Goal: Task Accomplishment & Management: Manage account settings

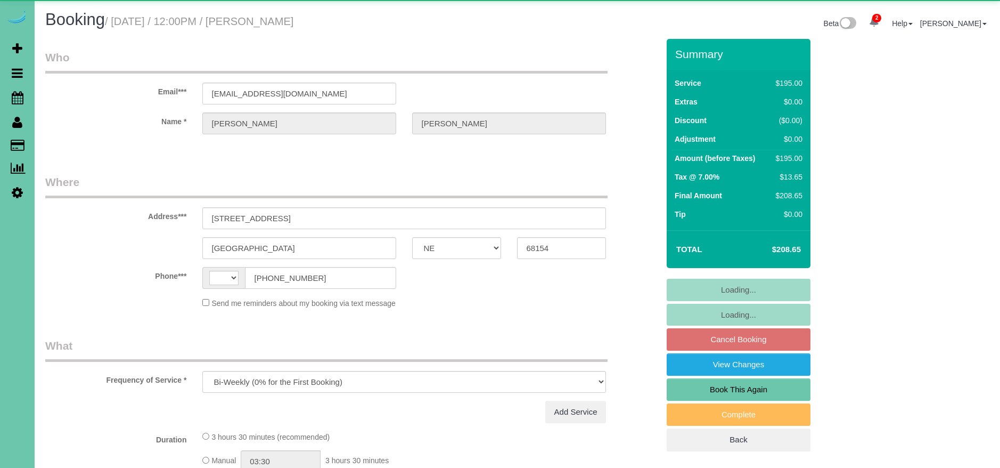
select select "NE"
select select "object:722"
select select "string:US"
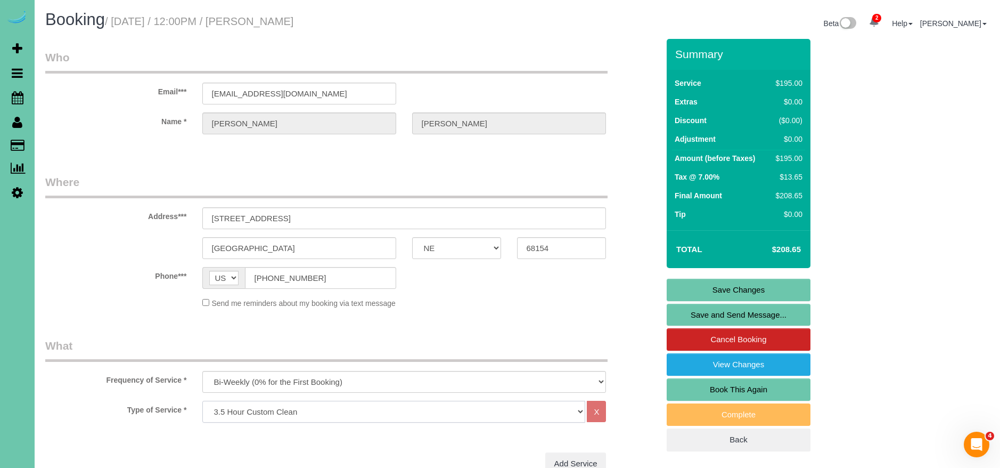
click at [232, 407] on select "Hourly 2.5 Hour Custom Clean 3.5 Hour Custom Clean commercial 1000 Square Feet …" at bounding box center [393, 412] width 383 height 22
select select "67"
click at [202, 401] on select "Hourly 2.5 Hour Custom Clean 3.5 Hour Custom Clean commercial 1000 Square Feet …" at bounding box center [393, 412] width 383 height 22
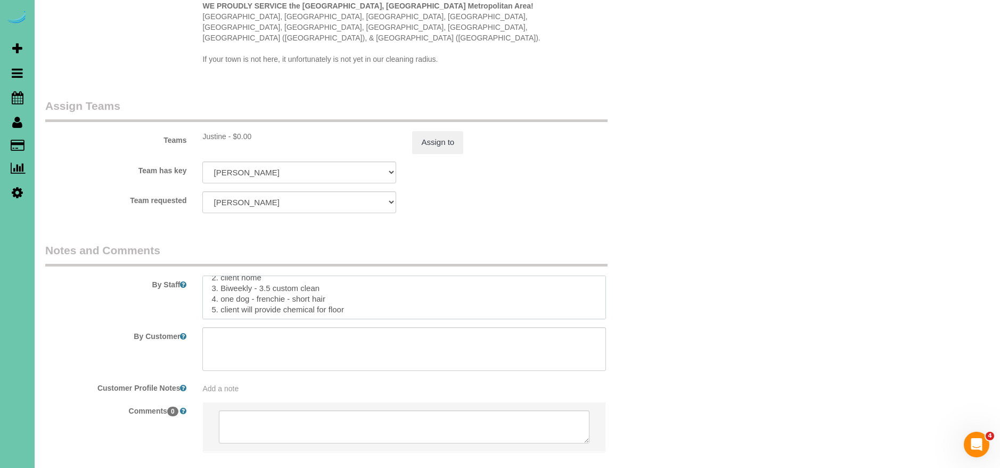
scroll to position [30, 0]
drag, startPoint x: 337, startPoint y: 267, endPoint x: 257, endPoint y: 266, distance: 79.4
click at [256, 275] on textarea at bounding box center [404, 297] width 404 height 44
drag, startPoint x: 268, startPoint y: 279, endPoint x: 301, endPoint y: 310, distance: 46.0
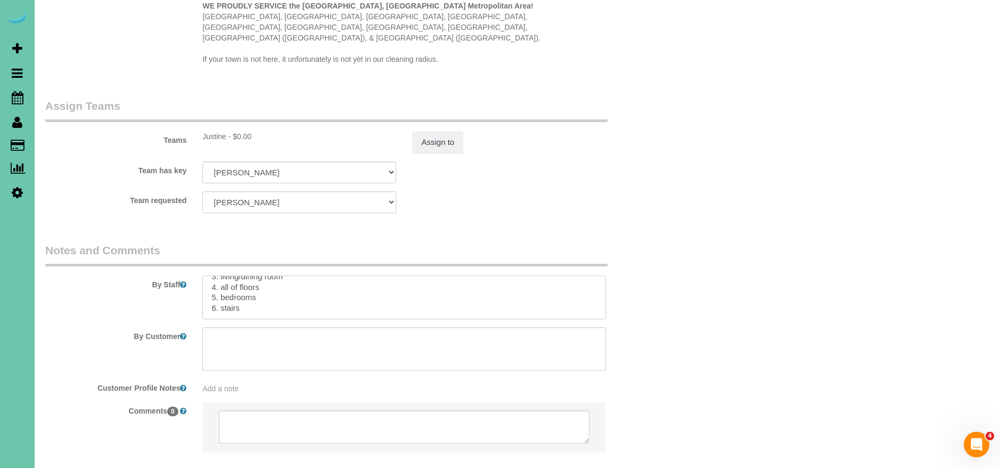
click at [301, 310] on sui-booking-comments "By Staff By Customer Customer Profile Notes Add a note Comments 0" at bounding box center [352, 352] width 614 height 220
drag, startPoint x: 255, startPoint y: 274, endPoint x: 174, endPoint y: 275, distance: 81.0
click at [177, 275] on div "By Staff" at bounding box center [352, 280] width 630 height 77
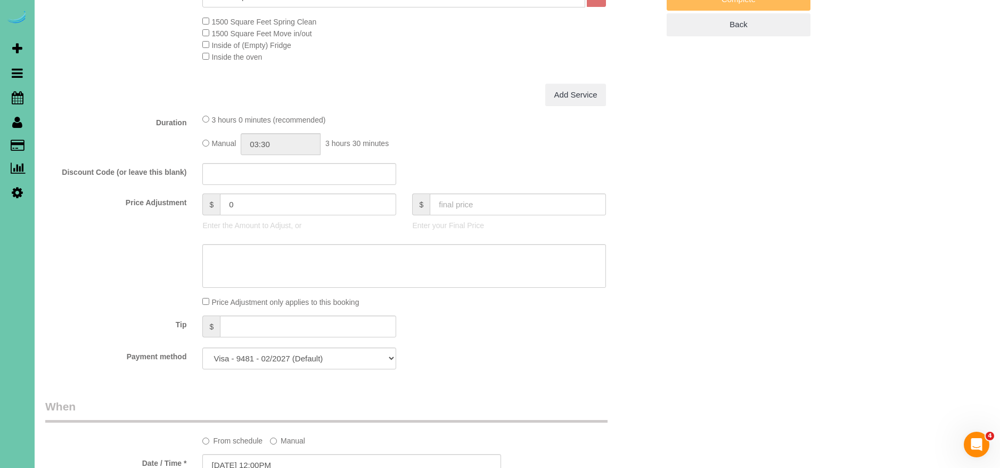
scroll to position [0, 0]
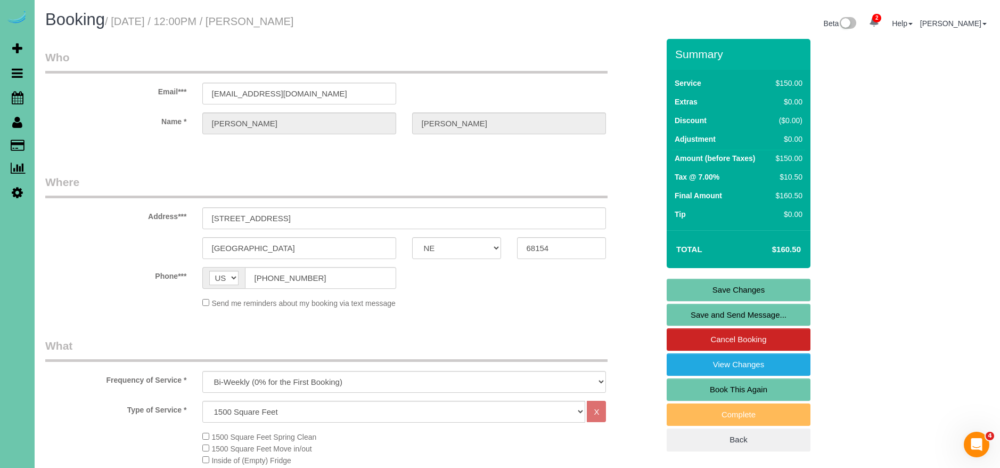
type textarea "**please text betty what was completed** 1. credit 2. client home 3. Biweekly -…"
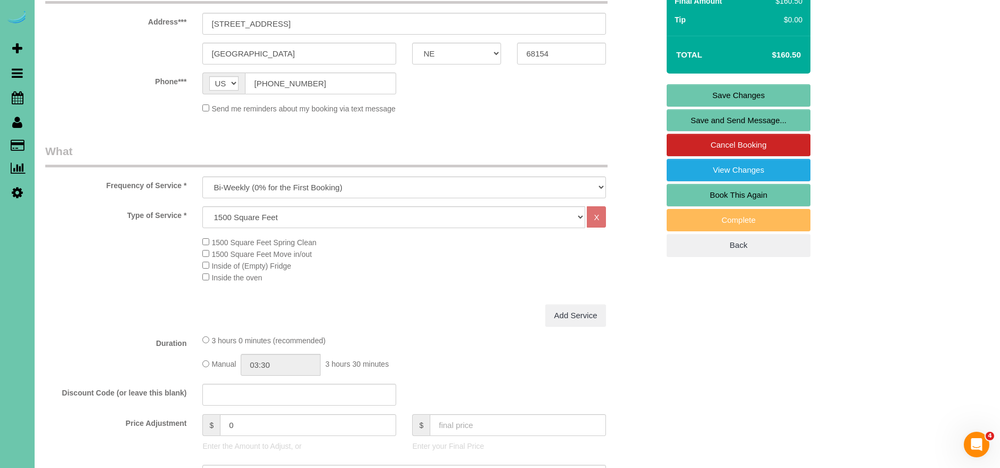
scroll to position [197, 0]
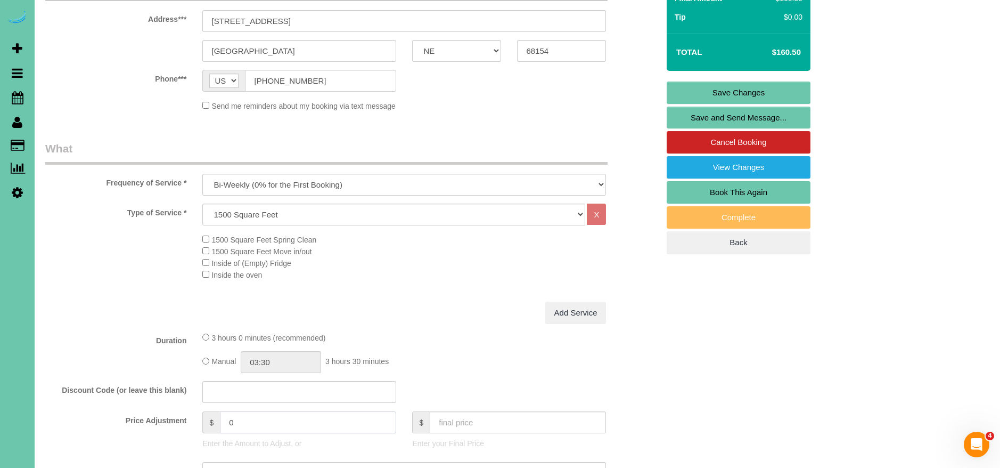
click at [276, 425] on input "0" at bounding box center [308, 422] width 176 height 22
drag, startPoint x: 275, startPoint y: 425, endPoint x: 136, endPoint y: 425, distance: 138.5
click at [135, 425] on div "Price Adjustment $ 0 Enter the Amount to Adjust, or $ Enter your Final Price" at bounding box center [352, 432] width 630 height 43
type input "35.5"
click at [368, 327] on fieldset "What Frequency of Service * One Time Weekly (0% for the First Booking) Bi-Weekl…" at bounding box center [352, 368] width 614 height 455
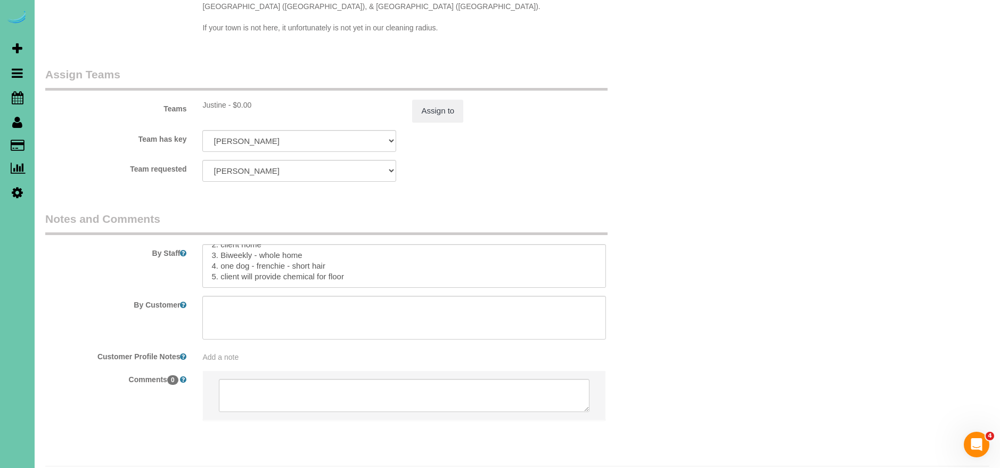
scroll to position [53, 0]
click at [263, 250] on textarea at bounding box center [404, 266] width 404 height 44
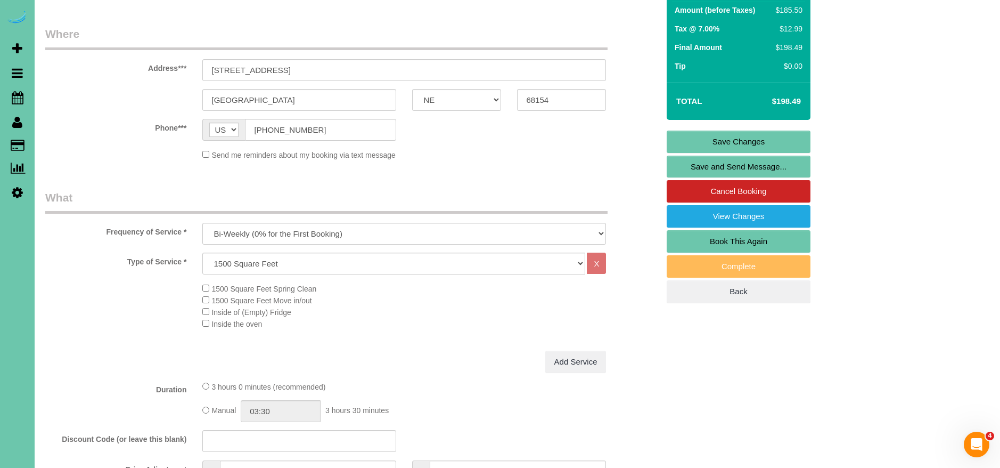
scroll to position [0, 0]
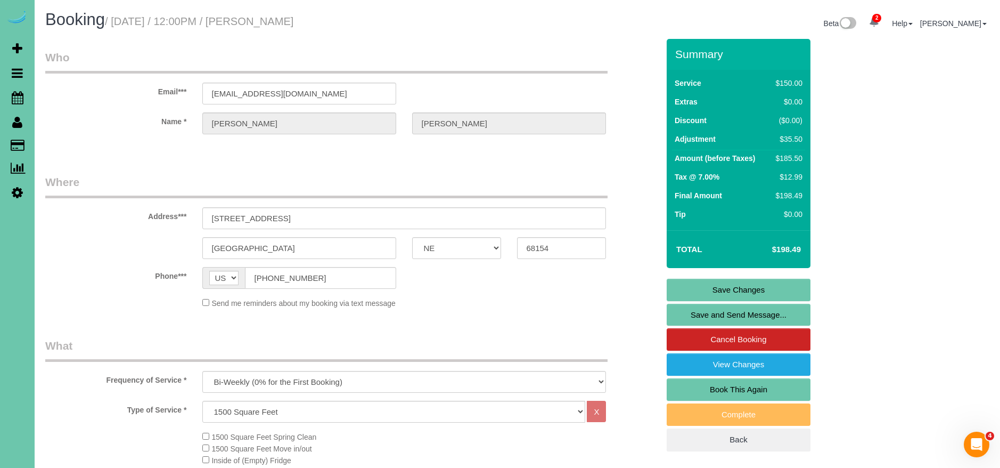
type textarea "**please text betty what was completed** 1. credit 2. client home 3. Biweekly -…"
click at [752, 286] on link "Save Changes" at bounding box center [739, 290] width 144 height 22
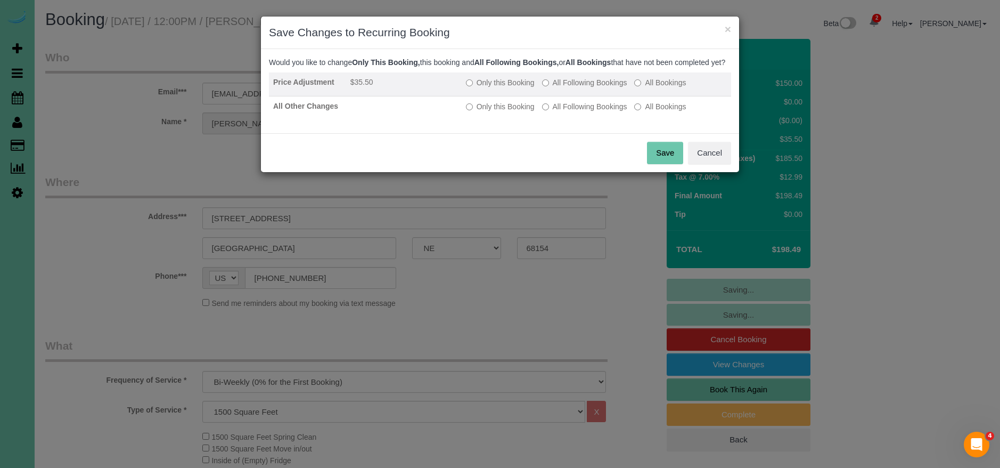
click at [573, 88] on label "All Following Bookings" at bounding box center [584, 82] width 85 height 11
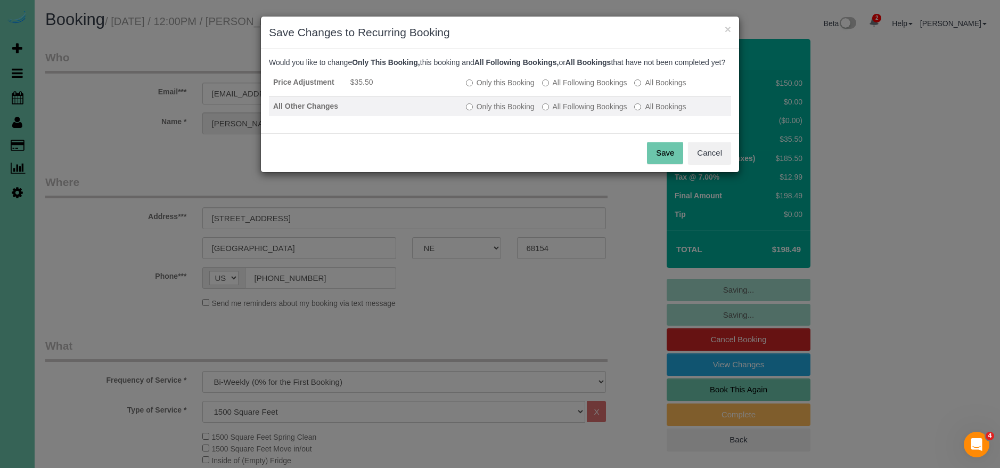
click at [568, 112] on label "All Following Bookings" at bounding box center [584, 106] width 85 height 11
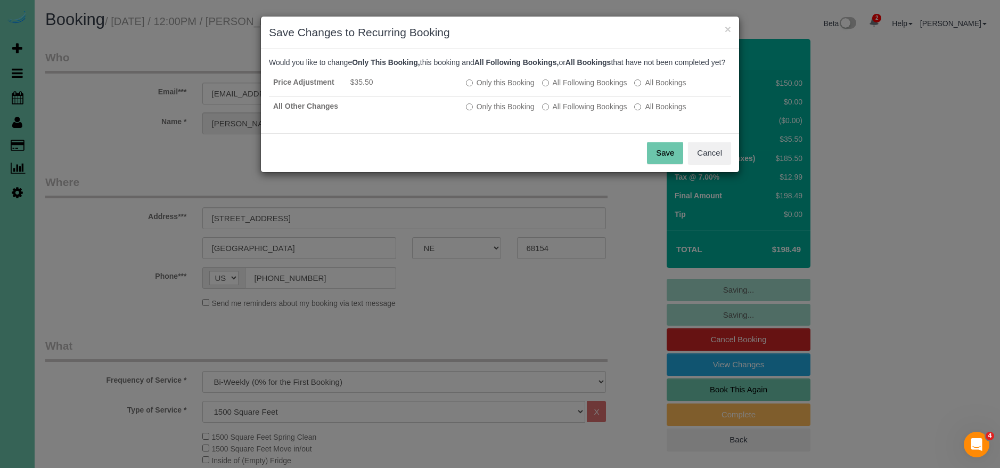
click at [667, 159] on button "Save" at bounding box center [665, 153] width 36 height 22
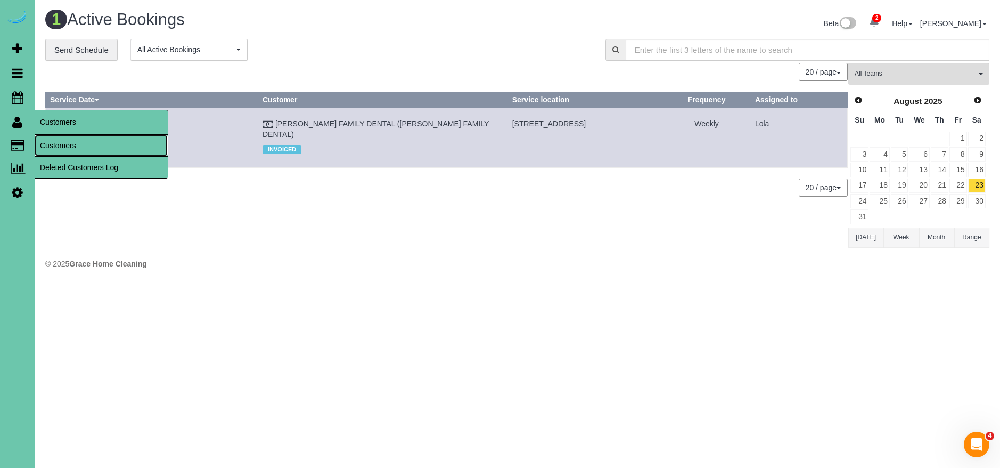
click at [70, 140] on link "Customers" at bounding box center [101, 145] width 133 height 21
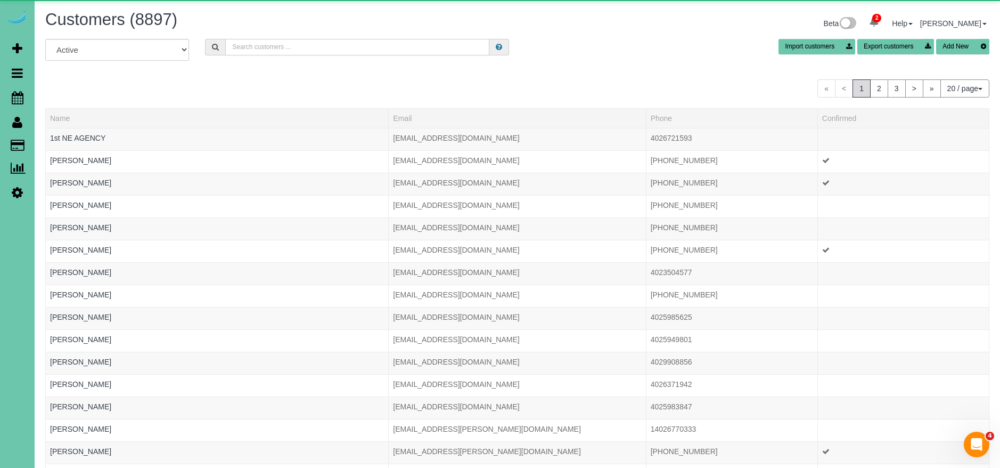
click at [343, 43] on input "text" at bounding box center [357, 47] width 264 height 17
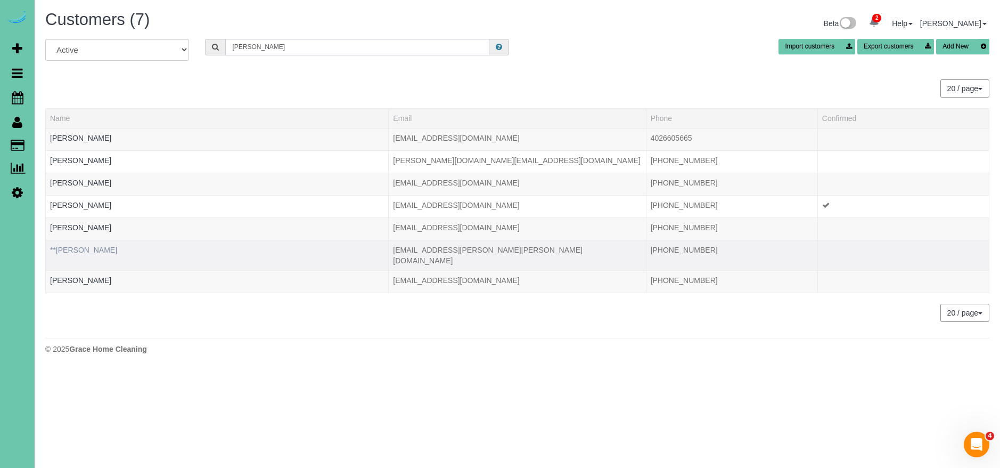
type input "betty"
click at [90, 246] on link "**[PERSON_NAME]" at bounding box center [83, 250] width 67 height 9
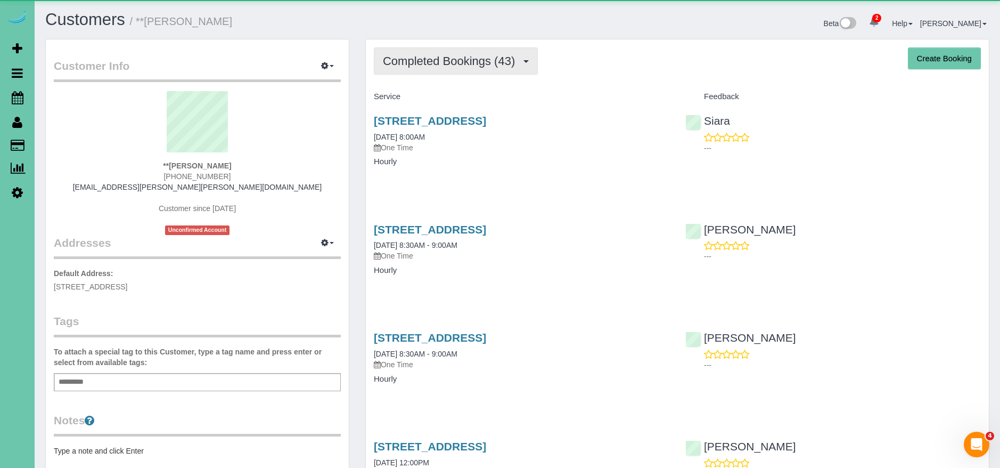
click at [471, 67] on span "Completed Bookings (43)" at bounding box center [451, 60] width 137 height 13
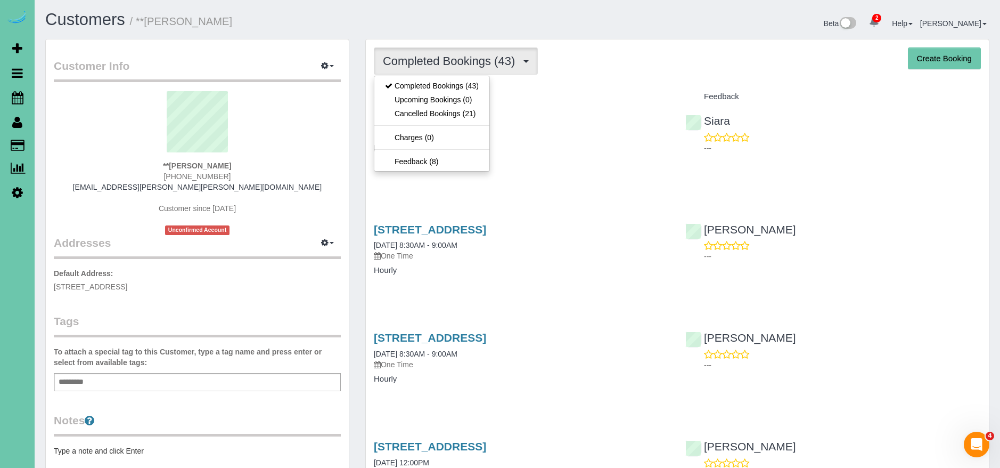
click at [584, 101] on h4 "Service" at bounding box center [522, 96] width 296 height 9
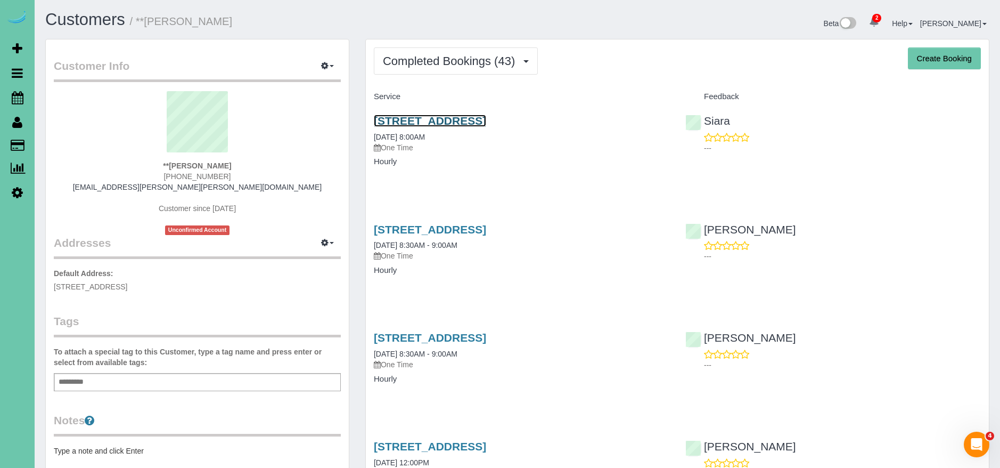
click at [481, 118] on link "[STREET_ADDRESS]" at bounding box center [430, 121] width 112 height 12
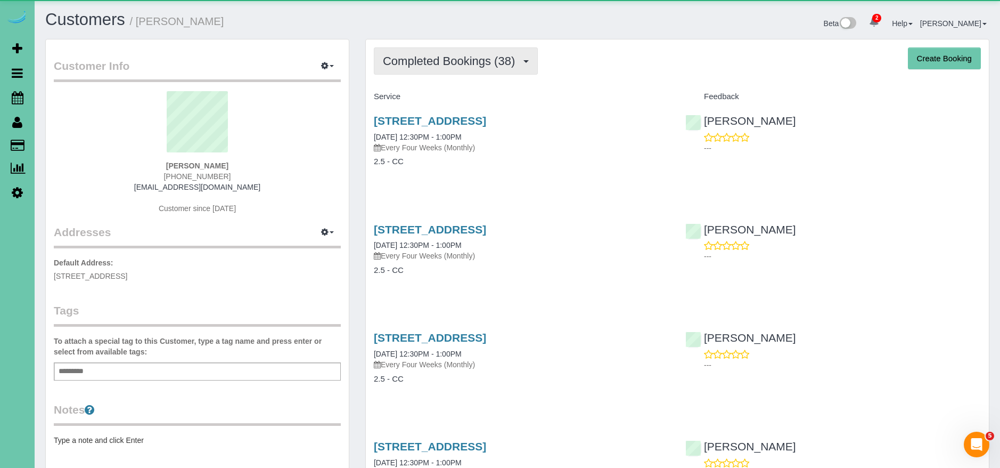
click at [462, 53] on button "Completed Bookings (38)" at bounding box center [456, 60] width 164 height 27
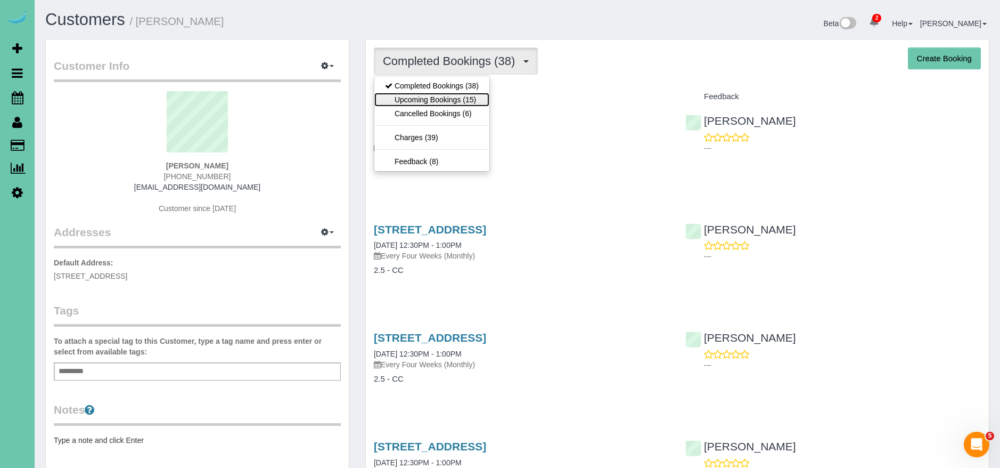
click at [460, 95] on link "Upcoming Bookings (15)" at bounding box center [431, 100] width 115 height 14
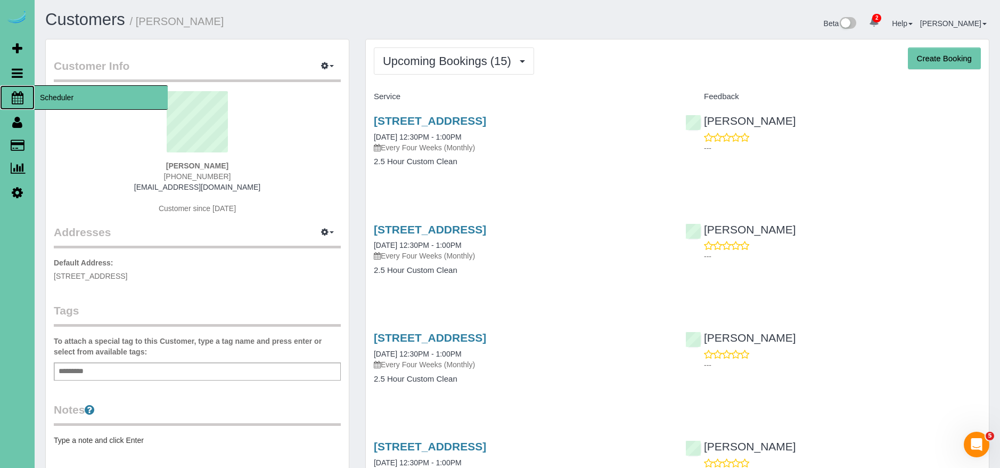
click at [65, 100] on span "Scheduler" at bounding box center [101, 97] width 133 height 25
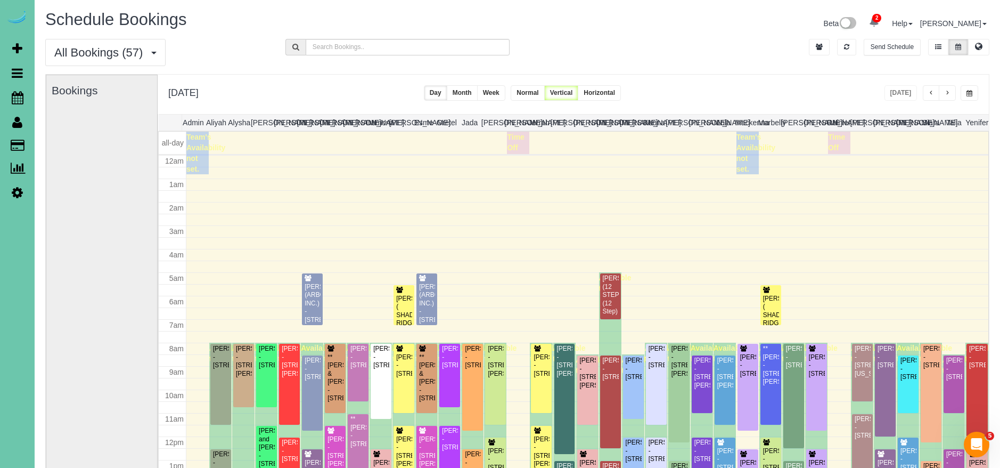
scroll to position [141, 0]
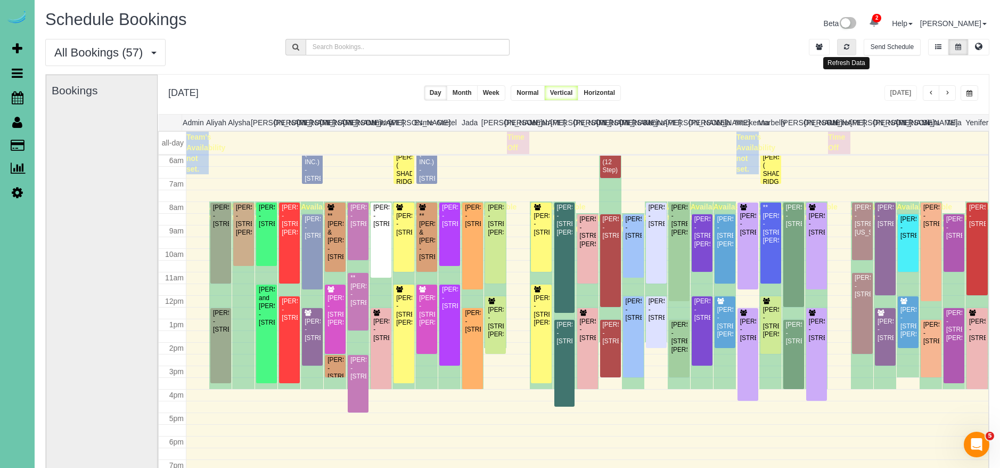
drag, startPoint x: 846, startPoint y: 47, endPoint x: 866, endPoint y: 55, distance: 21.0
click at [846, 47] on icon "button" at bounding box center [846, 47] width 5 height 6
click at [968, 94] on span "button" at bounding box center [970, 93] width 6 height 6
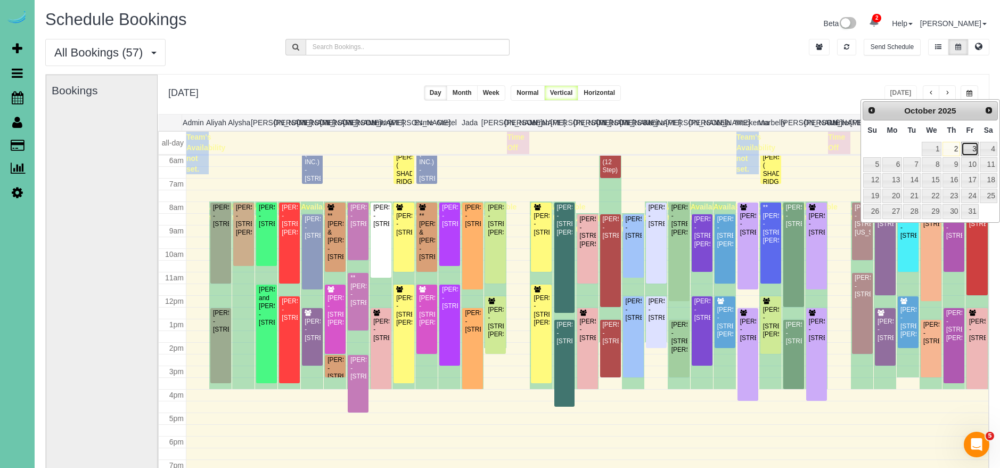
click at [971, 144] on link "3" at bounding box center [969, 149] width 17 height 14
type input "**********"
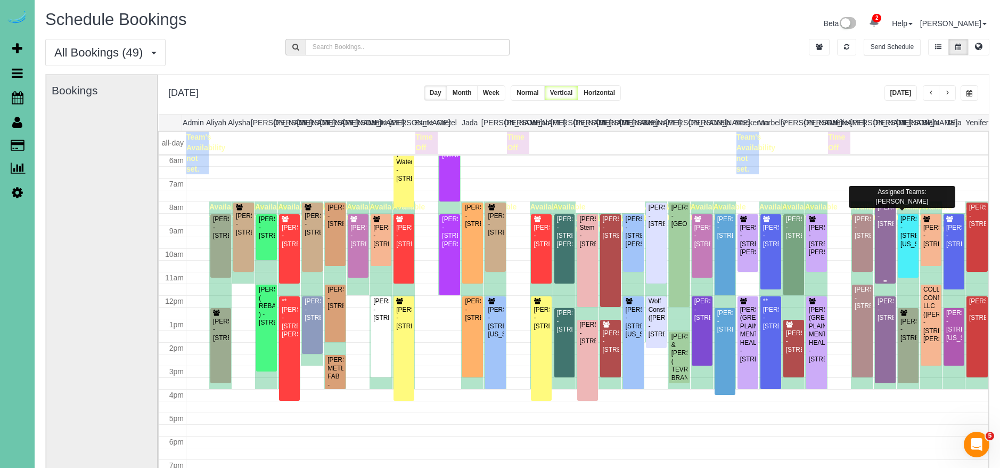
click at [885, 228] on div "Doug Hamlin - 7409 S 168 Ave, Omaha, NE 68136" at bounding box center [885, 215] width 17 height 25
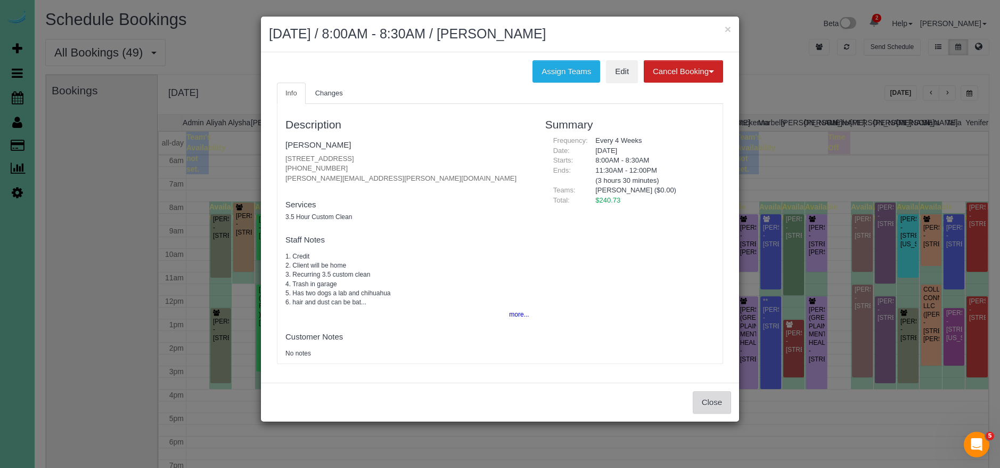
drag, startPoint x: 705, startPoint y: 397, endPoint x: 702, endPoint y: 402, distance: 5.5
click at [705, 397] on button "Close" at bounding box center [712, 402] width 38 height 22
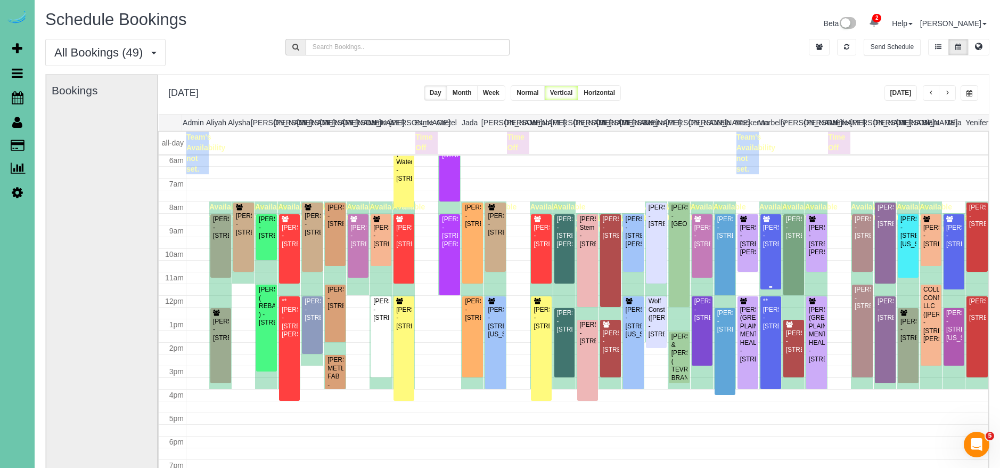
click at [769, 235] on div "Sherry Thompson - 8001 N 124th St, Omaha, NE 68142" at bounding box center [771, 236] width 17 height 25
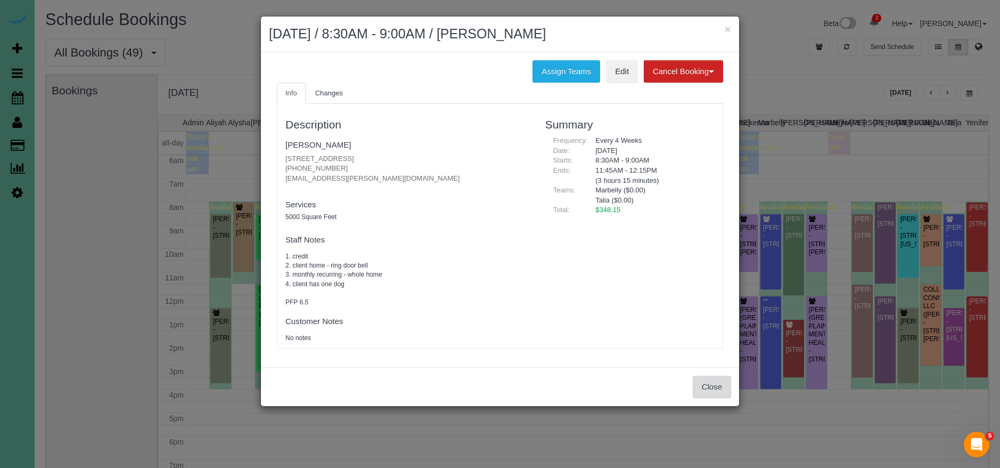
click at [707, 379] on button "Close" at bounding box center [712, 387] width 38 height 22
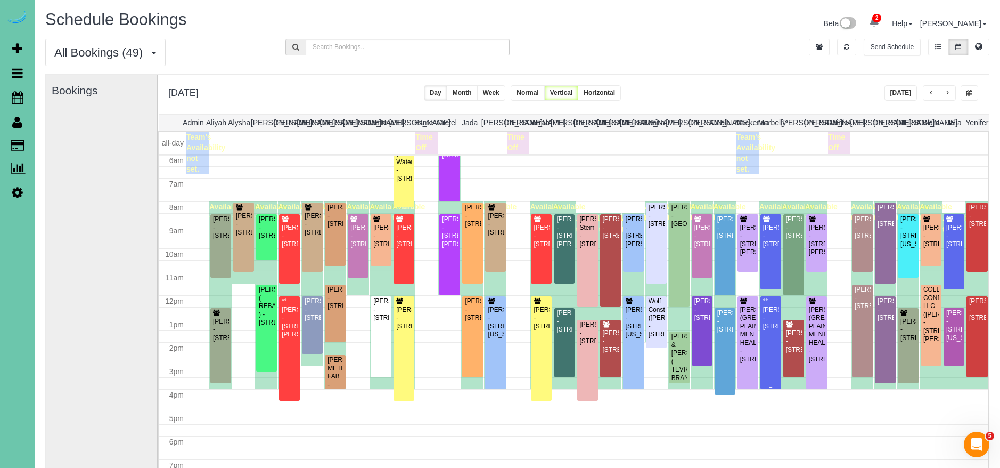
click at [770, 330] on div "**Mary Smith - 1476 N 96th Ave, Omaha, NE 68114" at bounding box center [771, 313] width 17 height 33
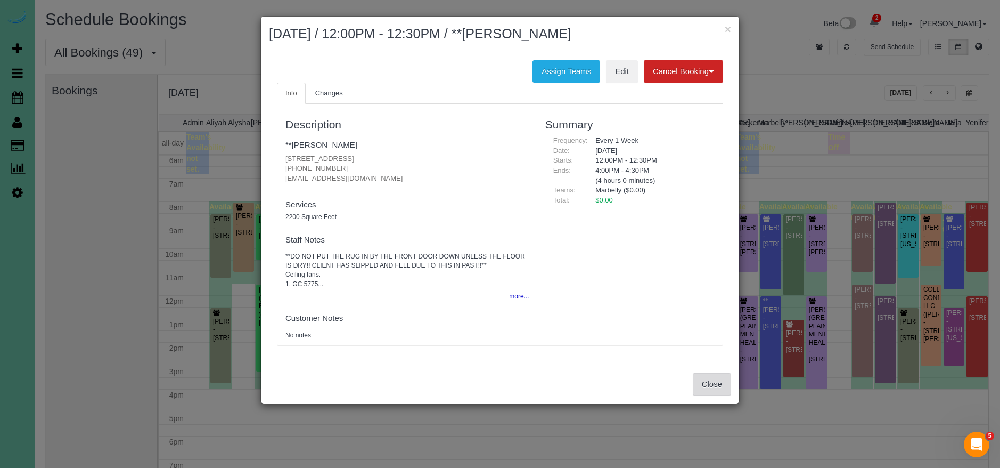
click at [714, 388] on button "Close" at bounding box center [712, 384] width 38 height 22
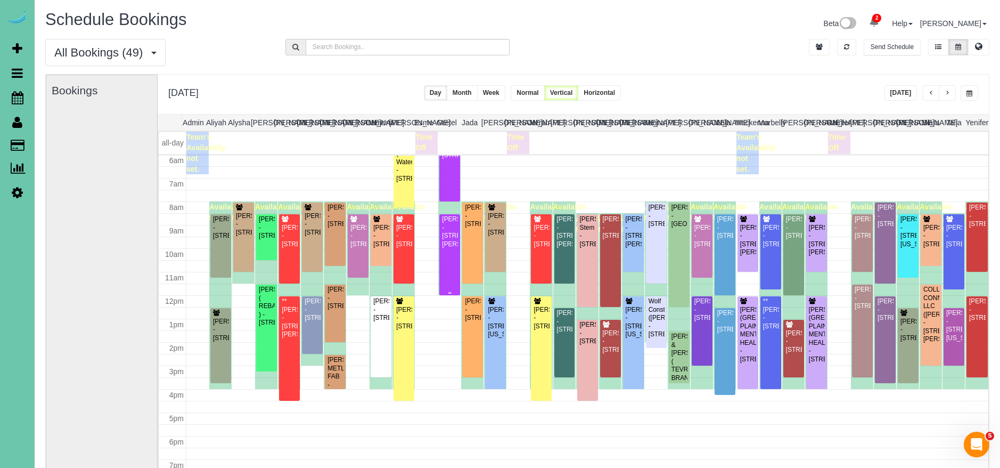
click at [453, 248] on div "Keegan Grant - 7009 S Harrison Hill Dr, #201, La Vista, NE 68128" at bounding box center [450, 231] width 17 height 33
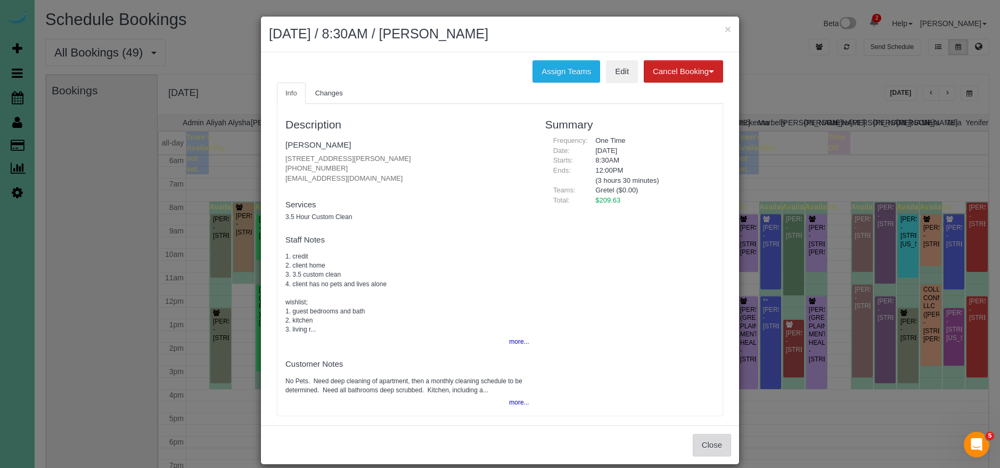
click at [709, 437] on button "Close" at bounding box center [712, 445] width 38 height 22
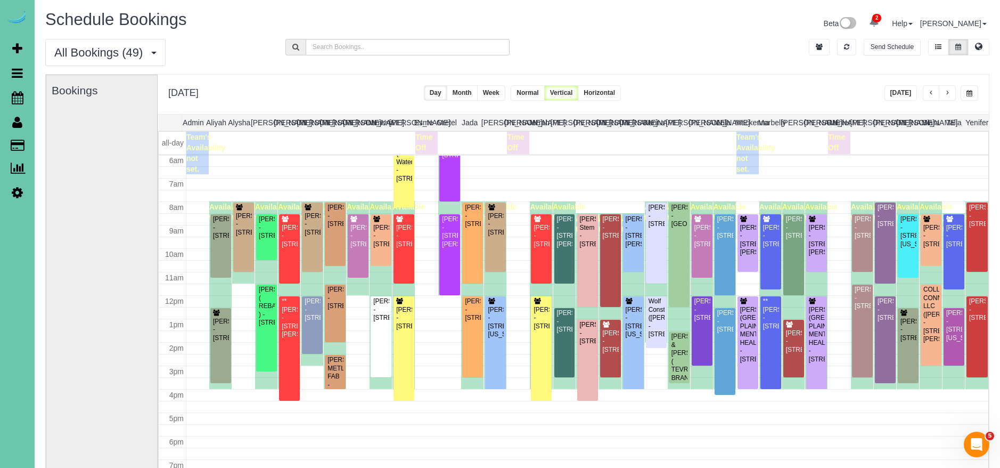
click at [949, 92] on span "button" at bounding box center [947, 93] width 5 height 6
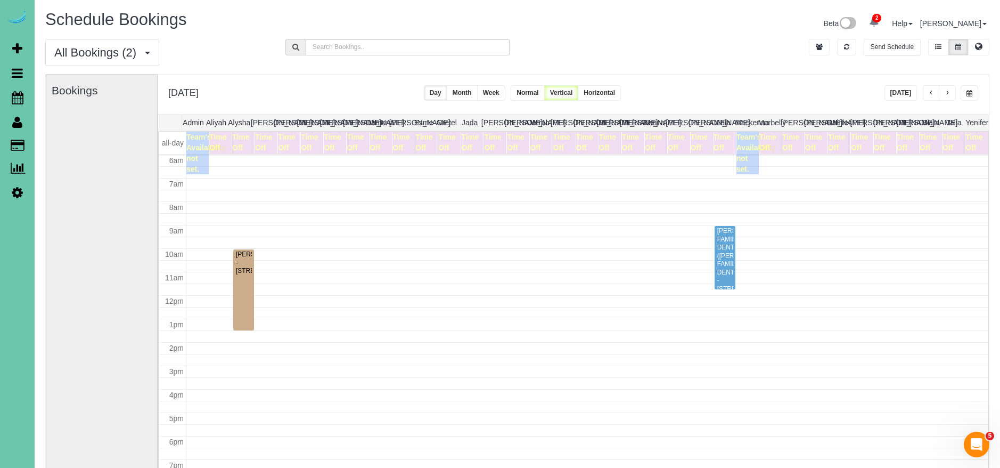
click at [949, 91] on span "button" at bounding box center [947, 93] width 5 height 6
click at [949, 92] on span "button" at bounding box center [947, 93] width 5 height 6
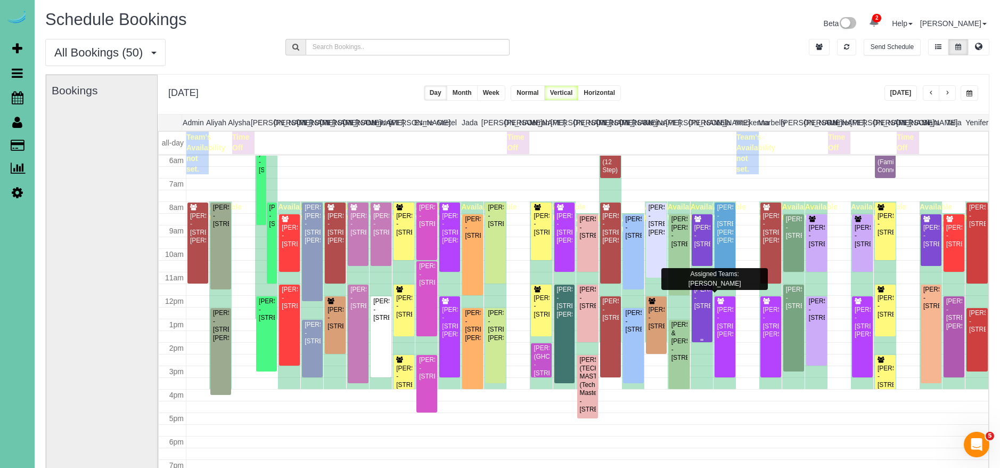
click at [698, 307] on div "[PERSON_NAME] - [STREET_ADDRESS]" at bounding box center [702, 298] width 17 height 25
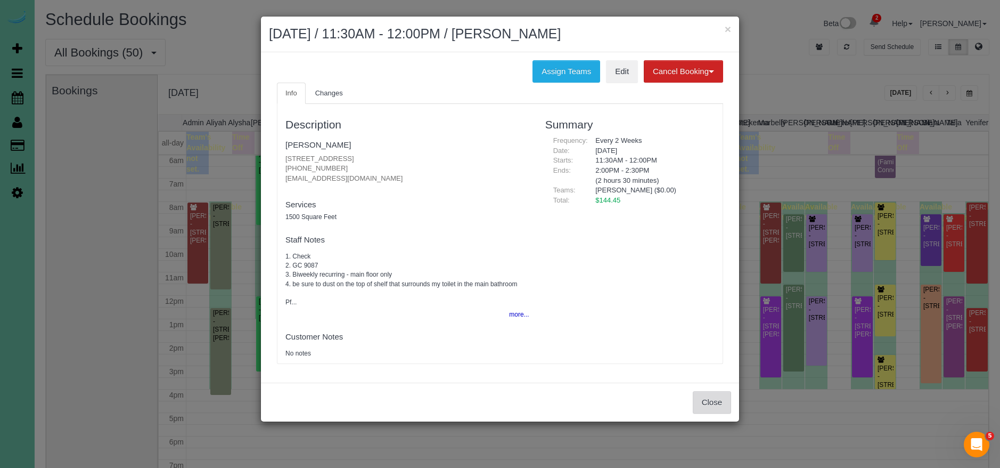
click at [723, 402] on button "Close" at bounding box center [712, 402] width 38 height 22
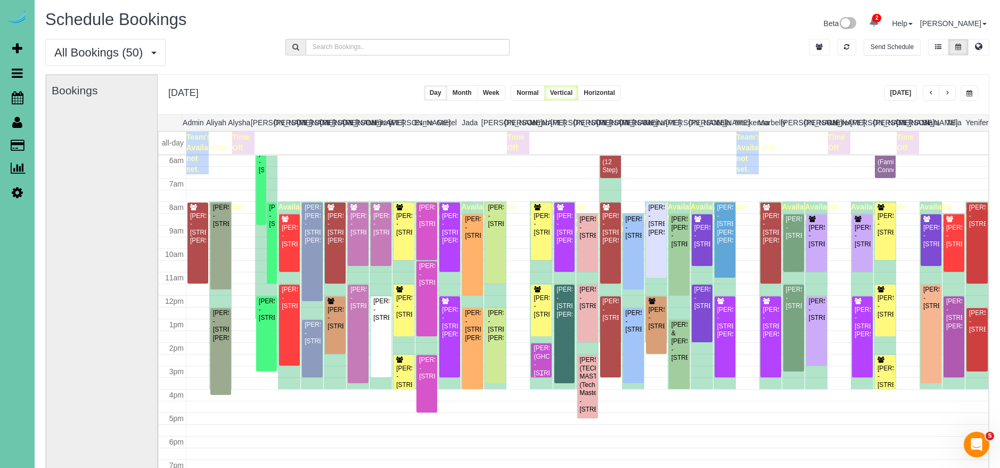
click at [545, 360] on div "[PERSON_NAME] (GHC) - [STREET_ADDRESS]" at bounding box center [541, 360] width 17 height 33
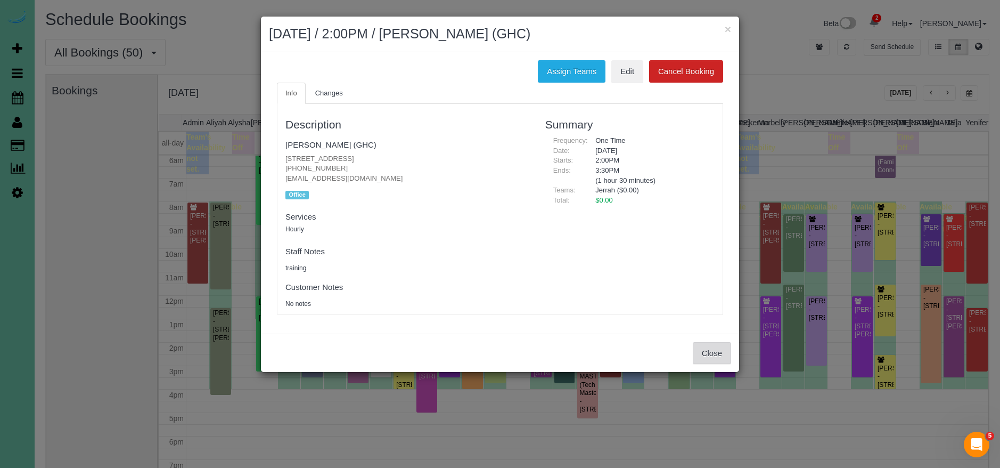
click at [715, 352] on button "Close" at bounding box center [712, 353] width 38 height 22
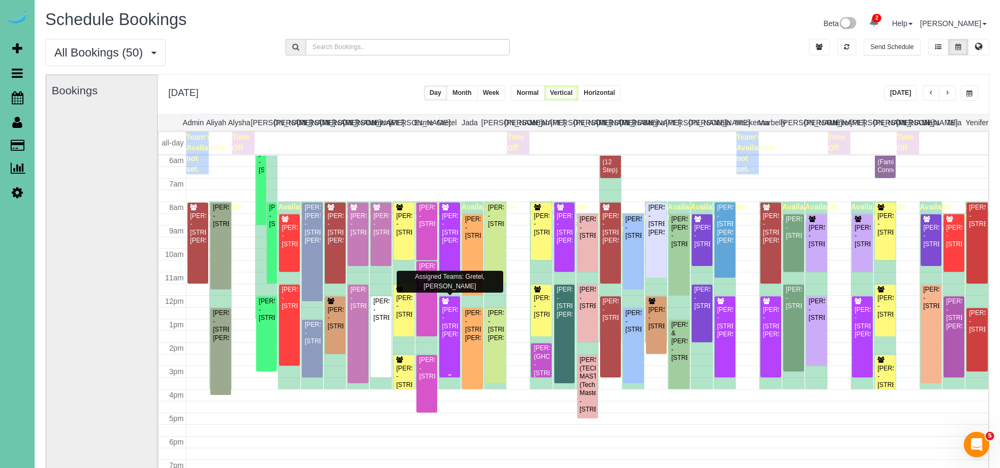
click at [451, 314] on div "[PERSON_NAME] - [STREET_ADDRESS][PERSON_NAME]" at bounding box center [450, 322] width 17 height 33
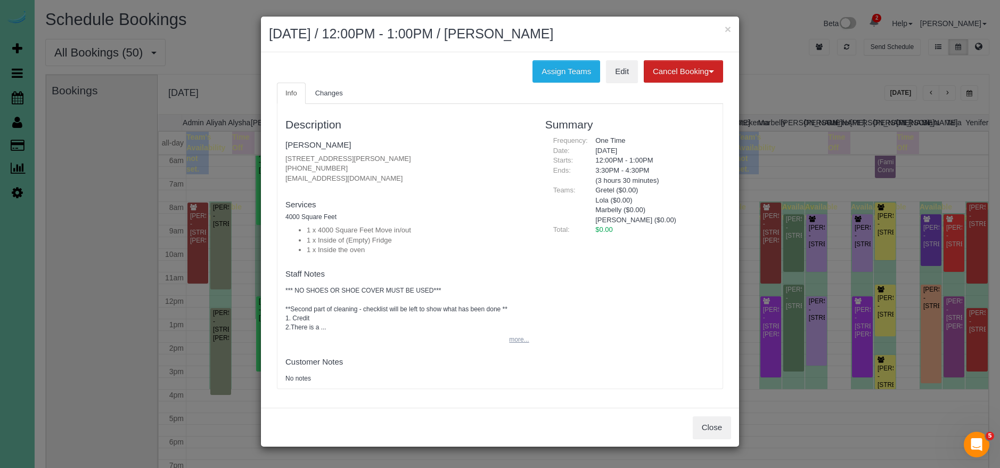
click at [522, 338] on button "more..." at bounding box center [516, 339] width 26 height 15
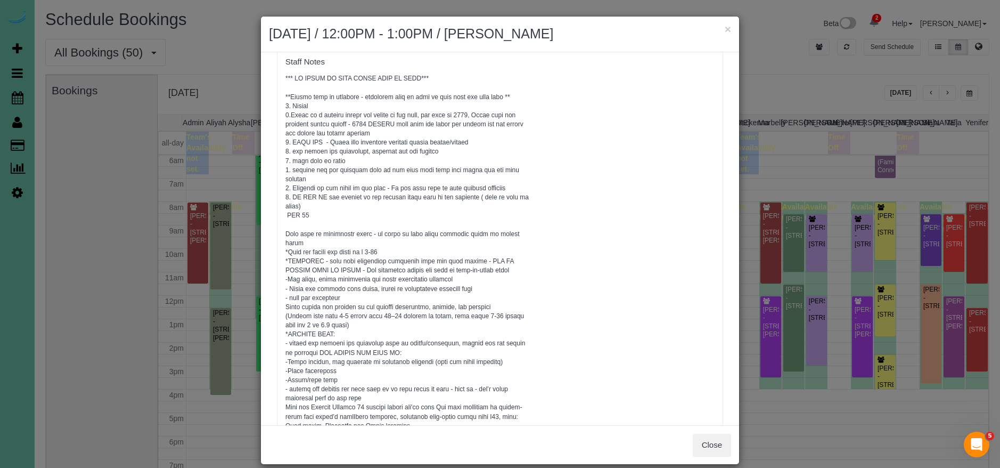
scroll to position [0, 0]
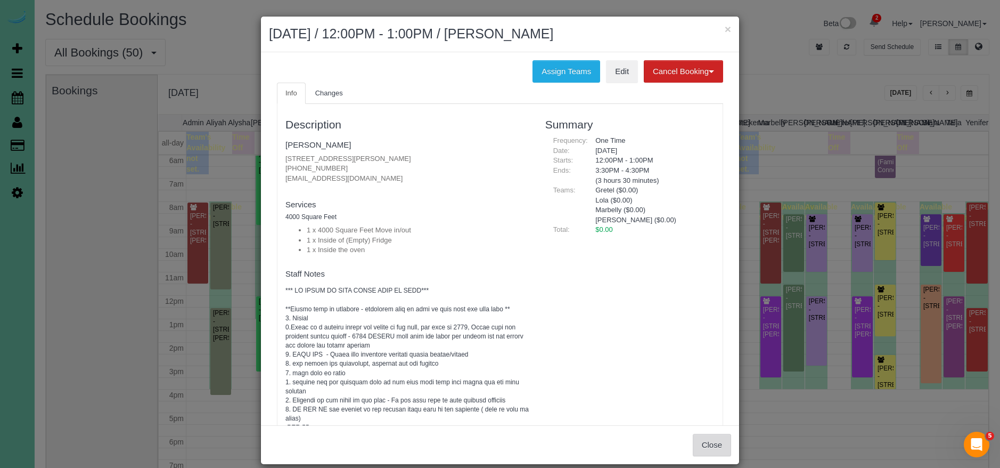
click at [707, 444] on button "Close" at bounding box center [712, 445] width 38 height 22
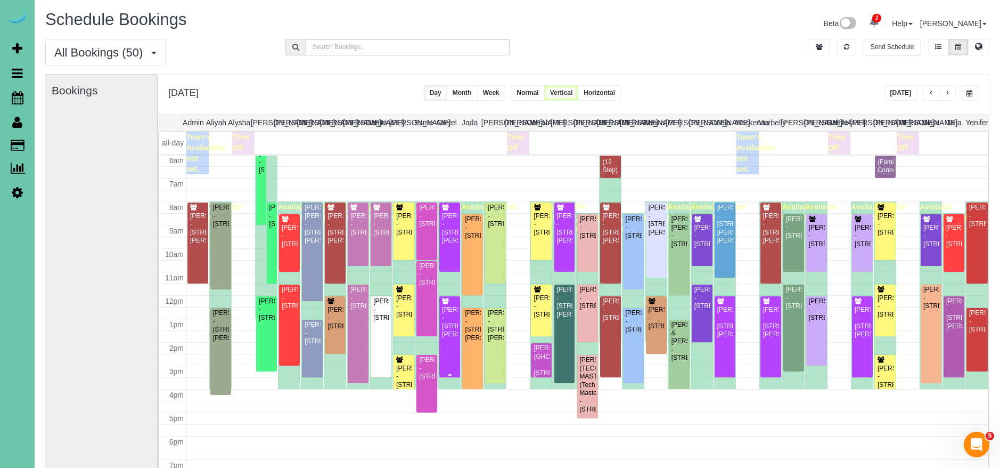
click at [449, 338] on div "[PERSON_NAME] - [STREET_ADDRESS][PERSON_NAME]" at bounding box center [450, 322] width 17 height 33
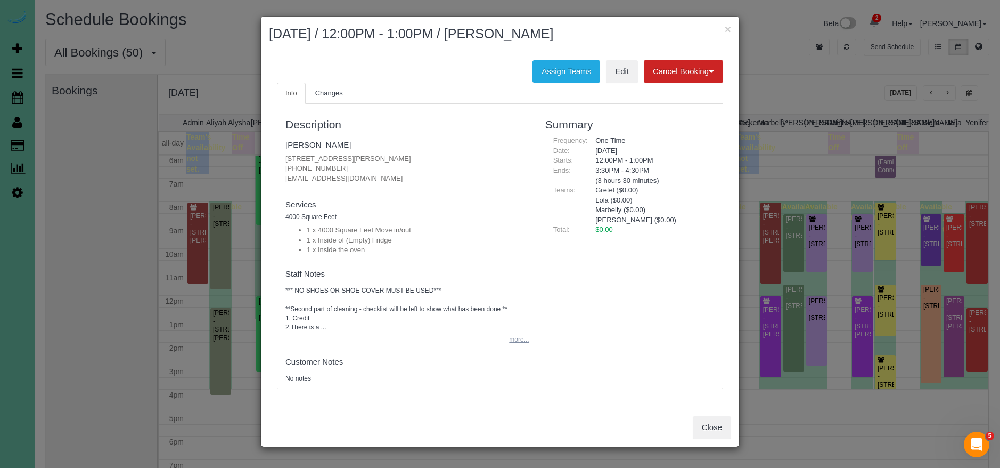
click at [508, 339] on button "more..." at bounding box center [516, 339] width 26 height 15
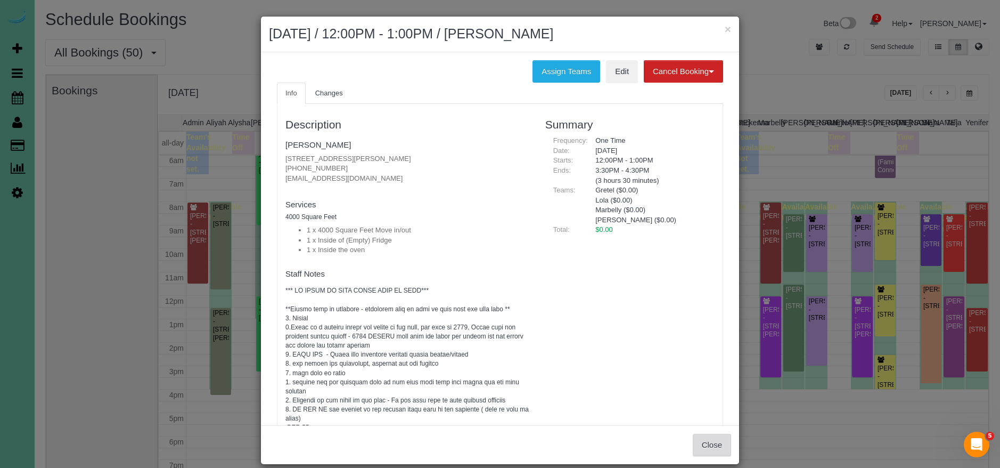
click at [705, 439] on button "Close" at bounding box center [712, 445] width 38 height 22
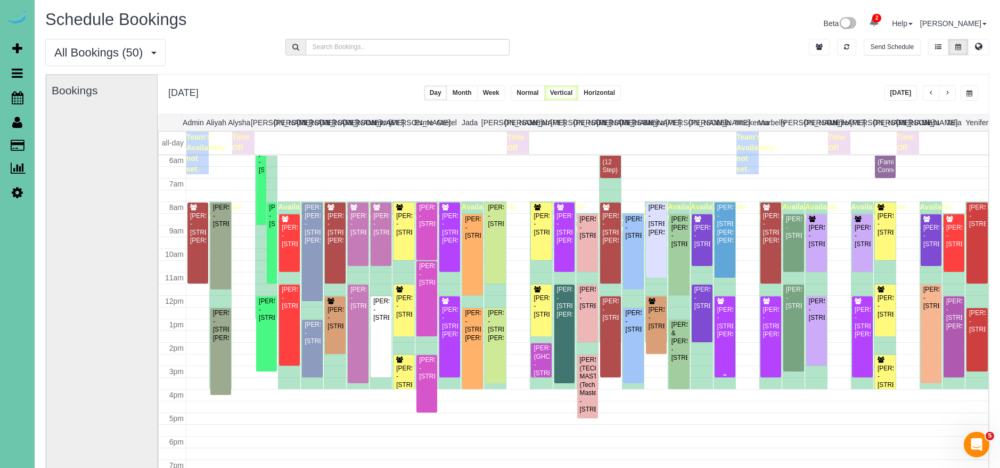
click at [730, 329] on div "[PERSON_NAME] - [STREET_ADDRESS][PERSON_NAME]" at bounding box center [725, 322] width 17 height 33
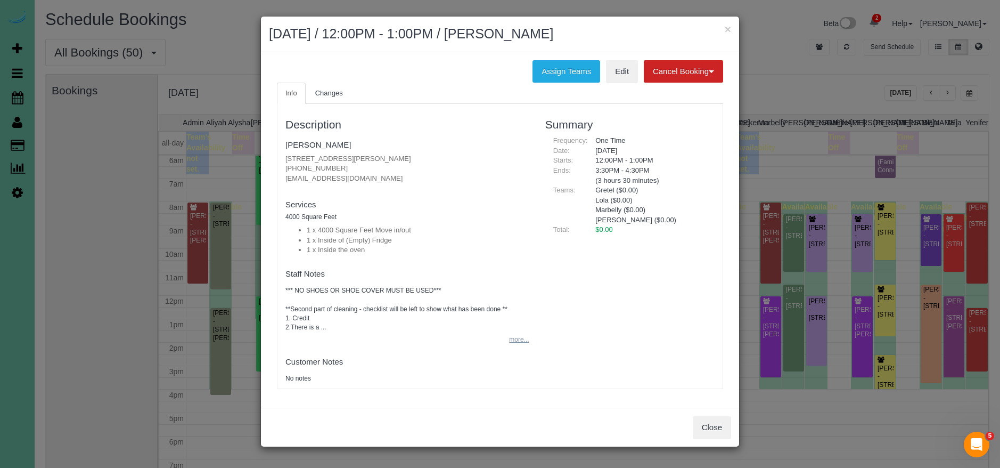
click at [520, 336] on button "more..." at bounding box center [516, 339] width 26 height 15
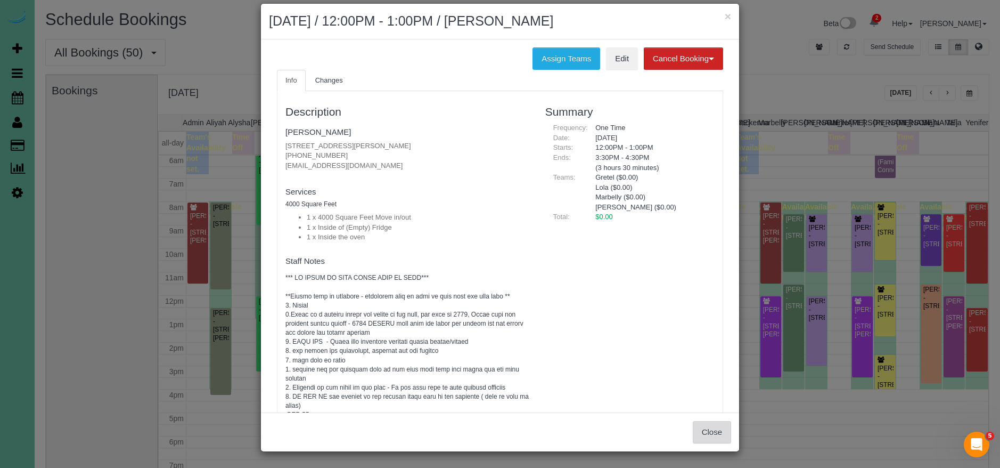
click at [699, 433] on button "Close" at bounding box center [712, 432] width 38 height 22
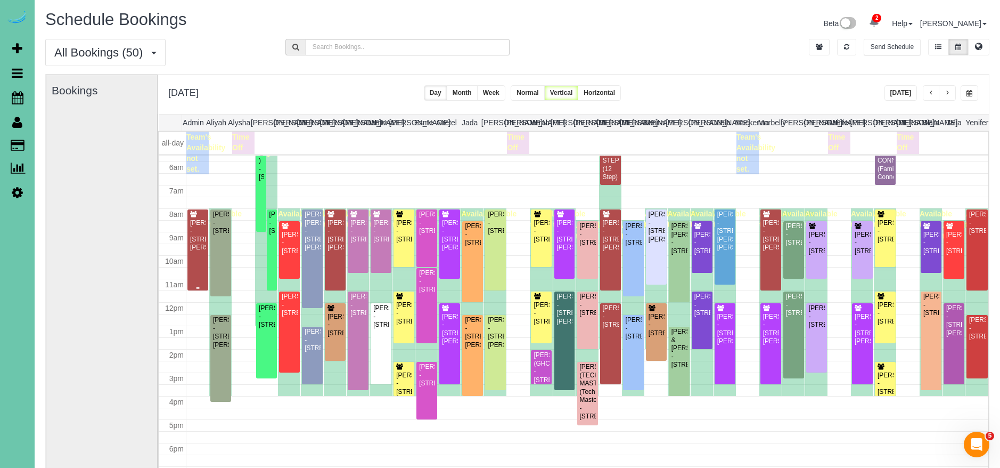
click at [203, 225] on div "[PERSON_NAME] - [STREET_ADDRESS][PERSON_NAME]" at bounding box center [198, 235] width 17 height 33
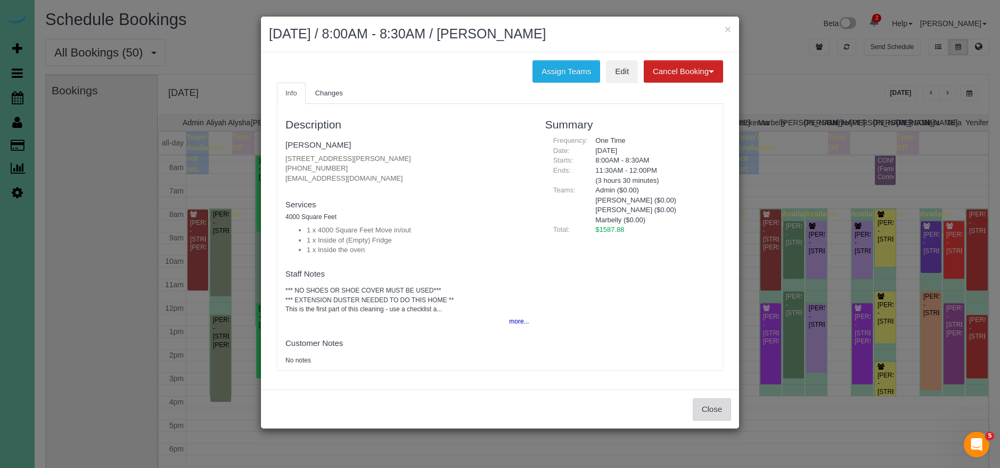
click at [715, 414] on button "Close" at bounding box center [712, 409] width 38 height 22
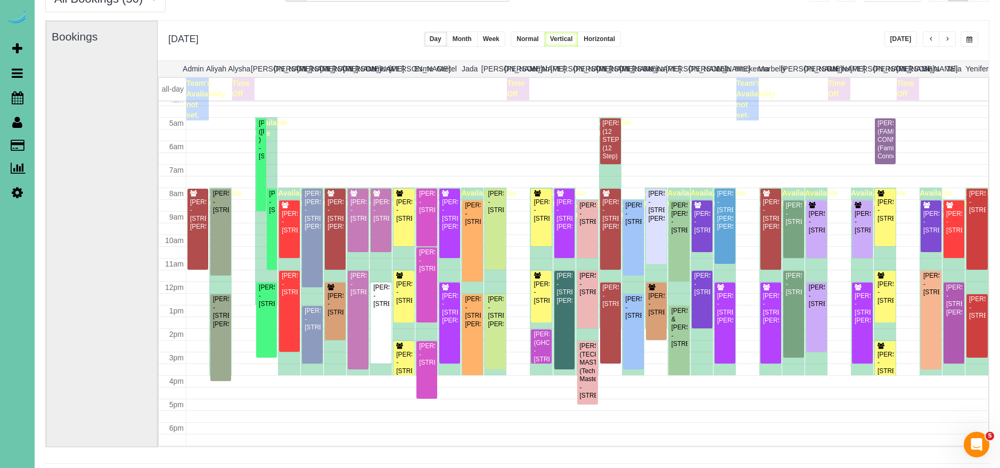
scroll to position [101, 0]
click at [705, 232] on div "[PERSON_NAME] - [STREET_ADDRESS]" at bounding box center [702, 222] width 17 height 25
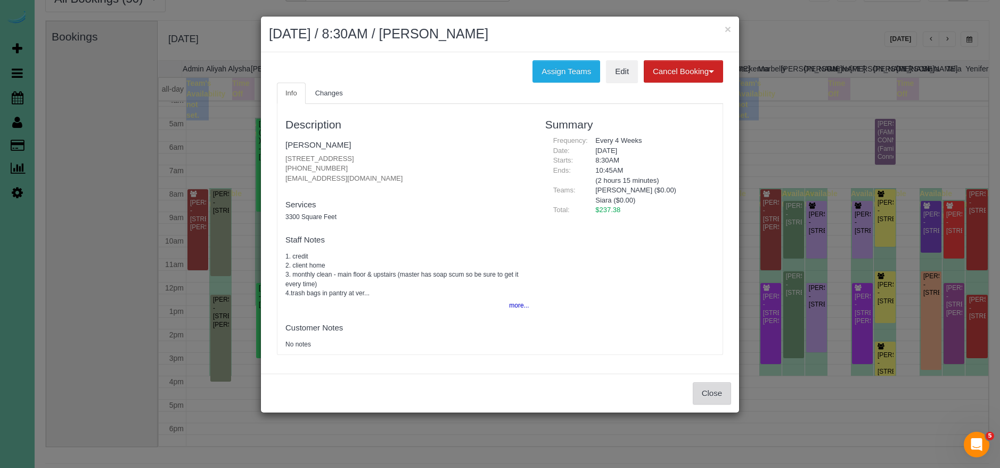
click at [705, 397] on button "Close" at bounding box center [712, 393] width 38 height 22
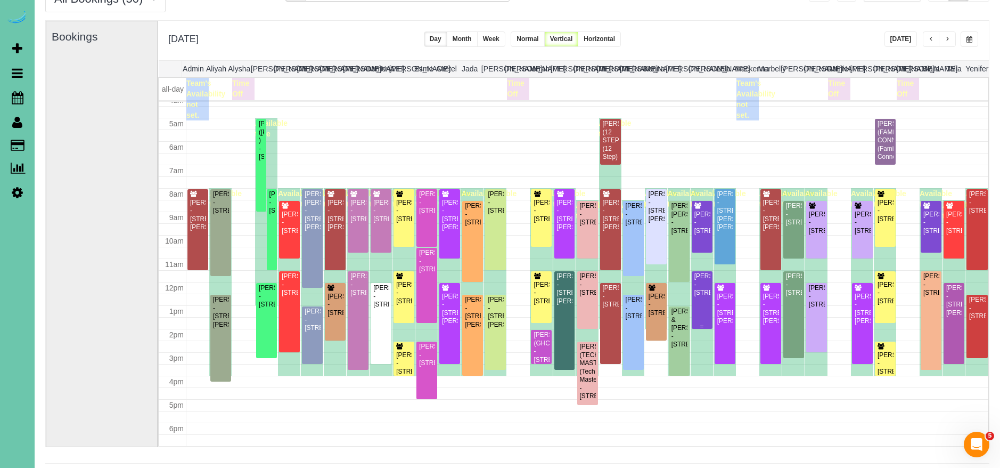
click at [704, 297] on div "[PERSON_NAME] - [STREET_ADDRESS]" at bounding box center [702, 284] width 17 height 25
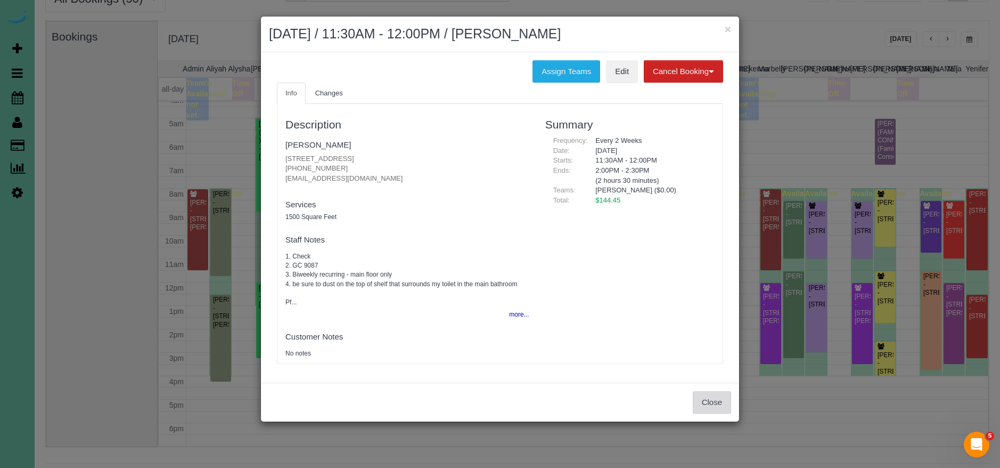
click at [707, 409] on button "Close" at bounding box center [712, 402] width 38 height 22
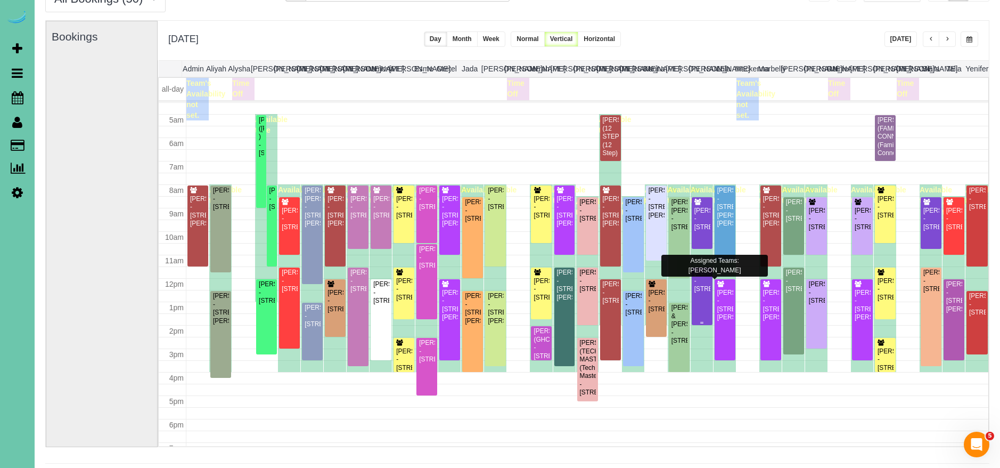
scroll to position [51, 0]
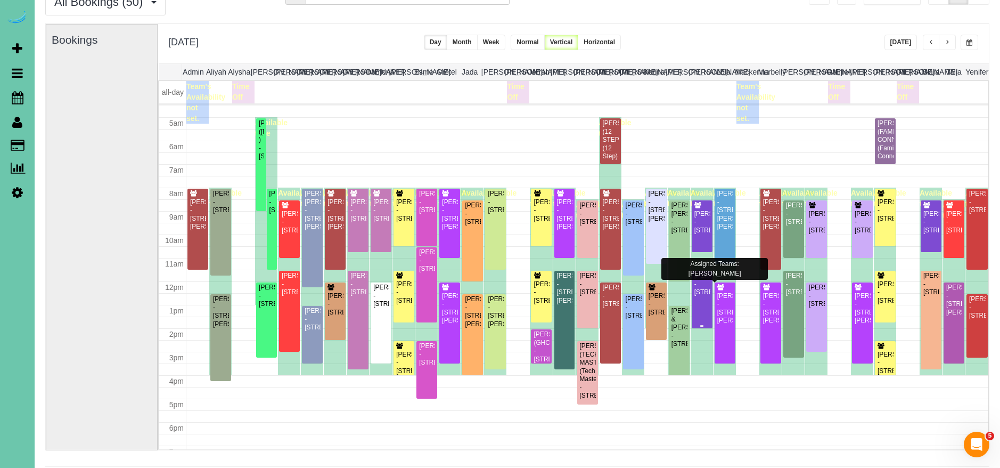
click at [704, 296] on div "[PERSON_NAME] - [STREET_ADDRESS]" at bounding box center [702, 284] width 17 height 25
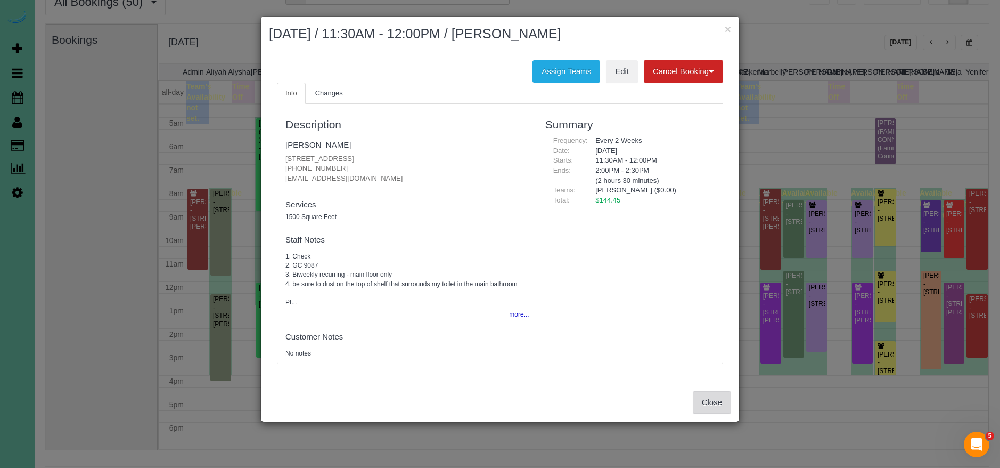
drag, startPoint x: 719, startPoint y: 393, endPoint x: 719, endPoint y: 403, distance: 10.7
click at [719, 393] on button "Close" at bounding box center [712, 402] width 38 height 22
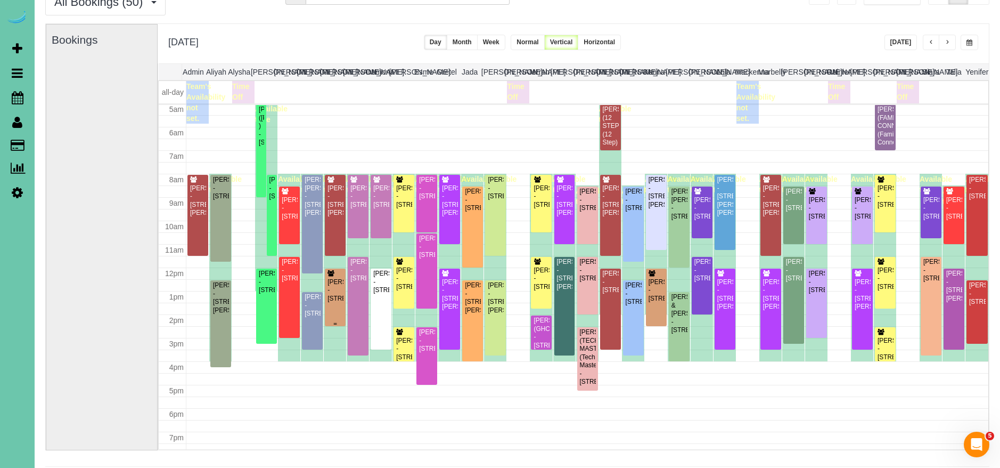
click at [332, 287] on div "[PERSON_NAME] - [STREET_ADDRESS]" at bounding box center [335, 290] width 17 height 25
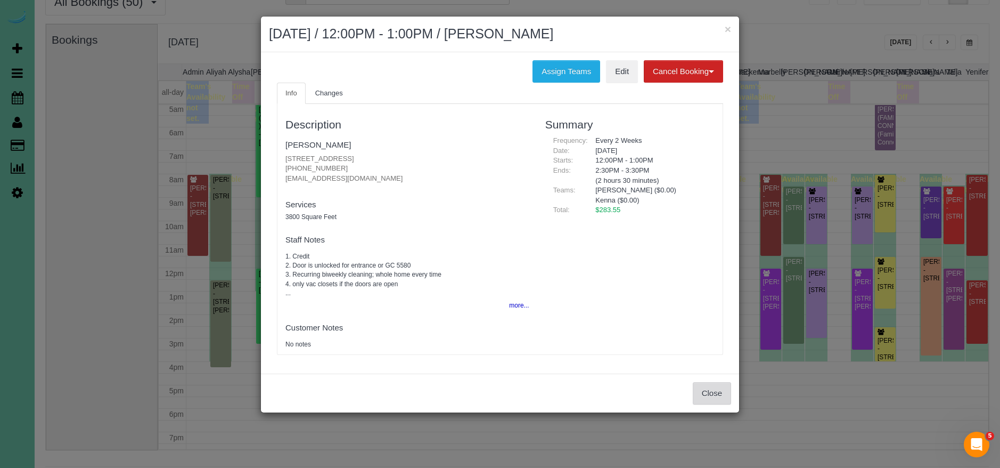
click at [710, 389] on button "Close" at bounding box center [712, 393] width 38 height 22
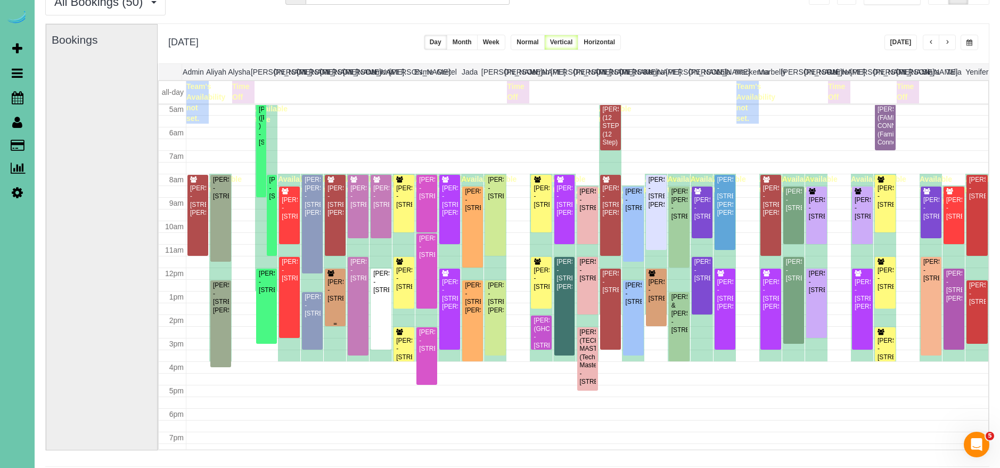
click at [337, 303] on div "[PERSON_NAME] - [STREET_ADDRESS]" at bounding box center [335, 290] width 17 height 25
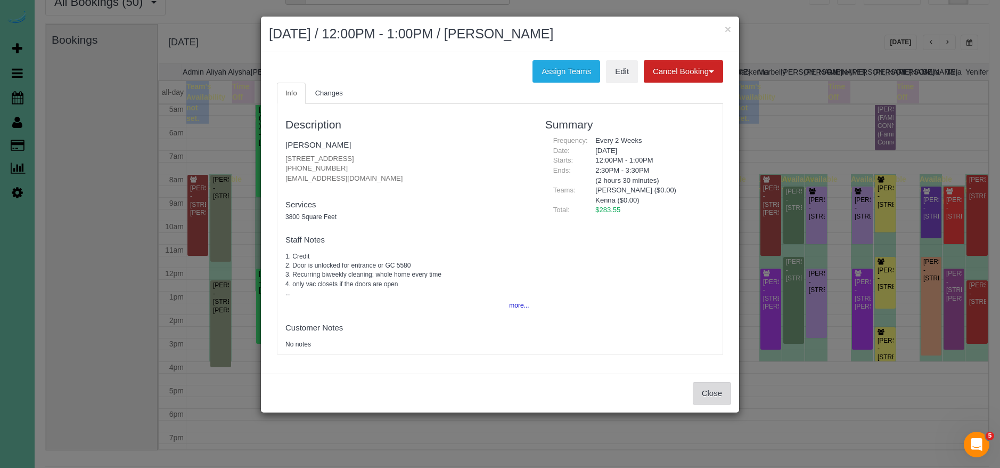
click at [726, 402] on button "Close" at bounding box center [712, 393] width 38 height 22
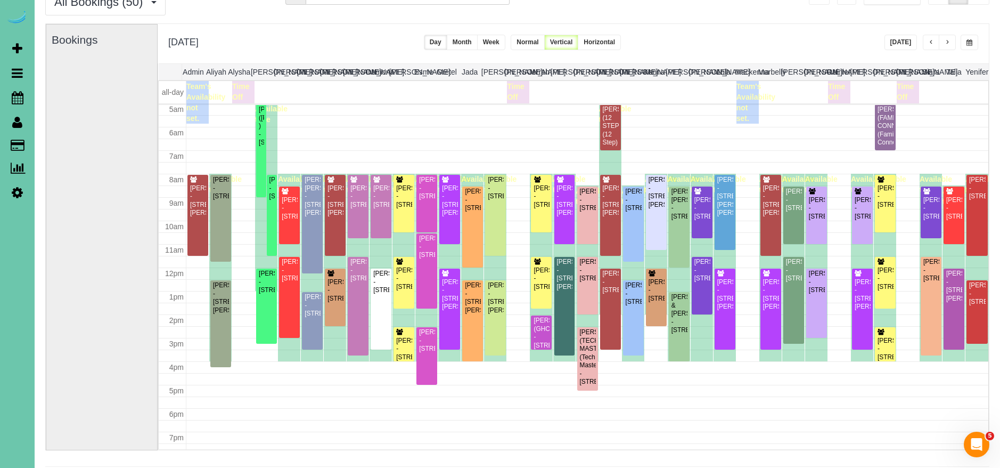
click at [952, 41] on button "button" at bounding box center [947, 42] width 17 height 15
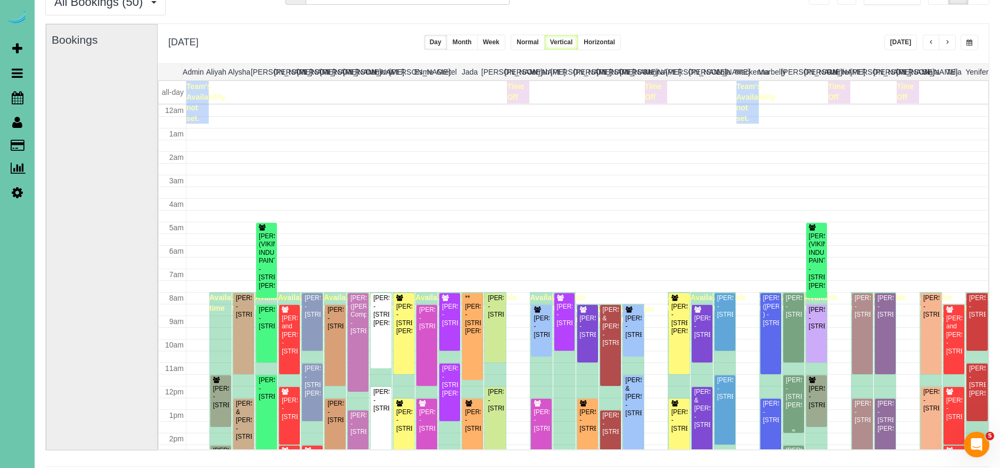
scroll to position [141, 0]
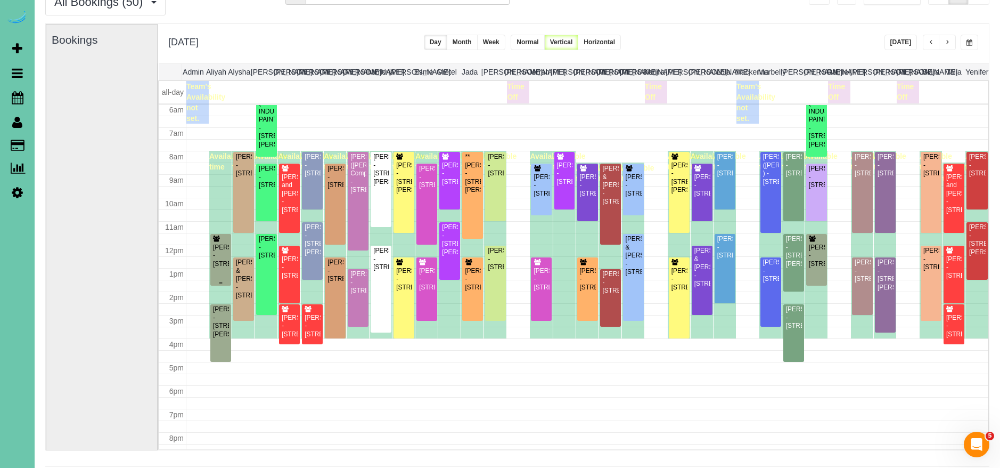
click at [226, 260] on div "[PERSON_NAME] - [STREET_ADDRESS]" at bounding box center [221, 255] width 17 height 25
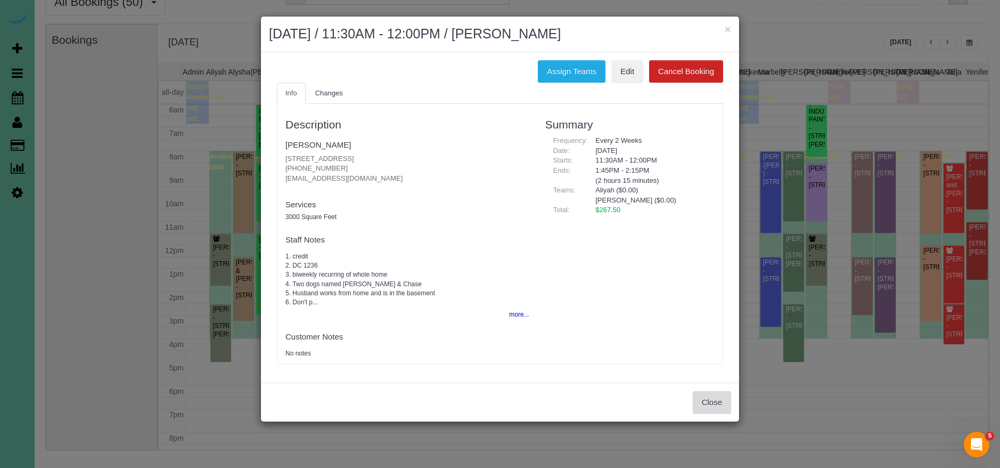
drag, startPoint x: 711, startPoint y: 406, endPoint x: 692, endPoint y: 397, distance: 21.0
click at [712, 405] on button "Close" at bounding box center [712, 402] width 38 height 22
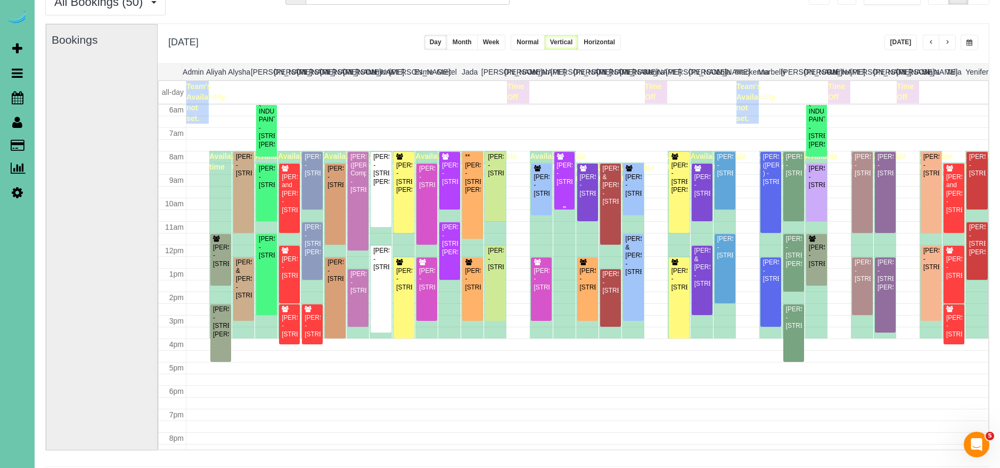
click at [560, 186] on div "[PERSON_NAME] - [STREET_ADDRESS]" at bounding box center [565, 173] width 17 height 25
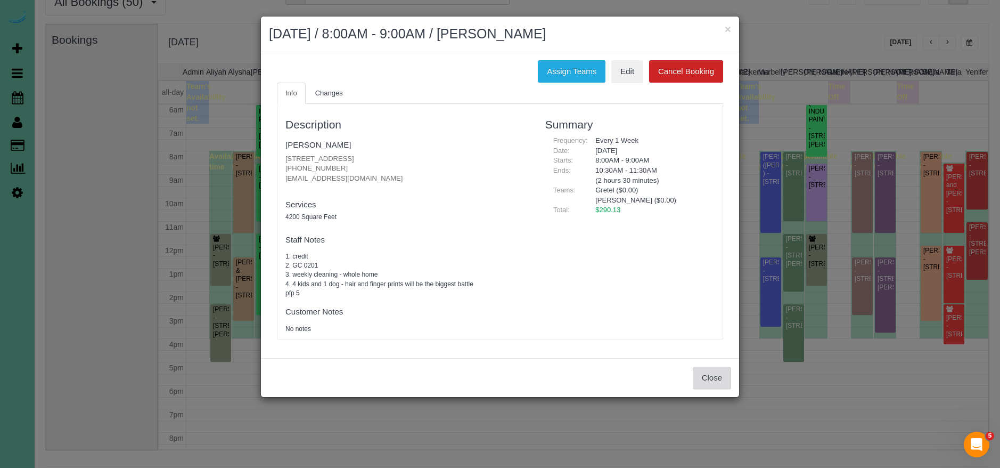
click at [724, 381] on button "Close" at bounding box center [712, 377] width 38 height 22
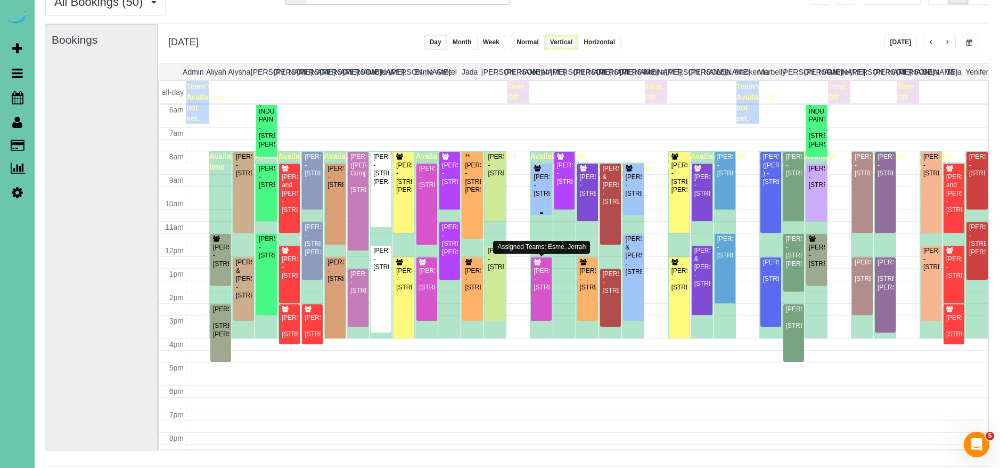
click at [536, 198] on div "[PERSON_NAME] - [STREET_ADDRESS]" at bounding box center [541, 185] width 17 height 25
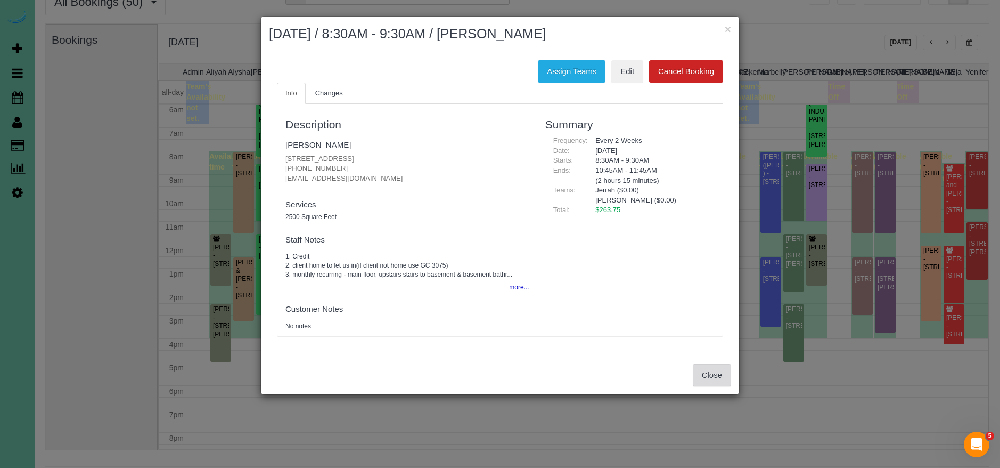
drag, startPoint x: 714, startPoint y: 369, endPoint x: 565, endPoint y: 335, distance: 152.5
click at [714, 368] on button "Close" at bounding box center [712, 375] width 38 height 22
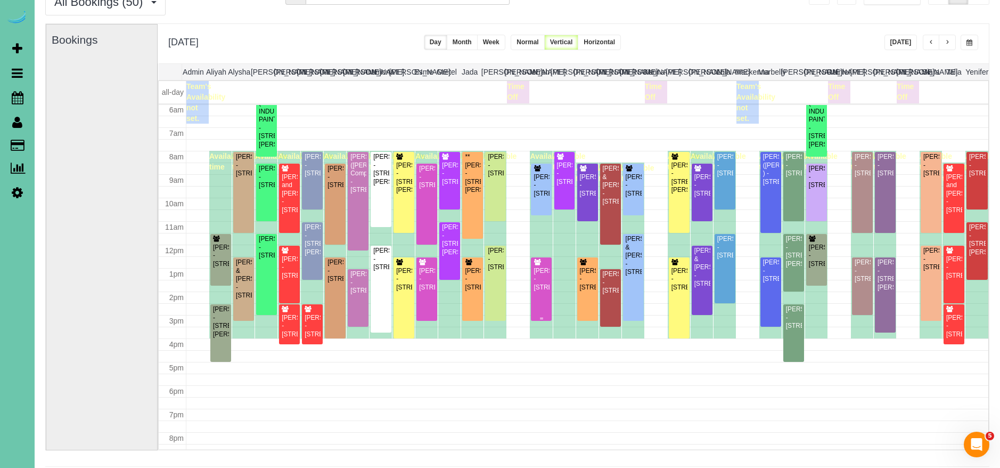
click at [541, 291] on div "[PERSON_NAME] - [STREET_ADDRESS]" at bounding box center [541, 279] width 17 height 25
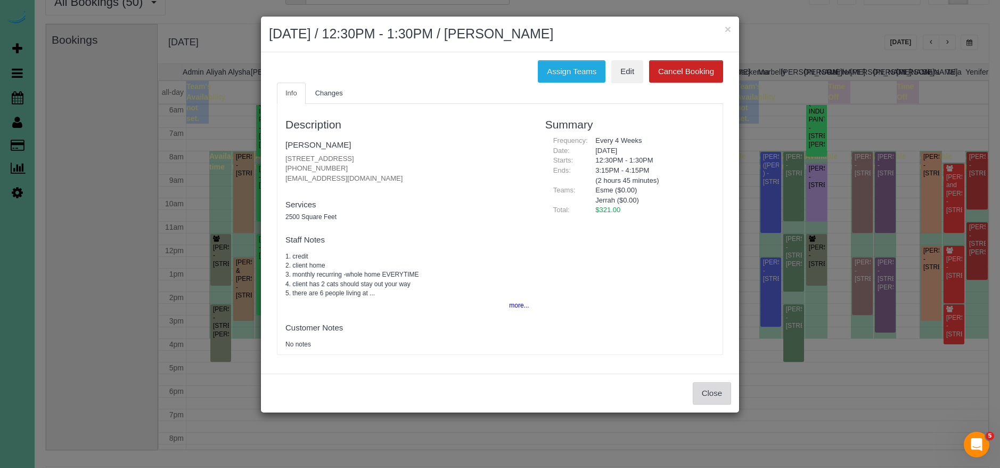
click at [729, 385] on button "Close" at bounding box center [712, 393] width 38 height 22
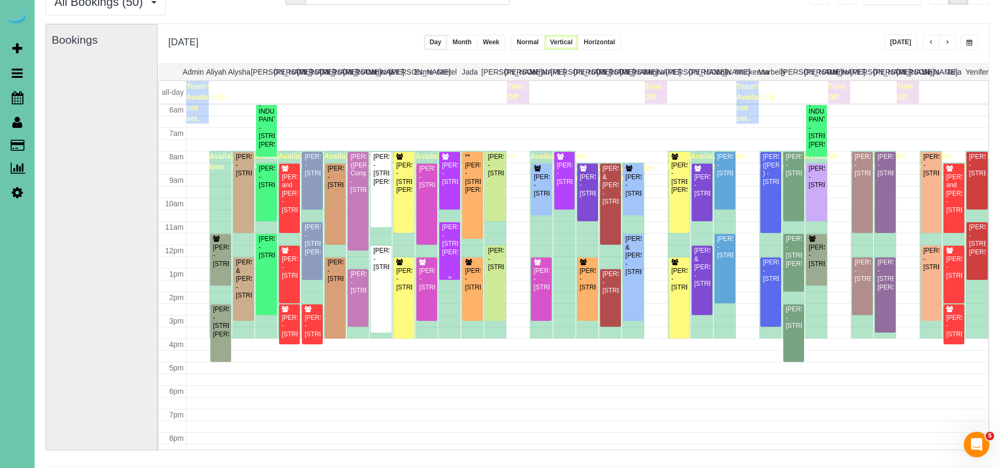
click at [448, 256] on div "[PERSON_NAME] - [STREET_ADDRESS][PERSON_NAME]" at bounding box center [450, 239] width 17 height 33
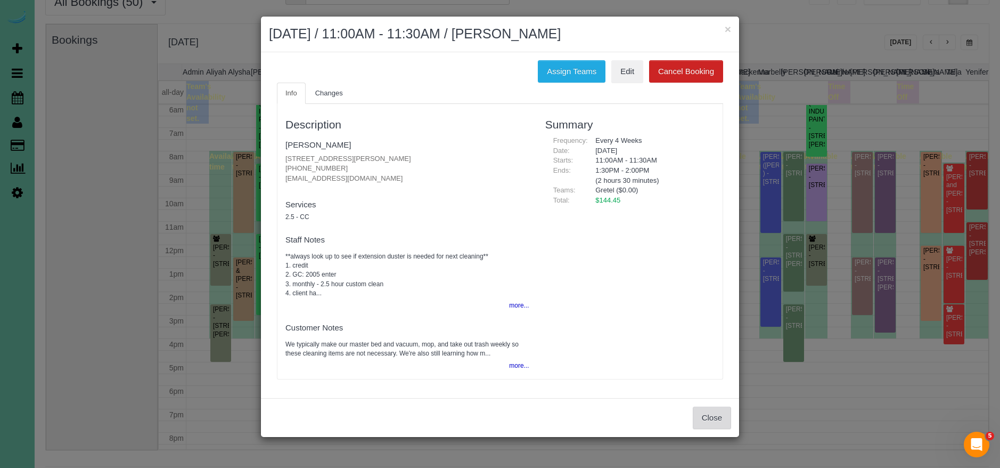
click at [710, 415] on button "Close" at bounding box center [712, 417] width 38 height 22
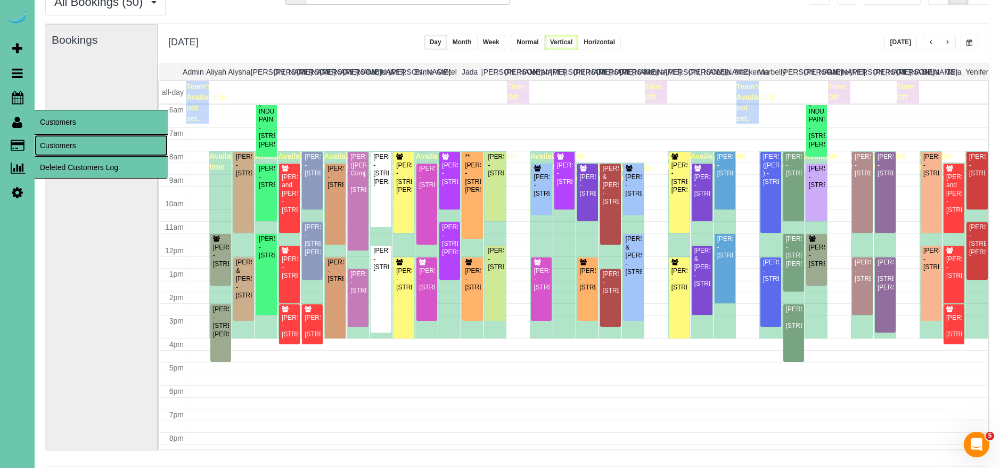
click at [95, 147] on link "Customers" at bounding box center [101, 145] width 133 height 21
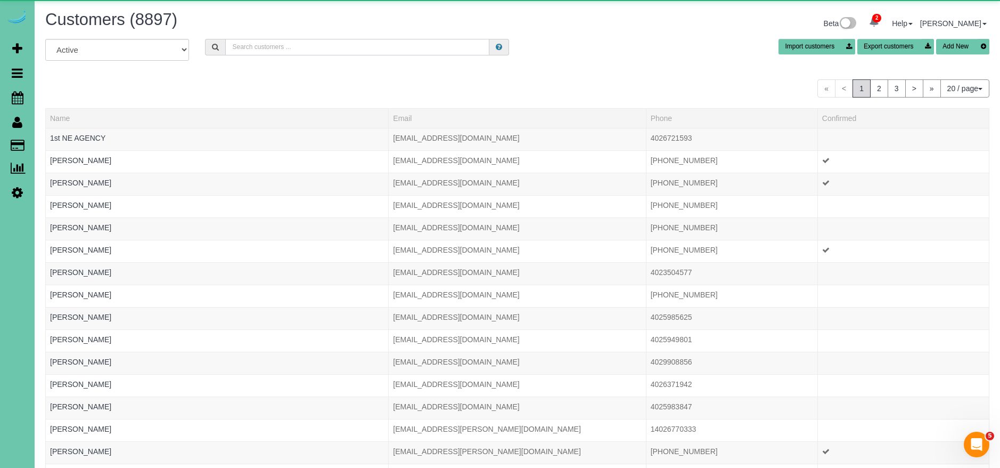
click at [279, 48] on input "text" at bounding box center [357, 47] width 264 height 17
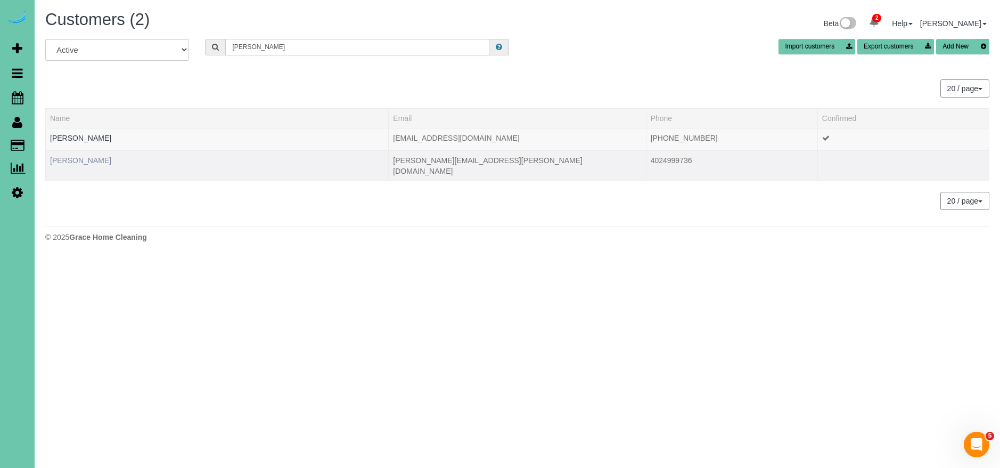
type input "tiffany r"
click at [79, 161] on link "Tiffany Riffle" at bounding box center [80, 160] width 61 height 9
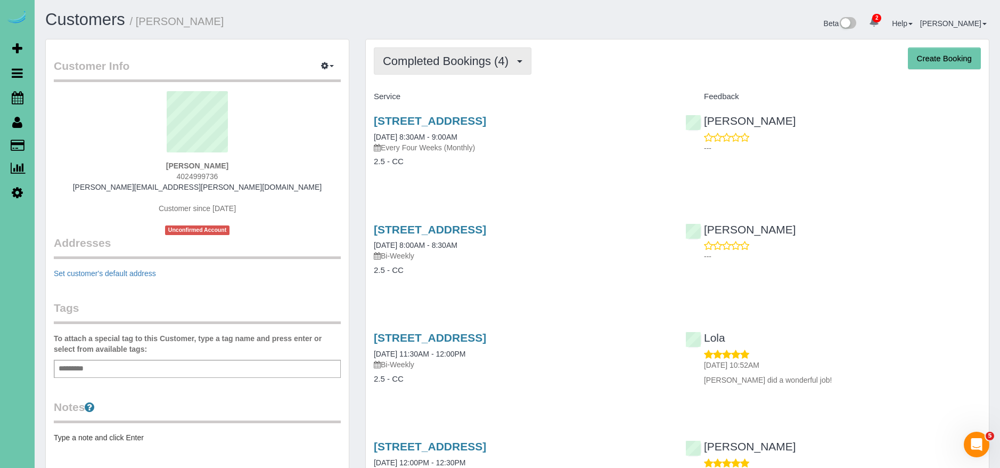
click at [468, 64] on span "Completed Bookings (4)" at bounding box center [448, 60] width 131 height 13
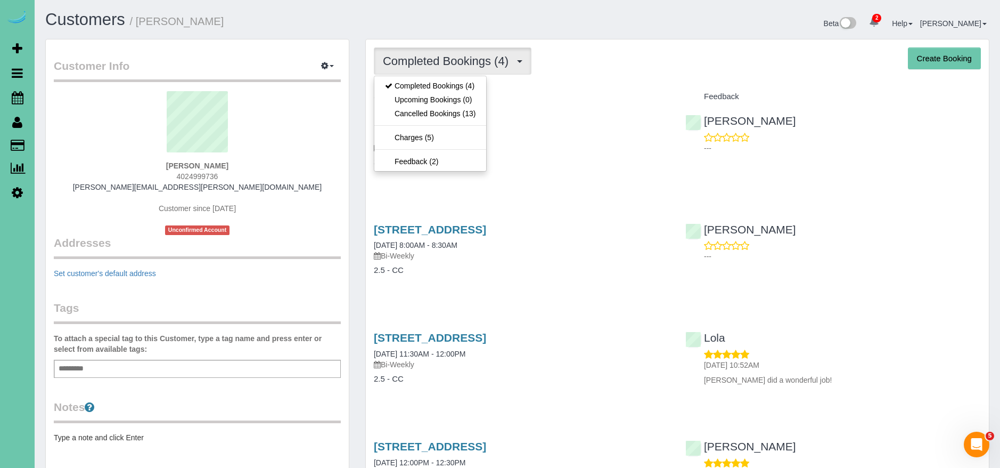
drag, startPoint x: 575, startPoint y: 90, endPoint x: 592, endPoint y: 93, distance: 17.3
click at [578, 90] on div "Service" at bounding box center [522, 97] width 312 height 18
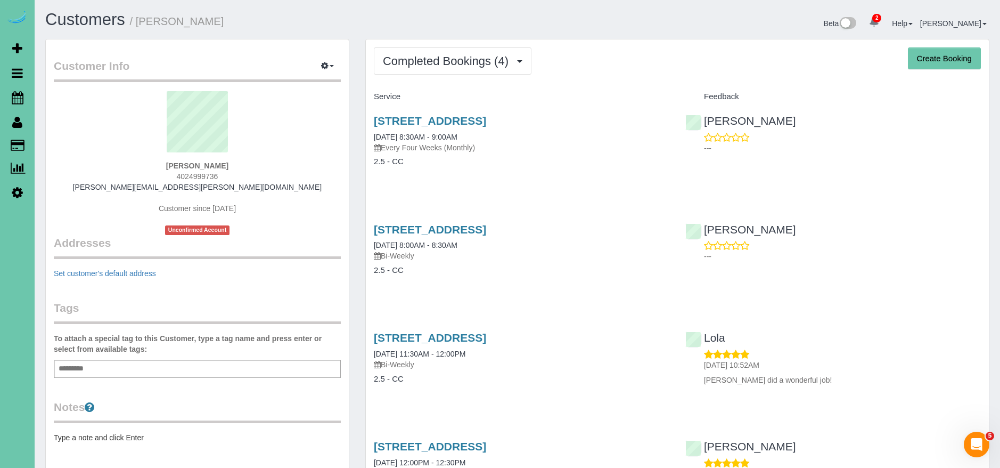
drag, startPoint x: 609, startPoint y: 116, endPoint x: 368, endPoint y: 115, distance: 241.3
click at [366, 117] on div "6123 S 142nd St, Omaha, NE 68137 07/27/2023 8:30AM - 9:00AM Every Four Weeks (M…" at bounding box center [522, 146] width 312 height 82
copy link "6123 S 142nd St, Omaha, NE 68137"
click at [229, 175] on div "Tiffany Riffle 4024999736 tiffany.riffle@outlook.com Customer since 2023 Unconf…" at bounding box center [197, 163] width 287 height 144
drag, startPoint x: 204, startPoint y: 172, endPoint x: 102, endPoint y: 180, distance: 102.6
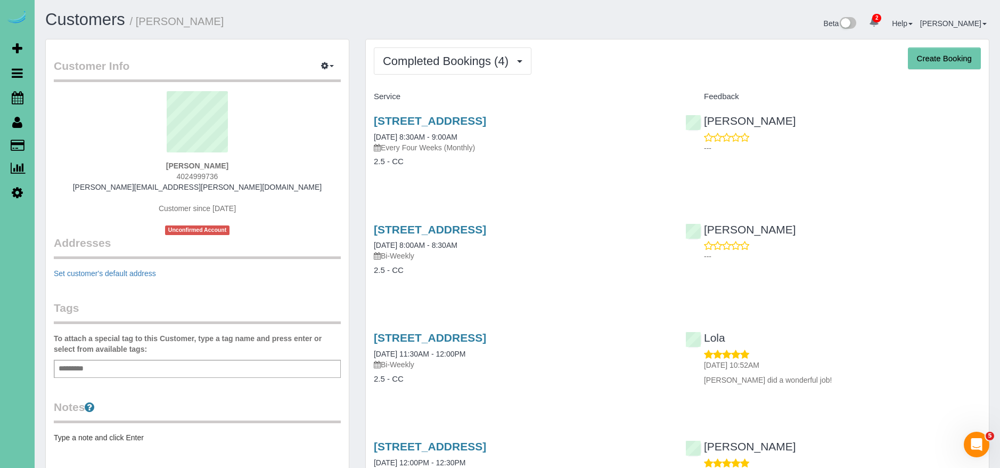
click at [101, 180] on div "Tiffany Riffle 4024999736 tiffany.riffle@outlook.com Customer since 2023 Unconf…" at bounding box center [197, 163] width 287 height 144
copy span "4024999736"
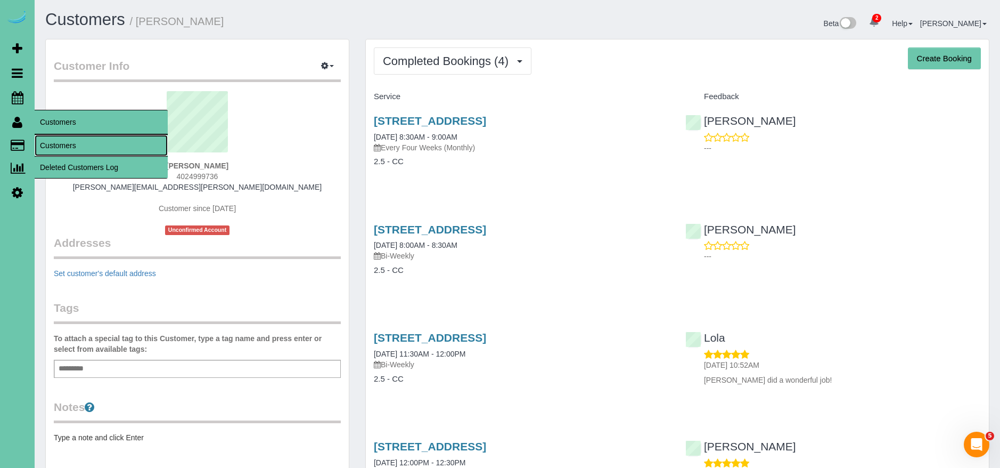
click at [88, 145] on link "Customers" at bounding box center [101, 145] width 133 height 21
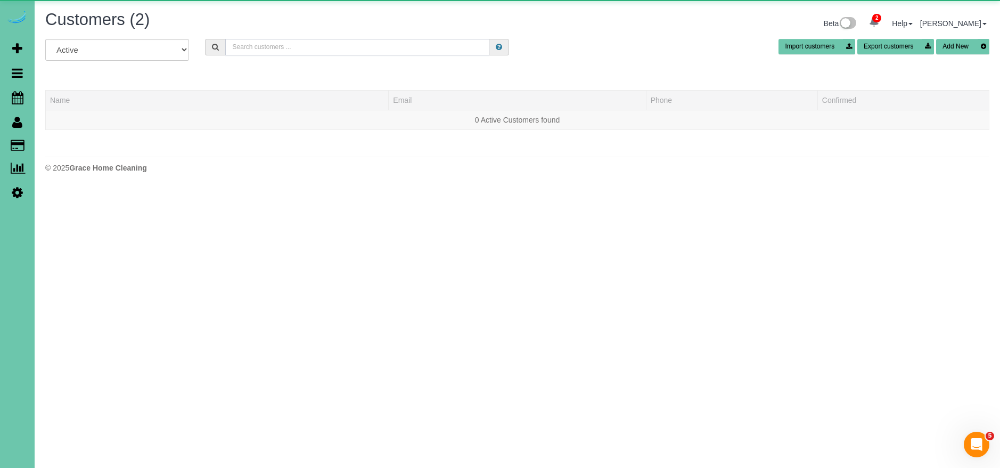
click at [265, 46] on input "text" at bounding box center [357, 47] width 264 height 17
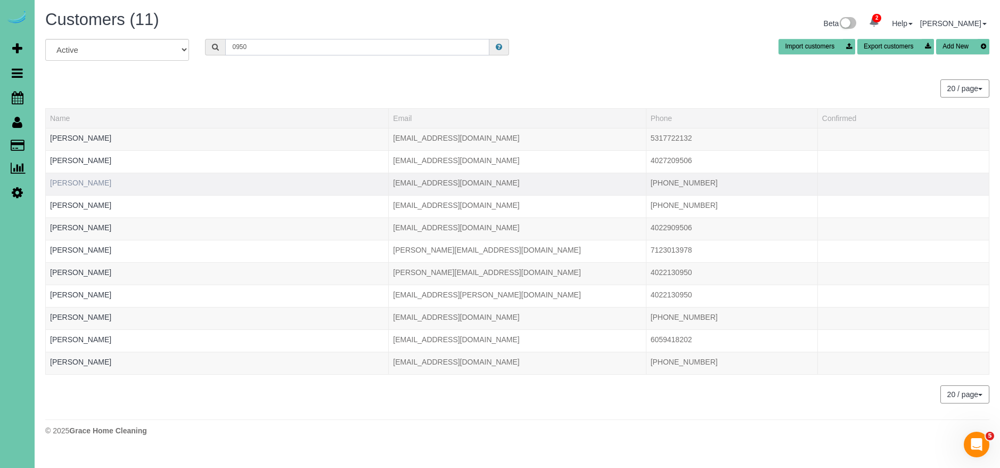
type input "0950"
click at [77, 182] on link "Lacey Brown" at bounding box center [80, 182] width 61 height 9
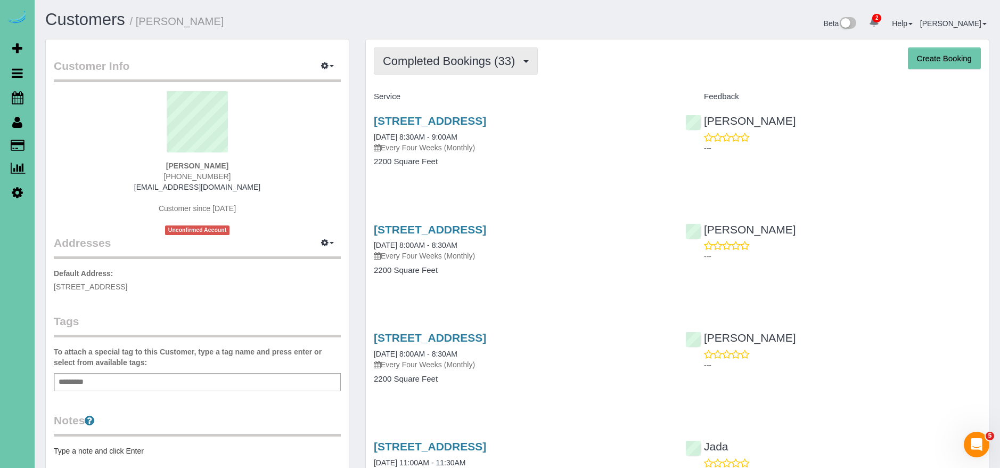
click at [465, 59] on span "Completed Bookings (33)" at bounding box center [451, 60] width 137 height 13
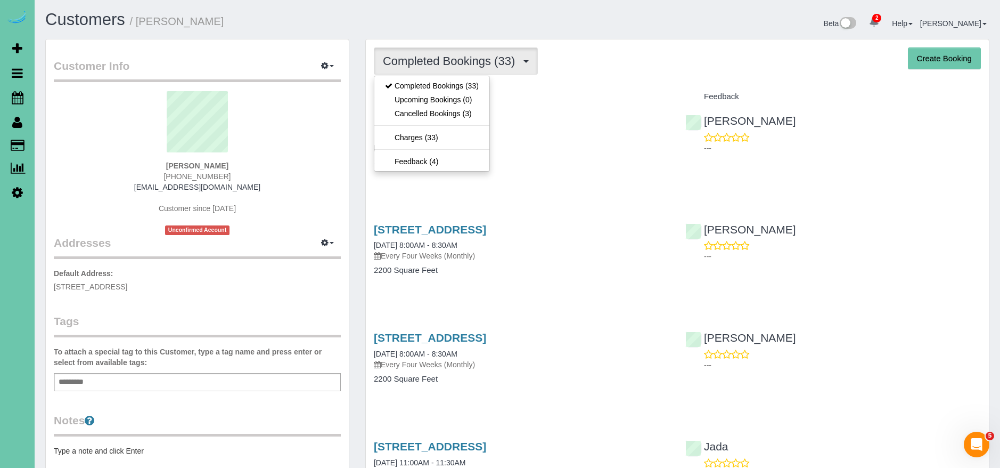
click at [609, 115] on h3 "2309 N 144th Ave, Omaha, NE 68116" at bounding box center [522, 121] width 296 height 12
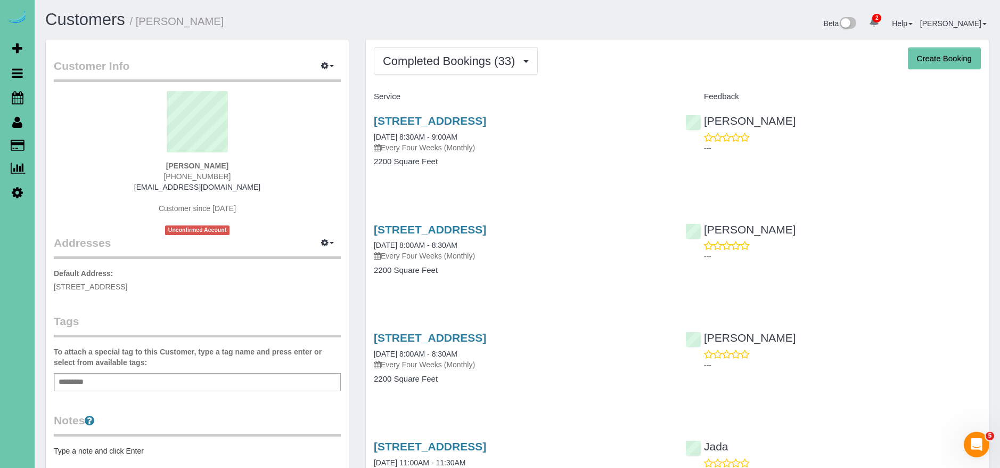
scroll to position [1, 0]
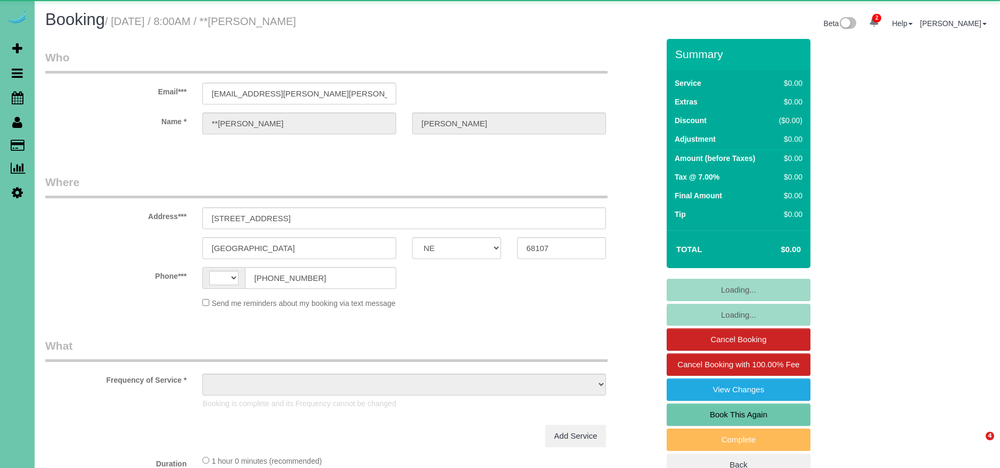
select select "NE"
select select "string:[GEOGRAPHIC_DATA]"
select select "object:853"
select select "number:40"
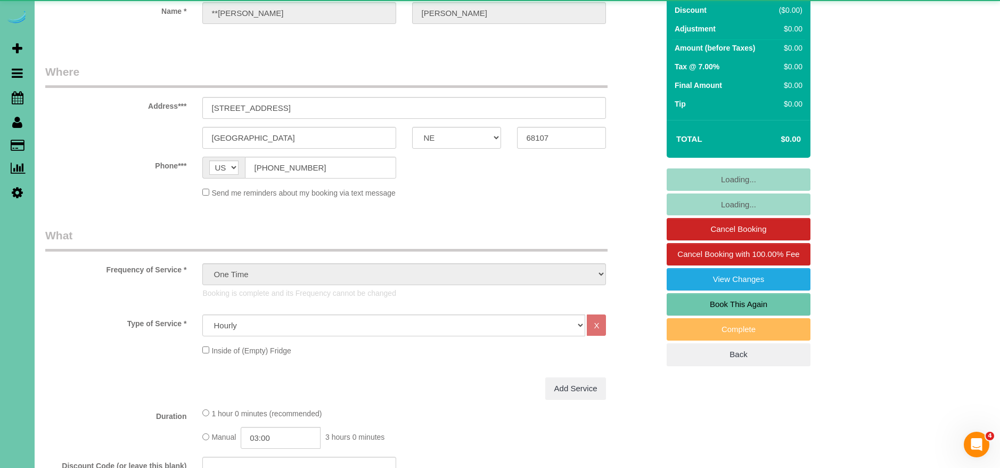
scroll to position [230, 0]
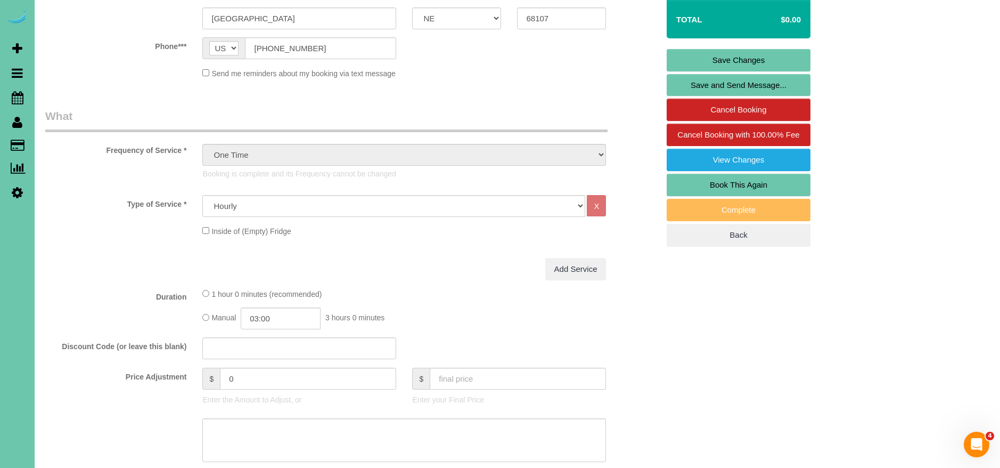
click at [769, 184] on link "Book This Again" at bounding box center [739, 185] width 144 height 22
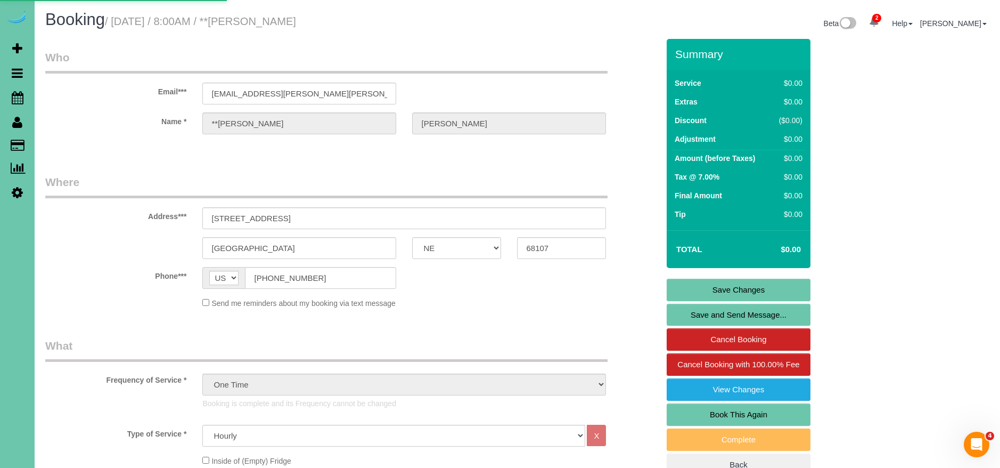
select select "NE"
select select "number:40"
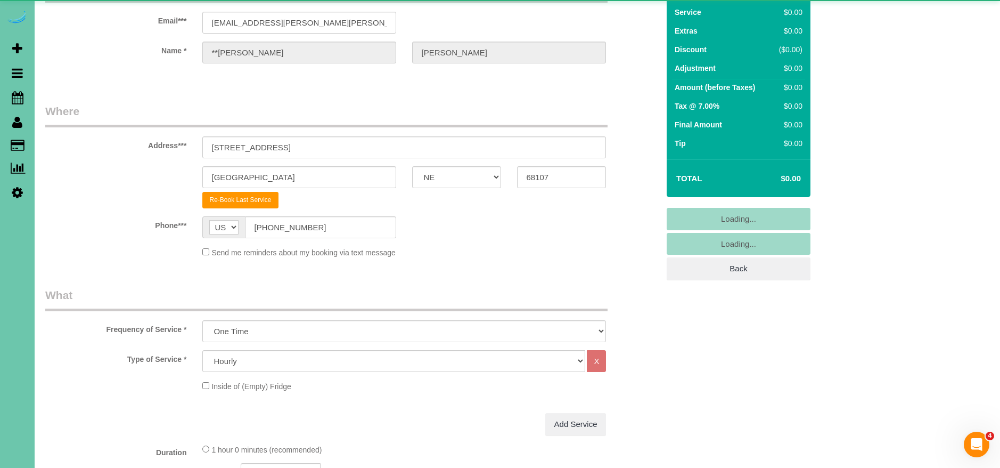
scroll to position [91, 0]
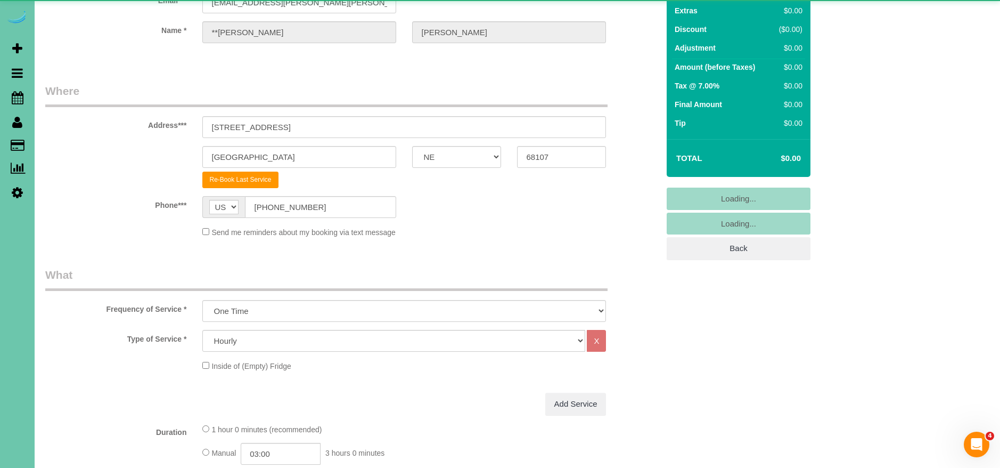
select select "object:1613"
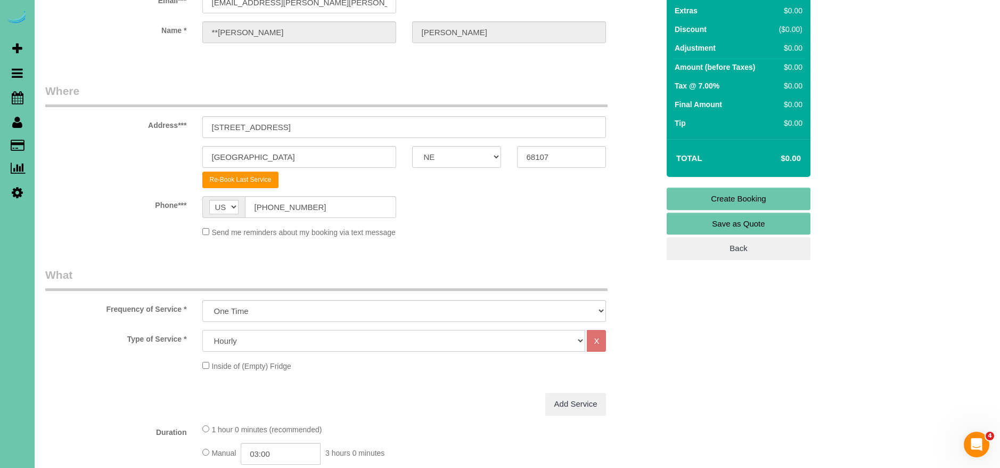
click at [282, 344] on select "Hourly 2.5 Hour Custom Clean 3.5 Hour Custom Clean commercial 1000 Square Feet …" at bounding box center [393, 341] width 383 height 22
select select "159"
click at [202, 330] on select "Hourly 2.5 Hour Custom Clean 3.5 Hour Custom Clean commercial 1000 Square Feet …" at bounding box center [393, 341] width 383 height 22
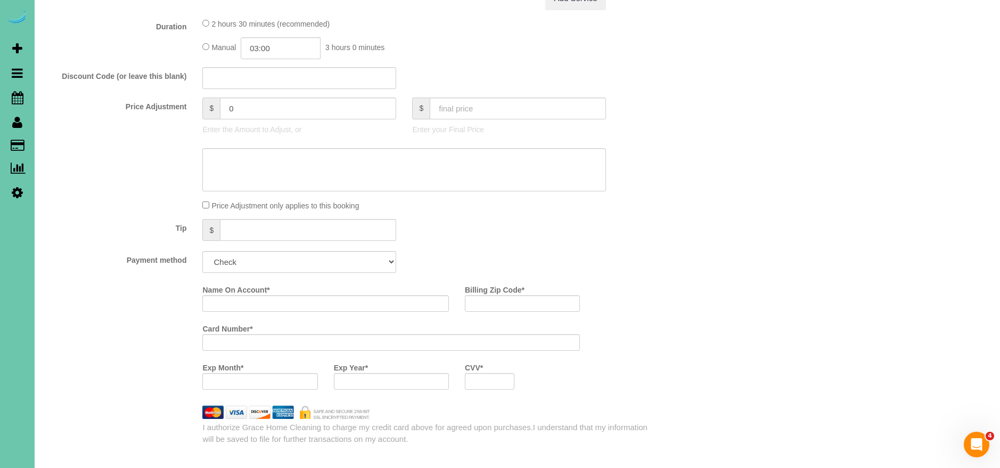
scroll to position [498, 0]
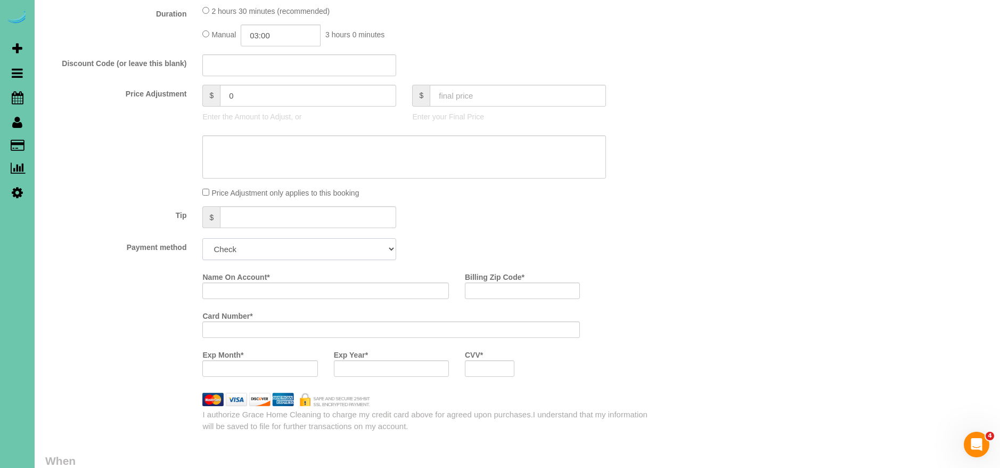
click at [272, 249] on select "Add Credit Card Cash Check Paypal" at bounding box center [299, 249] width 194 height 22
select select "string:check"
click at [202, 238] on select "Add Credit Card Cash Check Paypal" at bounding box center [299, 249] width 194 height 22
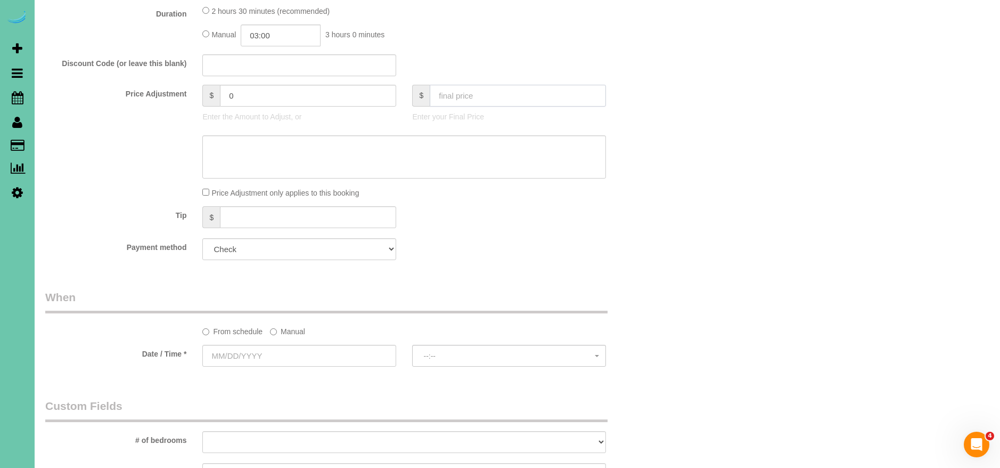
click at [492, 97] on input "text" at bounding box center [518, 96] width 176 height 22
type input "0"
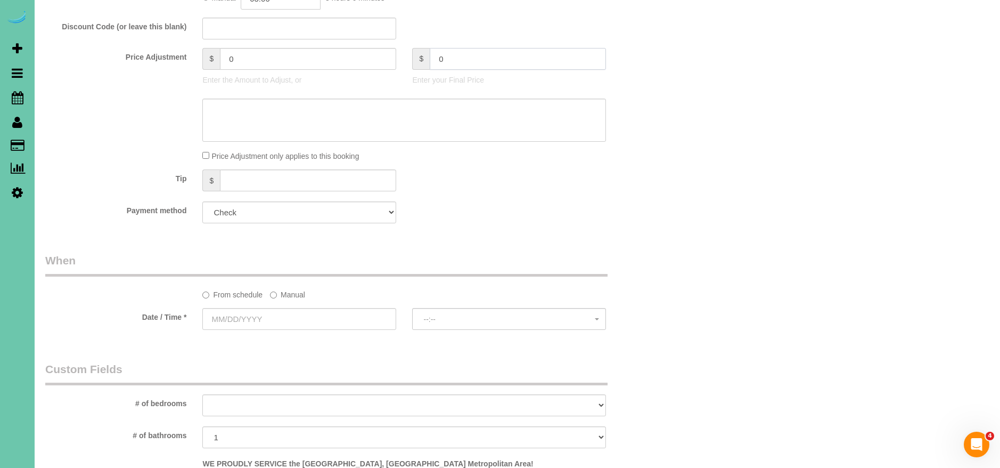
type input "-145"
click at [295, 293] on label "Manual" at bounding box center [287, 293] width 35 height 14
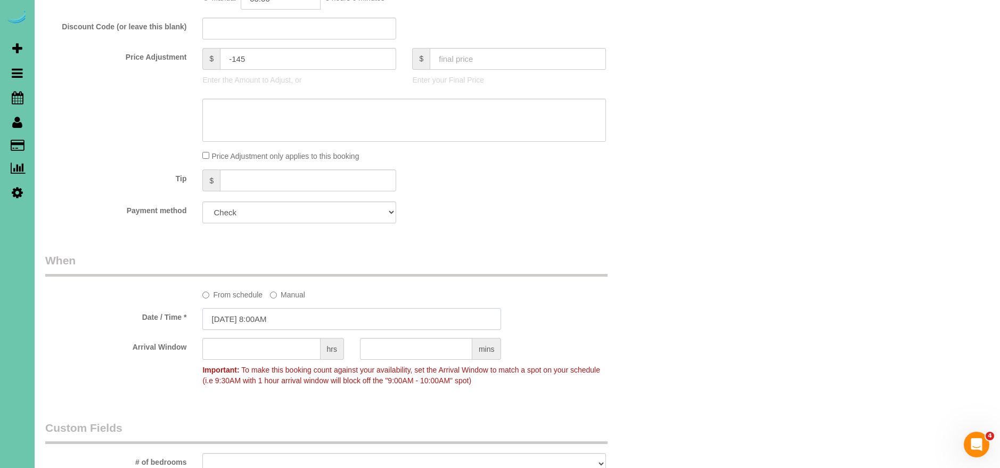
drag, startPoint x: 227, startPoint y: 317, endPoint x: 220, endPoint y: 314, distance: 8.1
click at [227, 317] on input "[DATE] 8:00AM" at bounding box center [351, 319] width 299 height 22
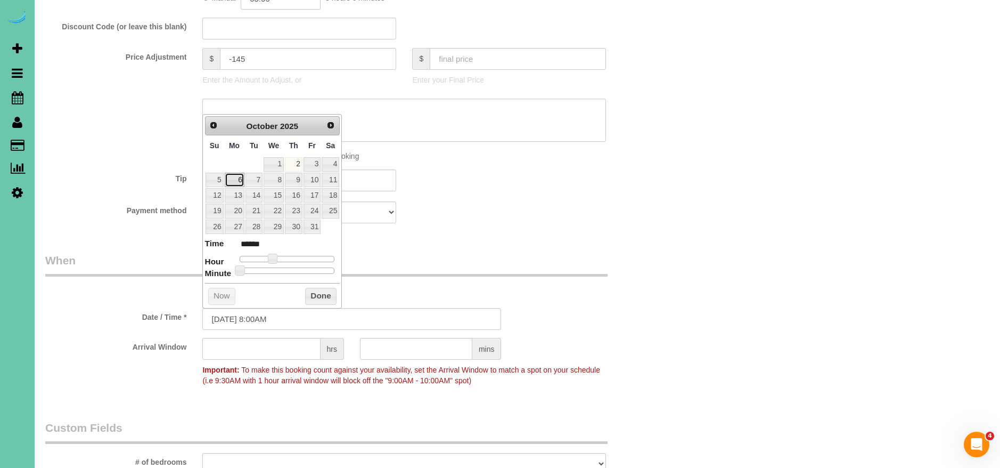
click at [234, 181] on link "6" at bounding box center [235, 180] width 20 height 14
type input "[DATE] 9:00AM"
type input "******"
type input "[DATE] 10:00AM"
type input "*******"
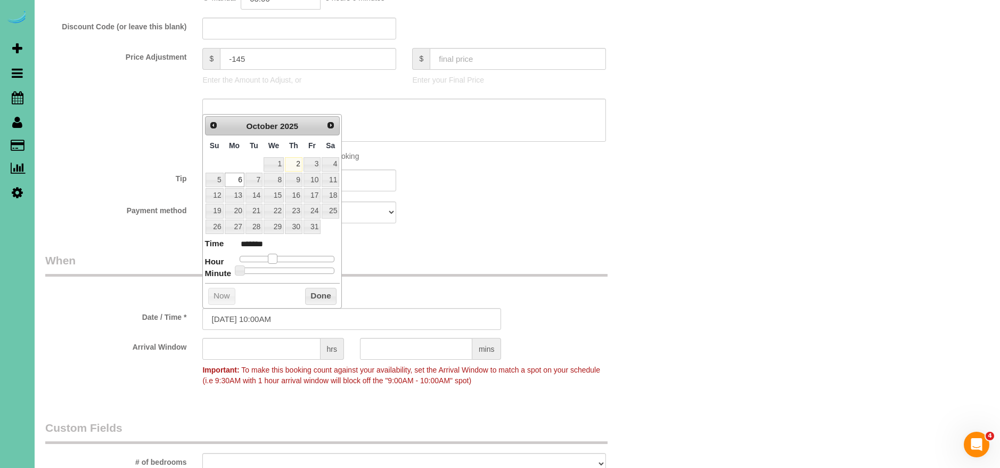
type input "[DATE] 11:00AM"
type input "*******"
type input "[DATE] 12:00PM"
type input "*******"
type input "[DATE] 1:00PM"
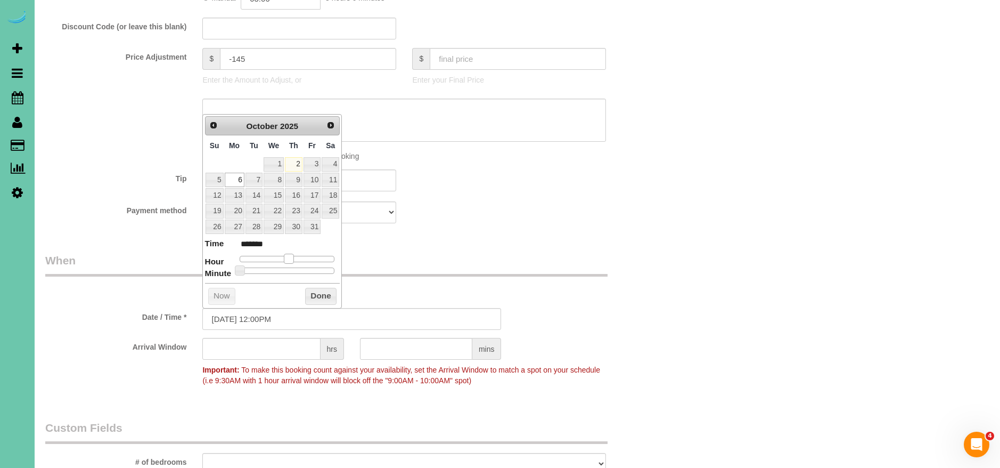
type input "******"
type input "[DATE] 2:00PM"
type input "******"
drag, startPoint x: 272, startPoint y: 257, endPoint x: 317, endPoint y: 284, distance: 52.8
click at [299, 258] on span at bounding box center [297, 259] width 10 height 10
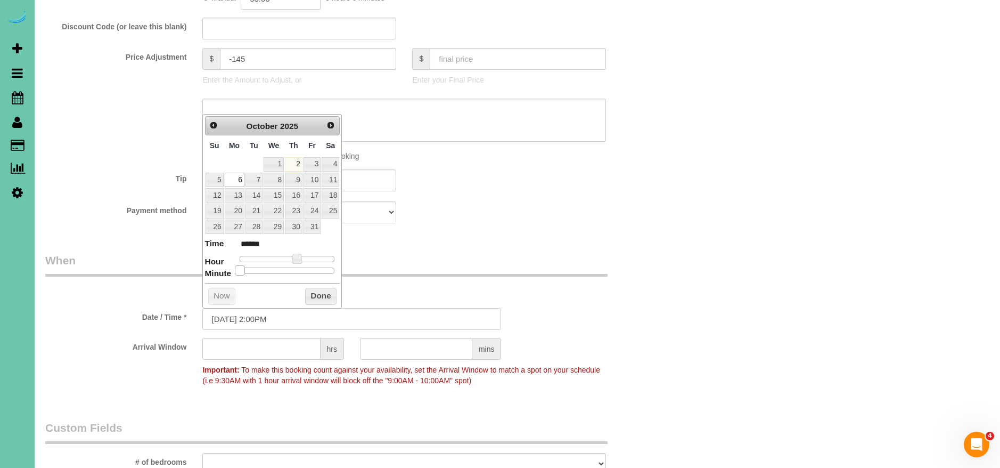
type input "[DATE] 2:05PM"
type input "******"
type input "[DATE] 2:10PM"
type input "******"
type input "[DATE] 2:15PM"
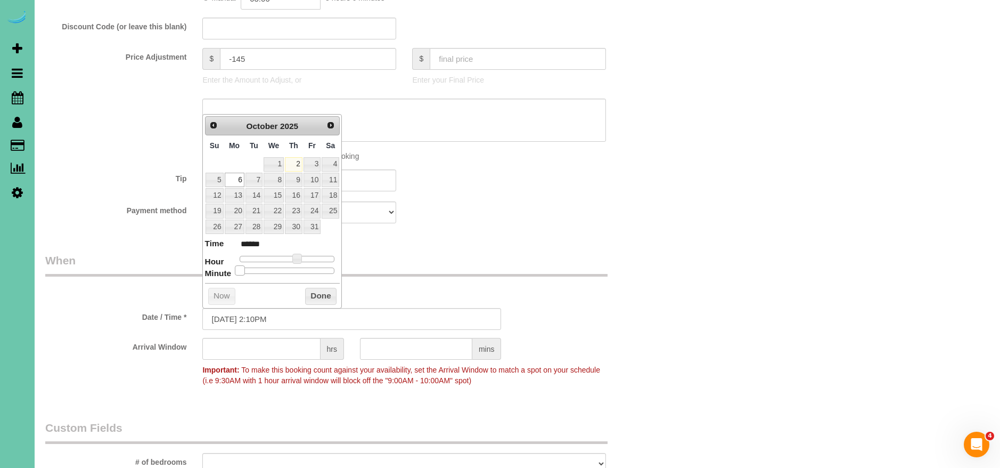
type input "******"
type input "[DATE] 2:20PM"
type input "******"
type input "[DATE] 2:25PM"
type input "******"
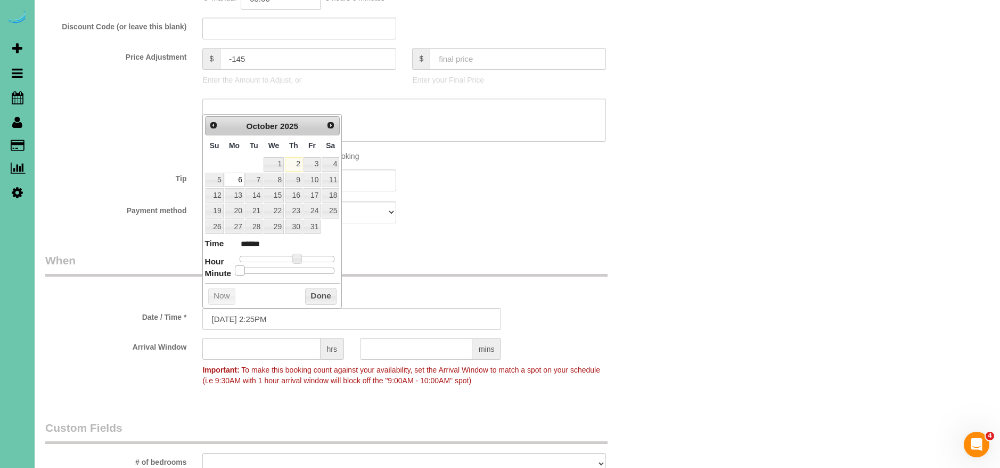
type input "[DATE] 2:30PM"
type input "******"
type input "[DATE] 2:35PM"
type input "******"
type input "[DATE] 2:30PM"
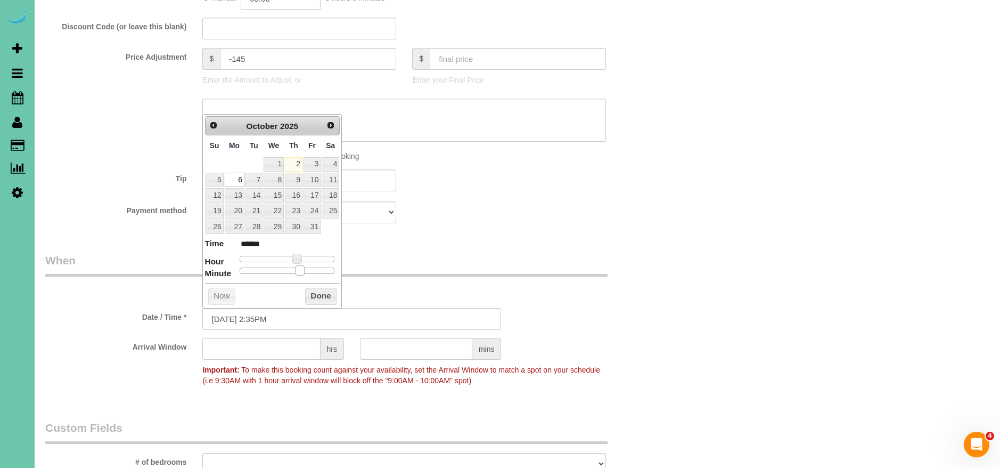
type input "******"
drag, startPoint x: 237, startPoint y: 270, endPoint x: 326, endPoint y: 300, distance: 94.0
click at [291, 272] on span at bounding box center [292, 270] width 10 height 10
click at [322, 293] on button "Done" at bounding box center [320, 296] width 31 height 17
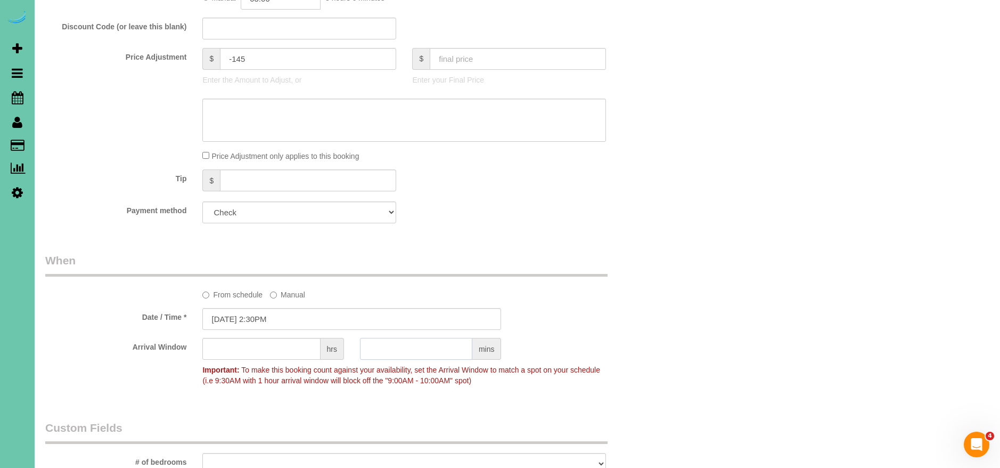
click at [428, 359] on input "text" at bounding box center [416, 349] width 112 height 22
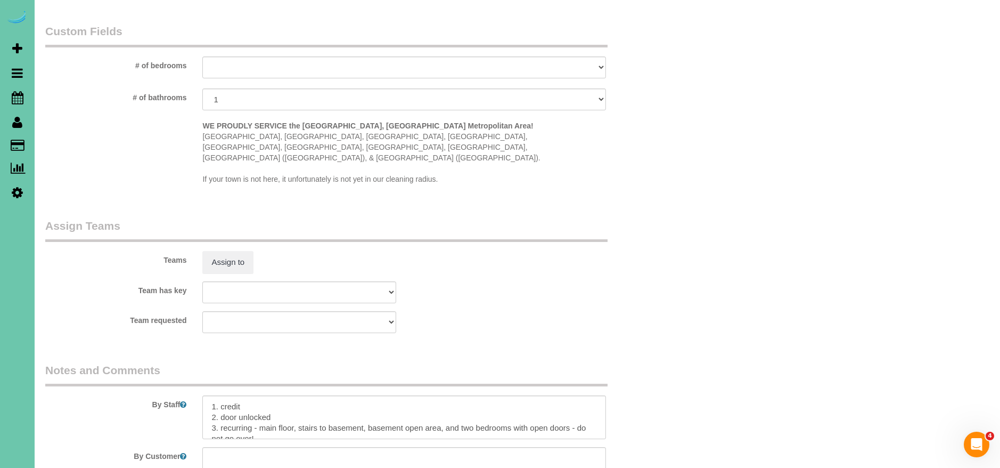
scroll to position [933, 0]
type input "30"
click at [234, 249] on button "Assign to" at bounding box center [227, 260] width 51 height 22
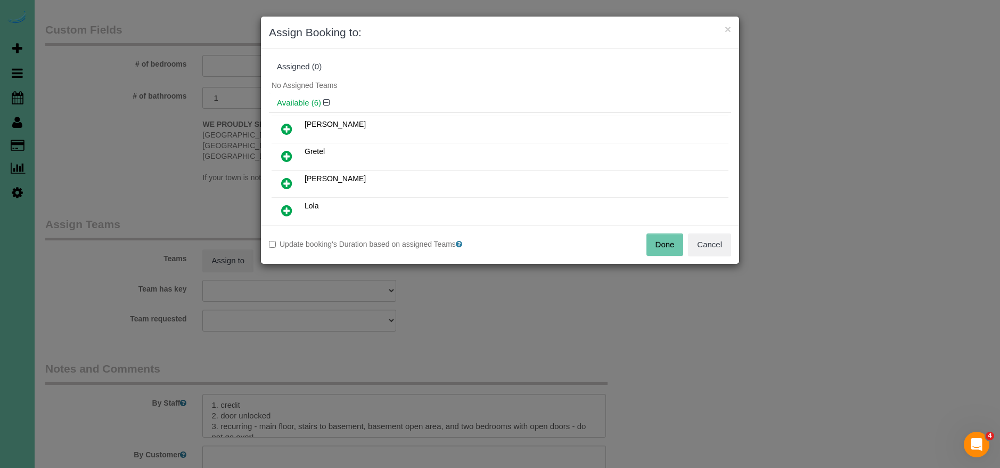
click at [283, 156] on icon at bounding box center [286, 156] width 11 height 13
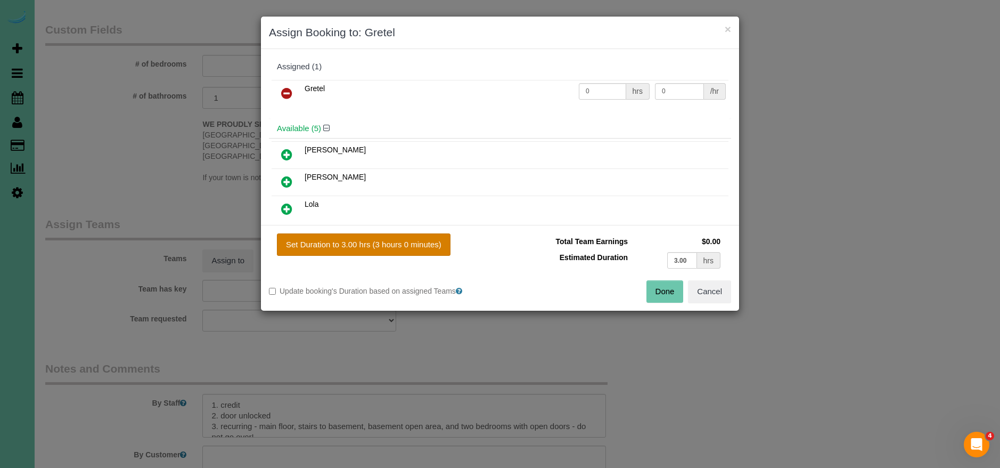
drag, startPoint x: 390, startPoint y: 238, endPoint x: 631, endPoint y: 304, distance: 249.7
click at [390, 238] on button "Set Duration to 3.00 hrs (3 hours 0 minutes)" at bounding box center [364, 244] width 174 height 22
type input "3.00"
drag, startPoint x: 687, startPoint y: 258, endPoint x: 609, endPoint y: 250, distance: 78.2
click at [609, 251] on tr "Estimated Duration 3.00 hrs" at bounding box center [615, 260] width 215 height 22
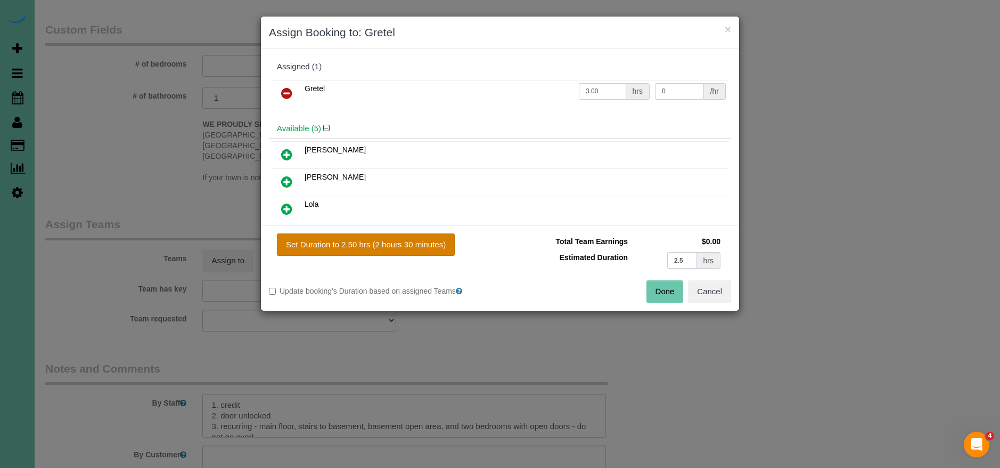
type input "2.5"
click at [403, 239] on button "Set Duration to 2.50 hrs (2 hours 30 minutes)" at bounding box center [366, 244] width 178 height 22
type input "2.50"
click at [678, 287] on button "Done" at bounding box center [665, 291] width 37 height 22
type input "02:30"
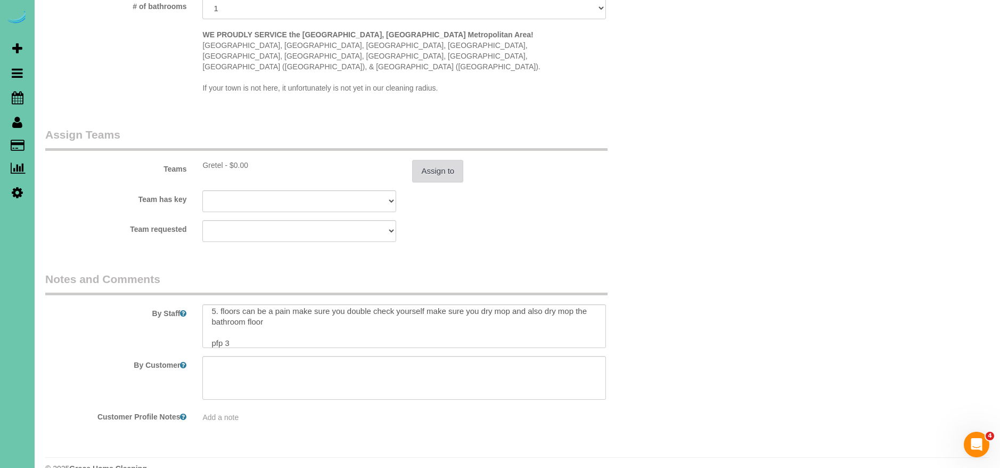
scroll to position [61, 0]
click at [264, 313] on textarea at bounding box center [404, 326] width 404 height 44
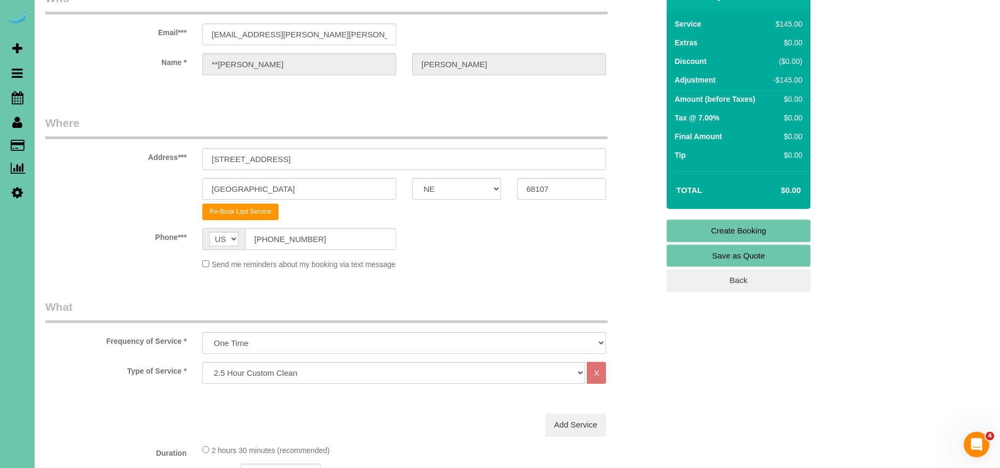
scroll to position [60, 0]
type textarea "1. credit 2. door unlocked 3. recurring - main floor, stairs to basement, basem…"
click at [287, 341] on select "One Time Weekly (0% for the First Booking) Bi-Weekly (0% for the First Booking)…" at bounding box center [404, 342] width 404 height 22
click at [202, 331] on select "One Time Weekly (0% for the First Booking) Bi-Weekly (0% for the First Booking)…" at bounding box center [404, 342] width 404 height 22
click at [292, 366] on select "Hourly 2.5 Hour Custom Clean 3.5 Hour Custom Clean commercial 1000 Square Feet …" at bounding box center [393, 372] width 383 height 22
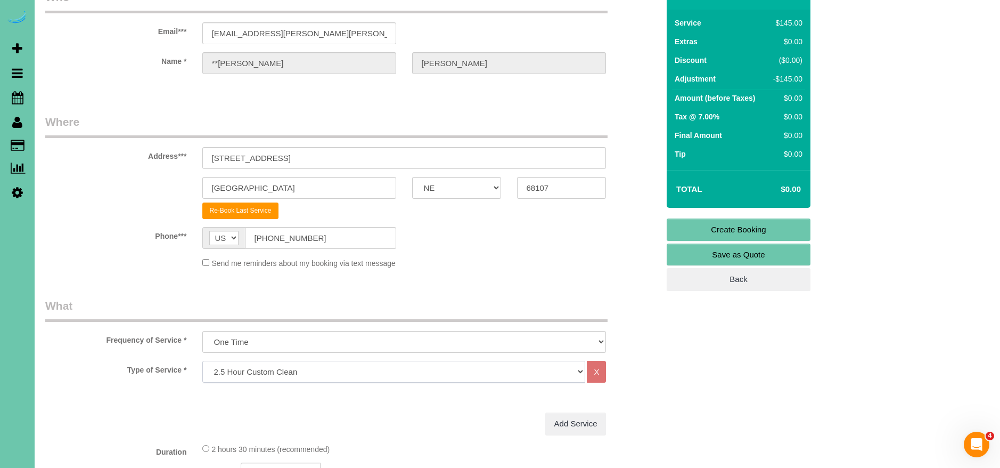
select select "64"
click at [202, 361] on select "Hourly 2.5 Hour Custom Clean 3.5 Hour Custom Clean commercial 1000 Square Feet …" at bounding box center [393, 372] width 383 height 22
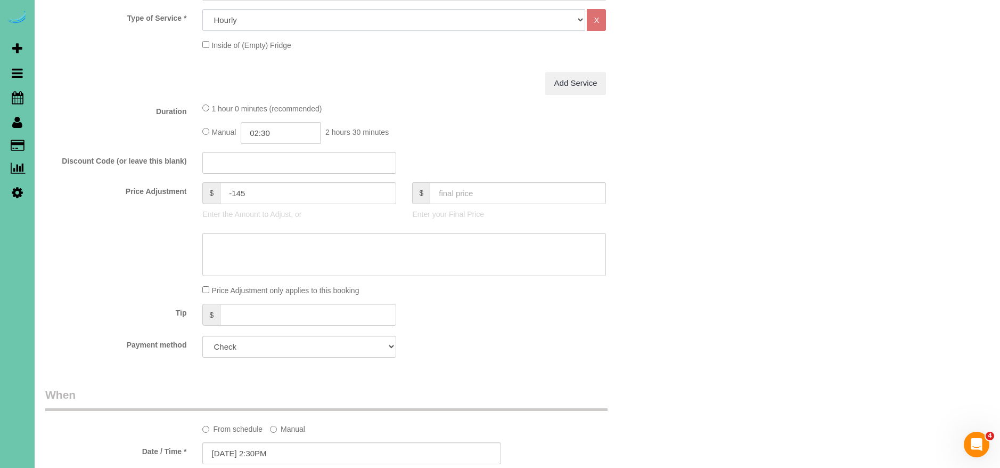
scroll to position [412, 0]
click at [476, 195] on input "text" at bounding box center [518, 193] width 176 height 22
type input "0"
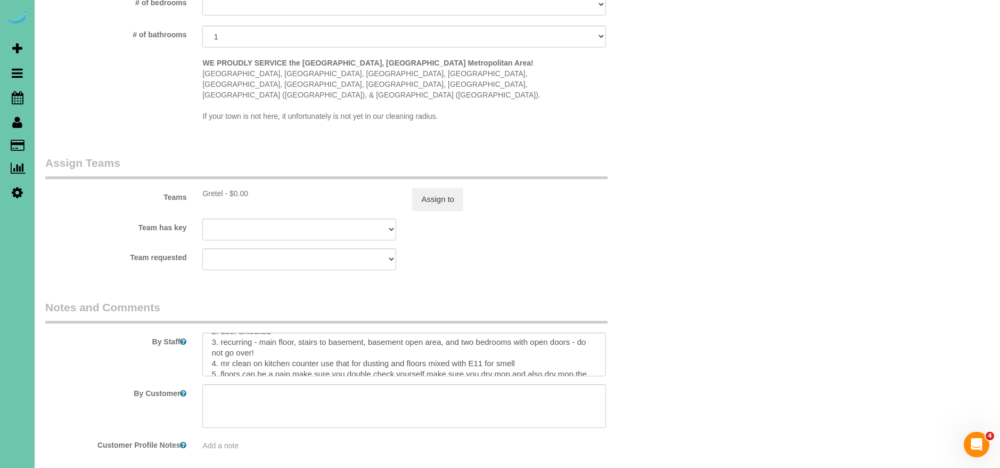
scroll to position [1033, 0]
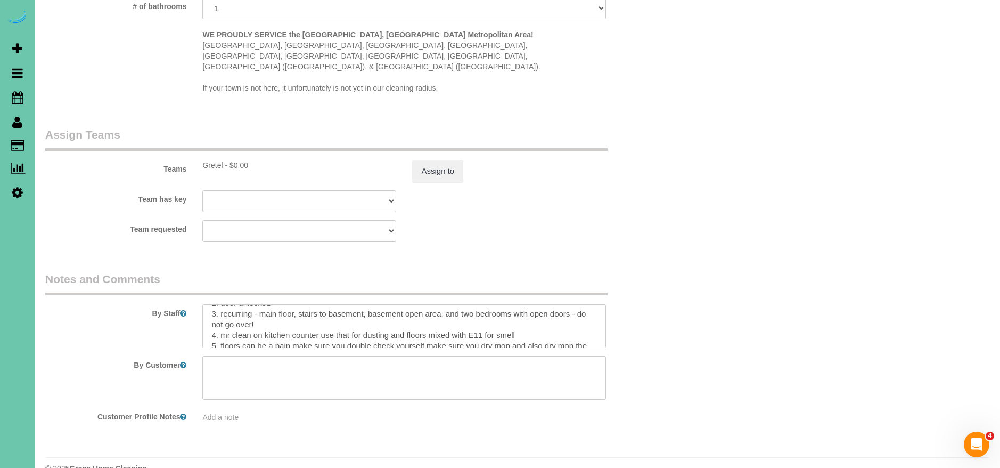
type input "0"
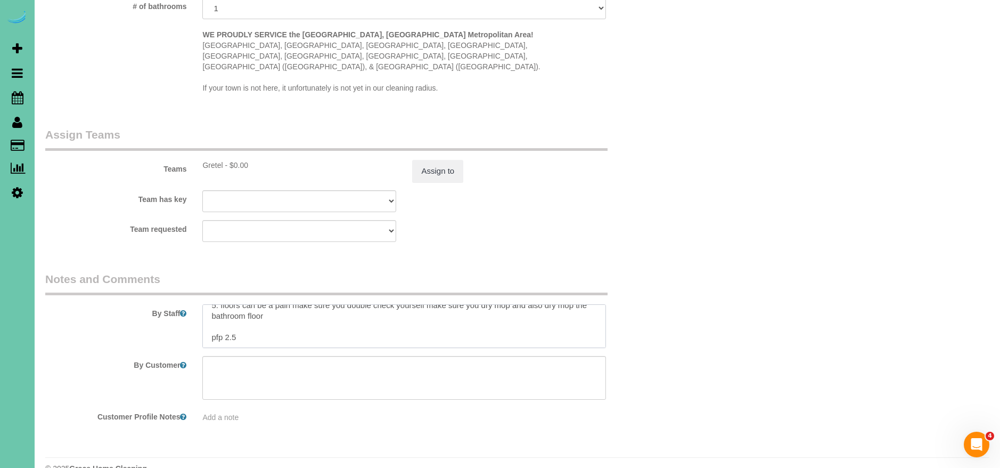
scroll to position [0, 0]
drag, startPoint x: 369, startPoint y: 296, endPoint x: 255, endPoint y: 299, distance: 113.5
click at [254, 304] on textarea at bounding box center [404, 326] width 404 height 44
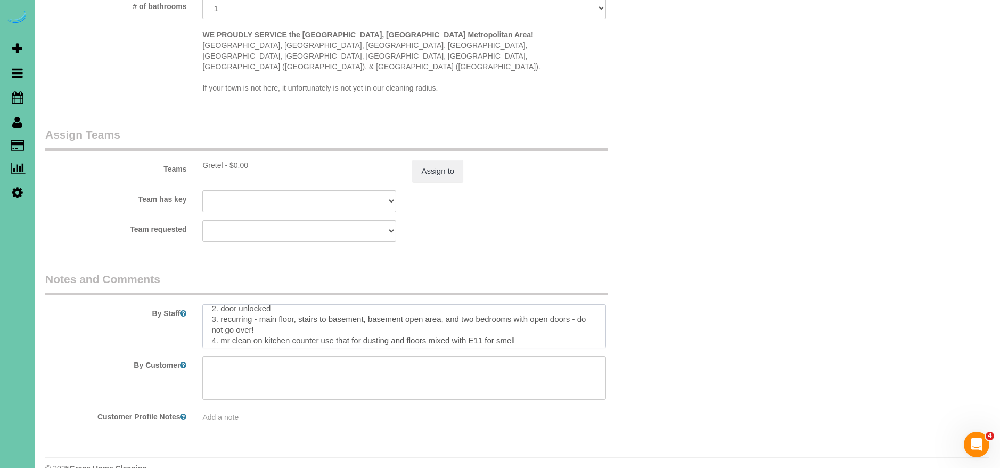
scroll to position [22, 0]
click at [260, 304] on textarea at bounding box center [404, 326] width 404 height 44
drag, startPoint x: 372, startPoint y: 293, endPoint x: 588, endPoint y: 305, distance: 216.0
click at [588, 305] on textarea at bounding box center [404, 326] width 404 height 44
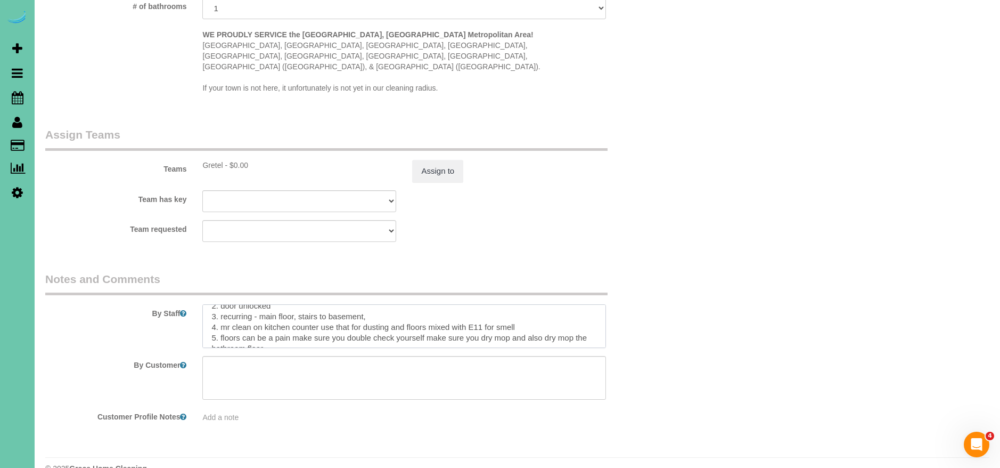
scroll to position [21, 0]
click at [297, 304] on textarea at bounding box center [404, 326] width 404 height 44
click at [397, 304] on textarea at bounding box center [404, 326] width 404 height 44
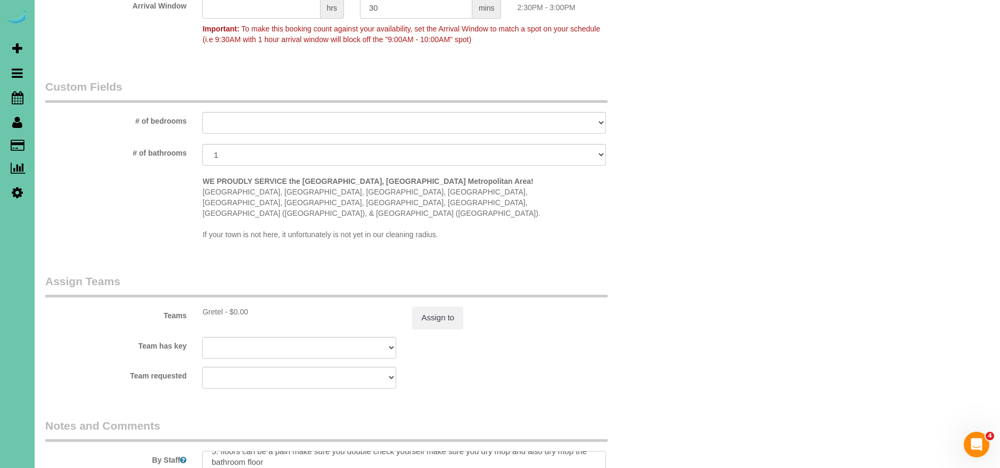
scroll to position [0, 0]
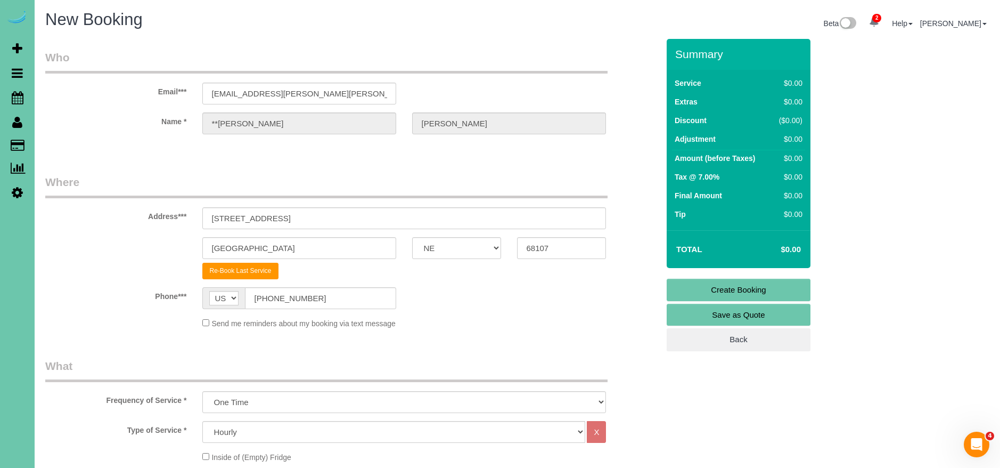
type textarea "1. credit 2. door unlocked 3. recurring - main floor and stairs to basement - y…"
click at [761, 286] on link "Create Booking" at bounding box center [739, 290] width 144 height 22
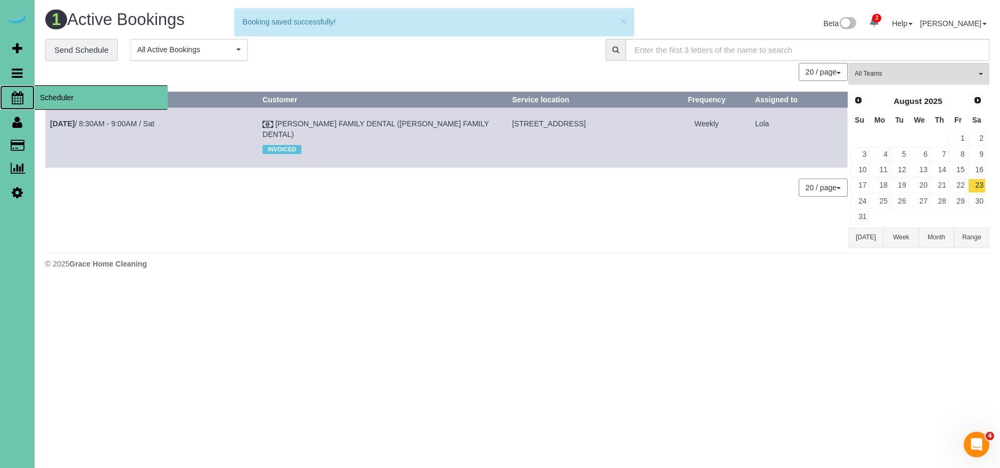
drag, startPoint x: 96, startPoint y: 96, endPoint x: 75, endPoint y: 101, distance: 22.0
click at [96, 96] on span "Scheduler" at bounding box center [101, 97] width 133 height 25
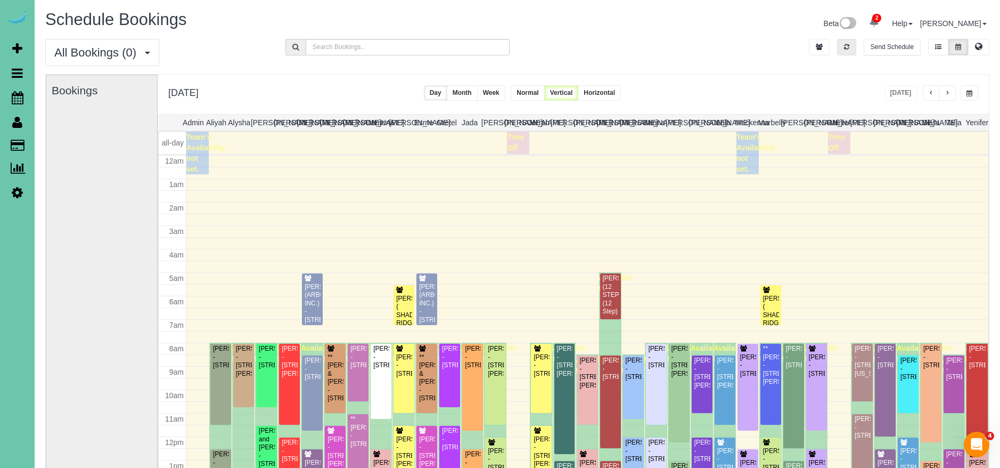
scroll to position [141, 0]
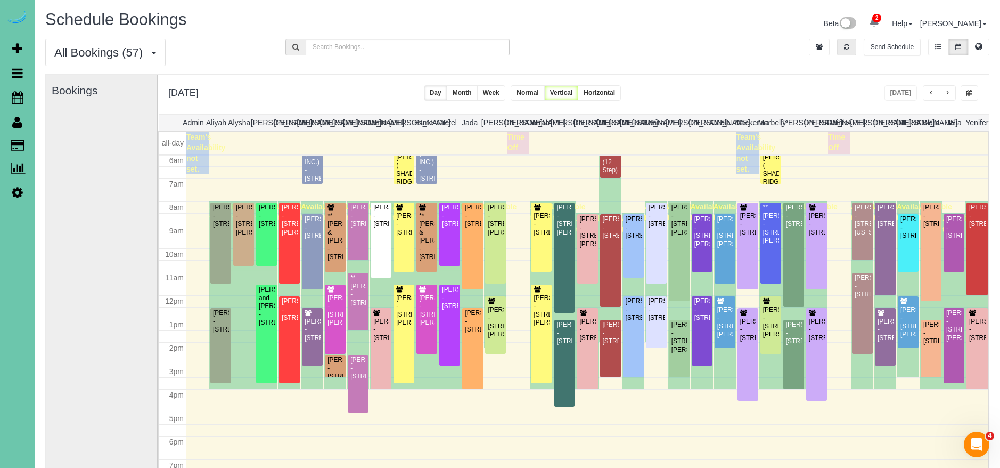
click at [853, 48] on button "button" at bounding box center [846, 47] width 19 height 17
click at [973, 93] on button "button" at bounding box center [970, 92] width 18 height 15
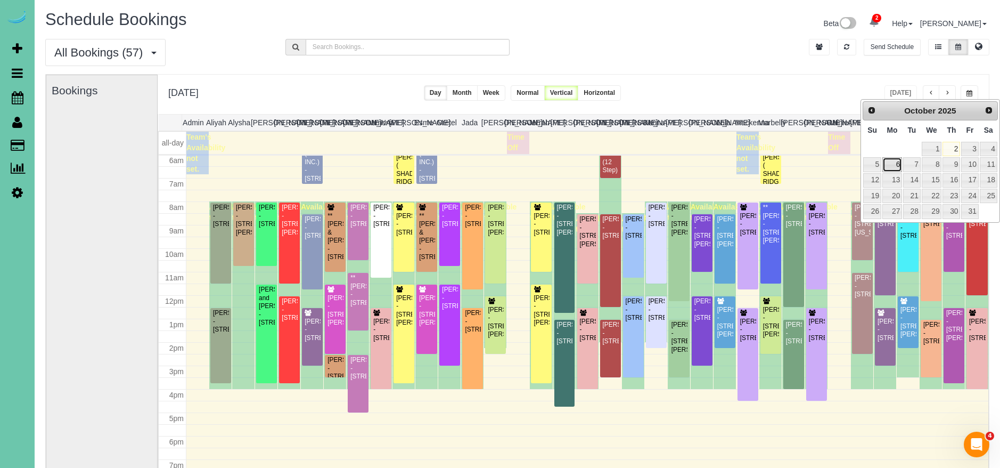
click at [896, 168] on link "6" at bounding box center [893, 164] width 20 height 14
type input "**********"
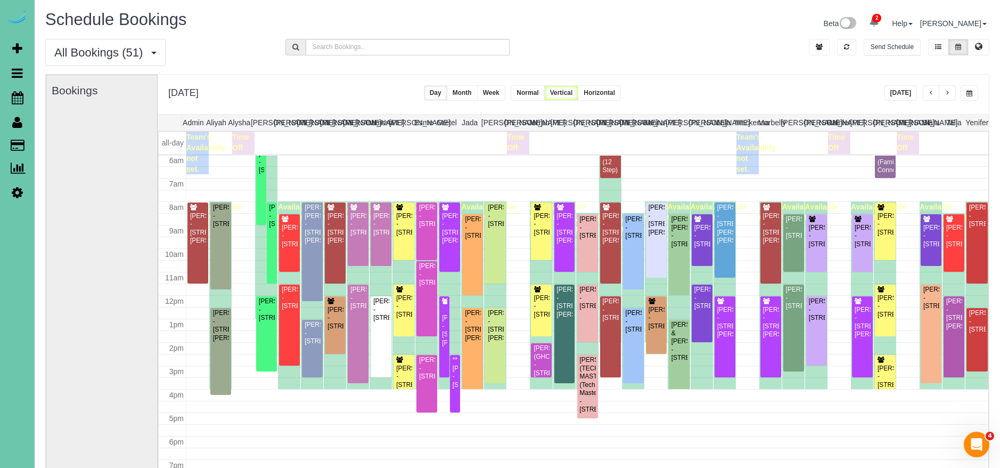
click at [950, 91] on span "button" at bounding box center [947, 93] width 5 height 6
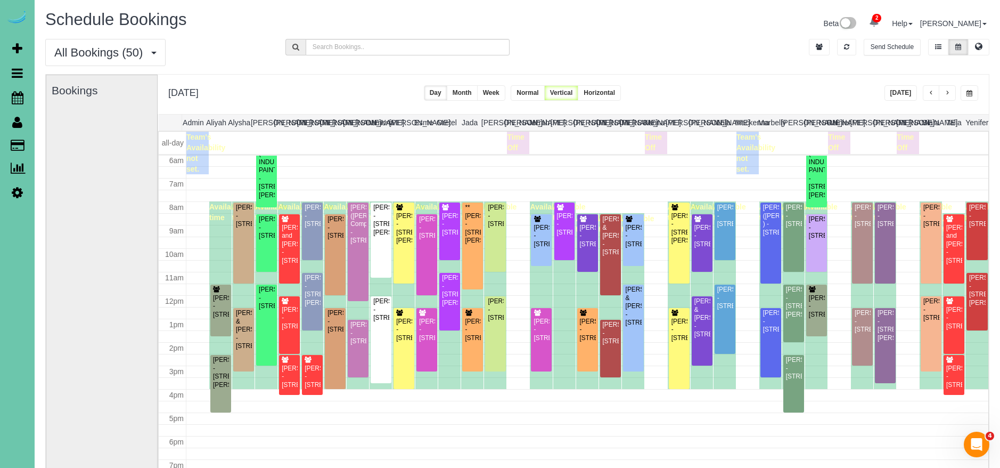
click at [933, 93] on span "button" at bounding box center [931, 93] width 5 height 6
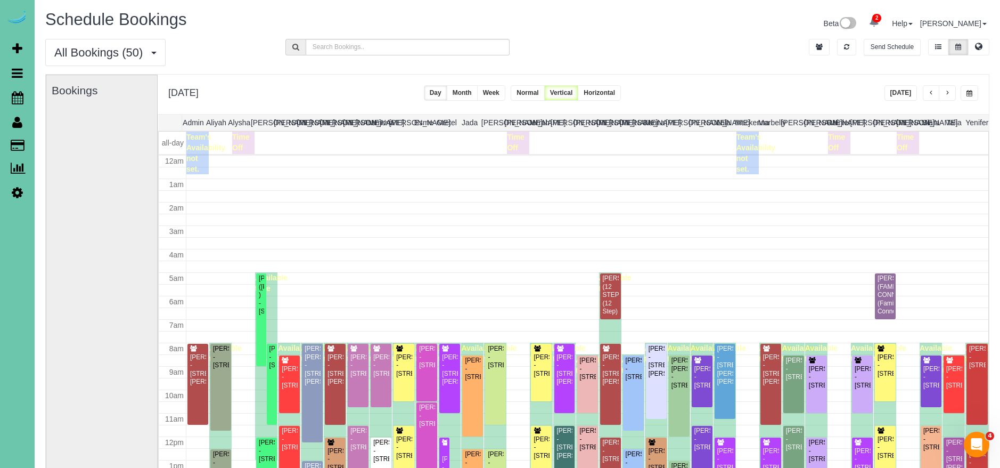
scroll to position [132, 0]
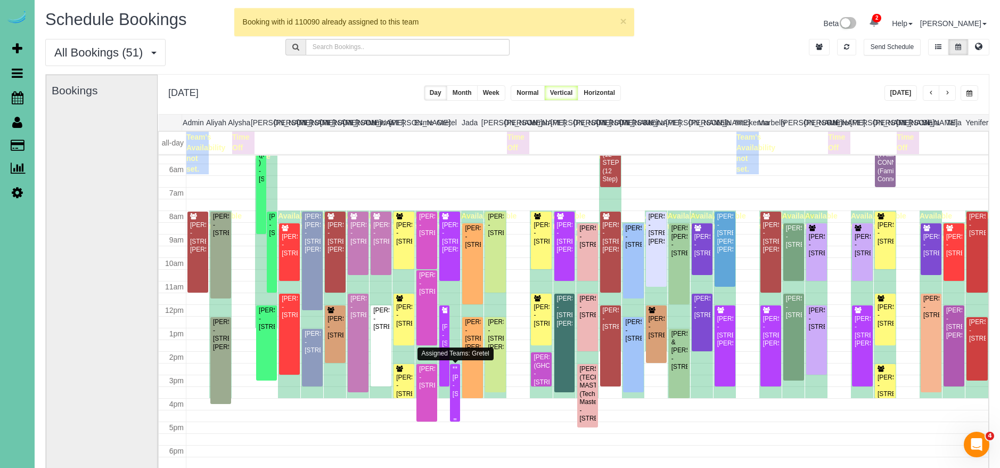
click at [457, 392] on div "**[PERSON_NAME] - [STREET_ADDRESS]" at bounding box center [455, 381] width 6 height 33
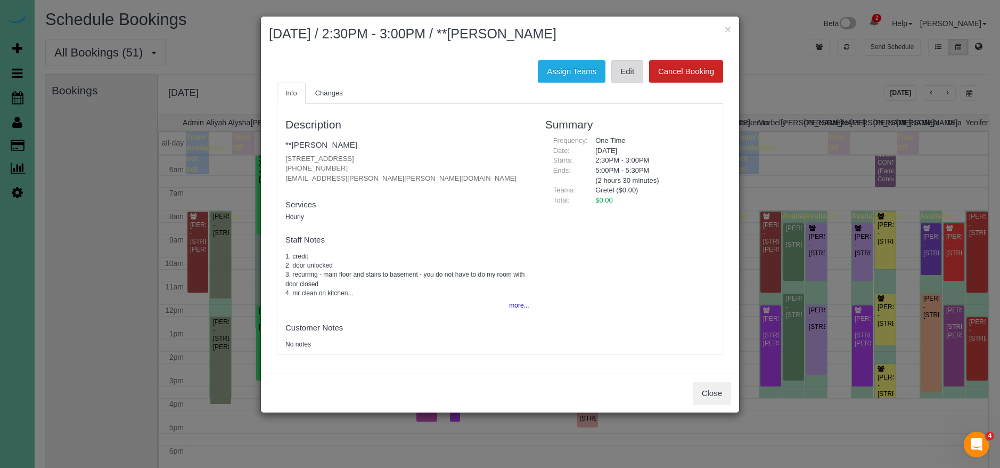
click at [622, 69] on link "Edit" at bounding box center [627, 71] width 32 height 22
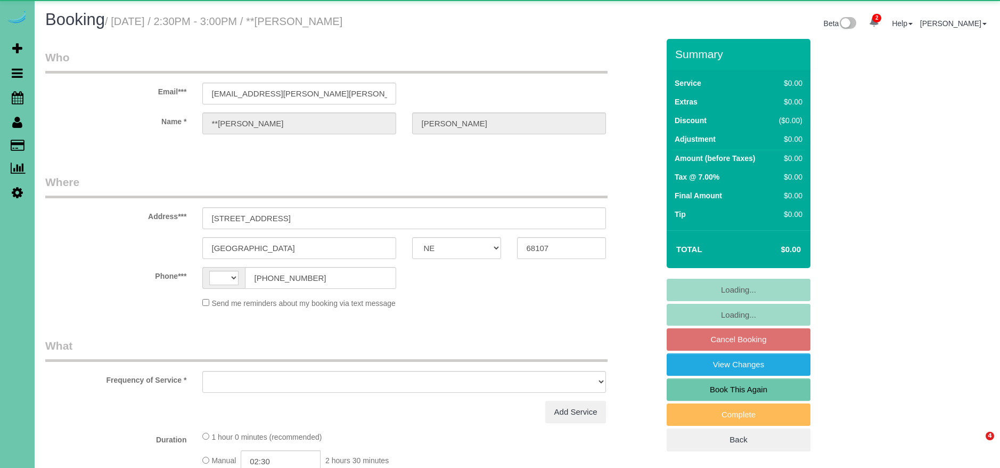
select select "NE"
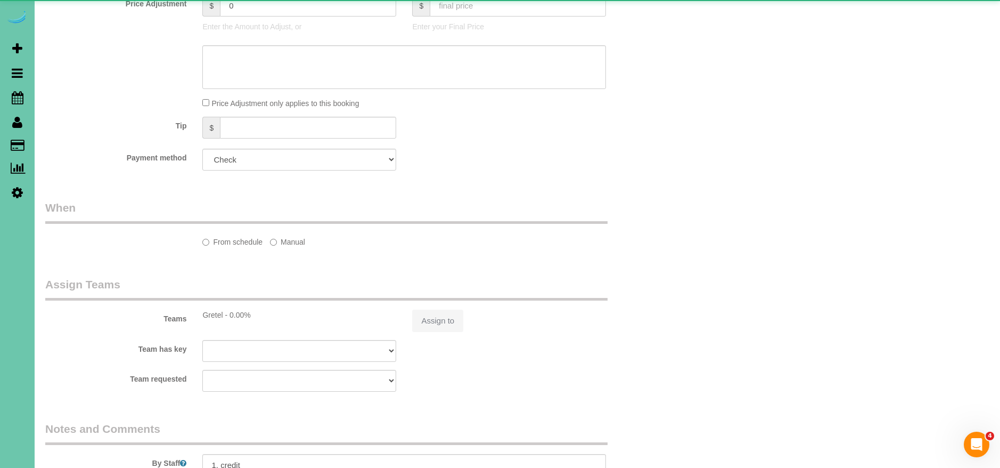
select select "string:[GEOGRAPHIC_DATA]"
select select "object:621"
select select "number:40"
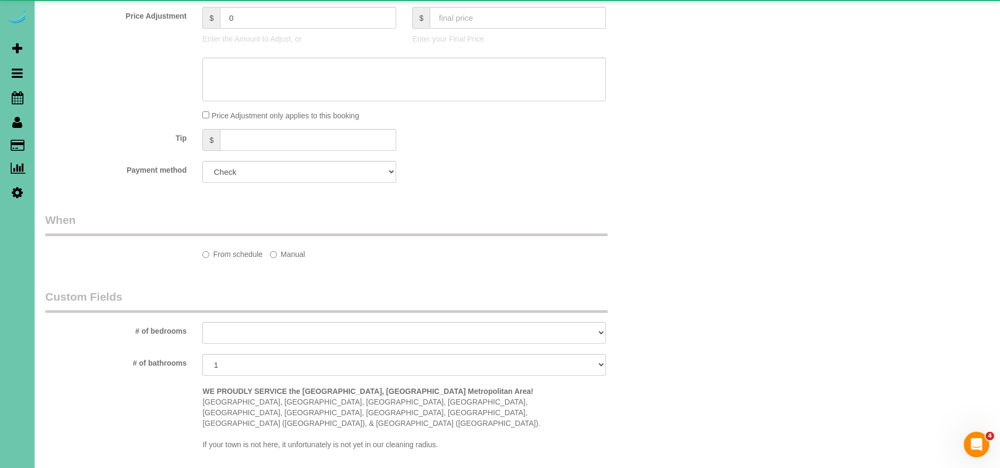
scroll to position [580, 0]
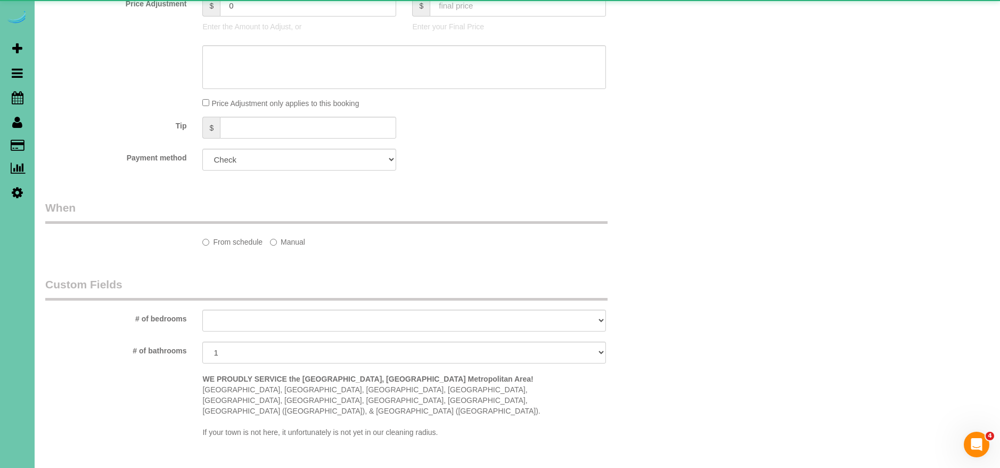
select select "object:896"
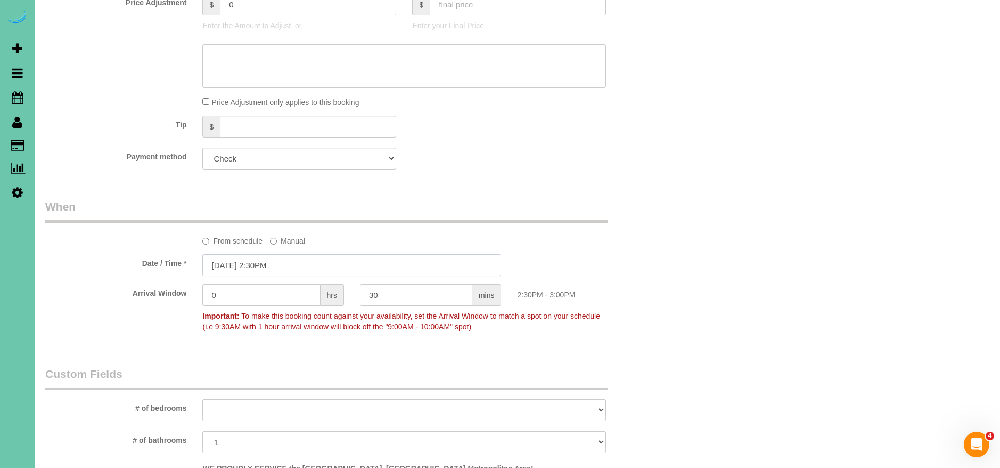
click at [225, 270] on input "[DATE] 2:30PM" at bounding box center [351, 265] width 299 height 22
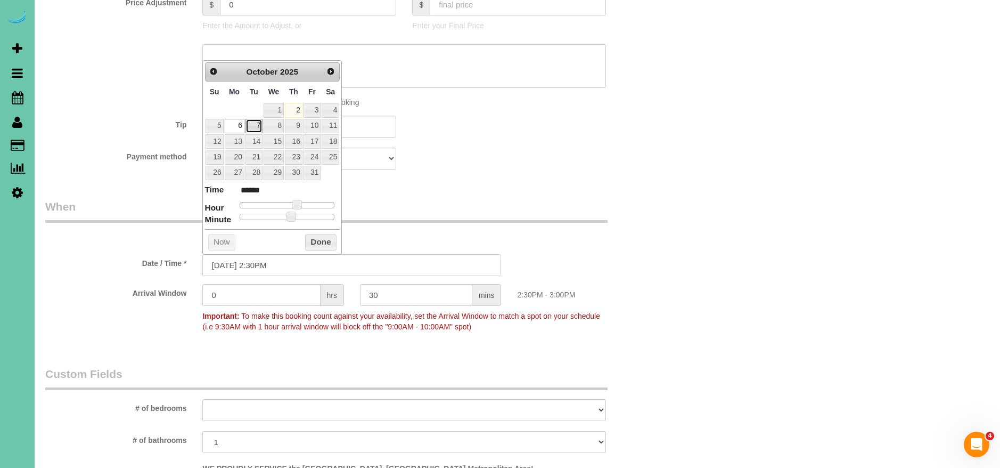
click at [256, 120] on link "7" at bounding box center [254, 126] width 17 height 14
type input "10/07/2025 2:30PM"
click at [314, 241] on button "Done" at bounding box center [320, 242] width 31 height 17
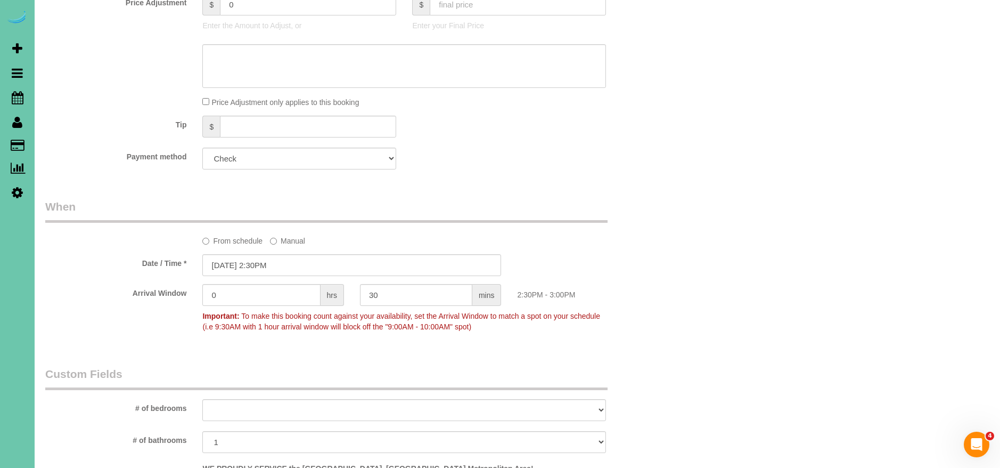
scroll to position [0, 0]
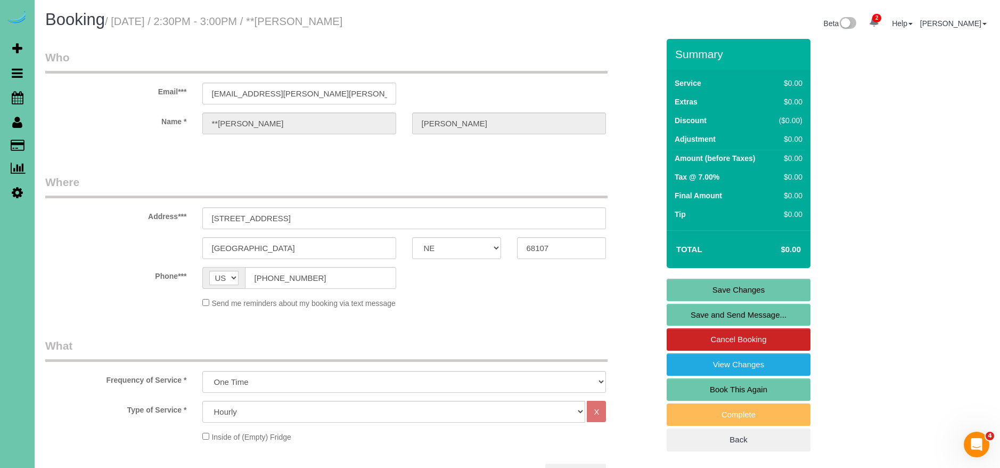
click at [808, 284] on link "Save Changes" at bounding box center [739, 290] width 144 height 22
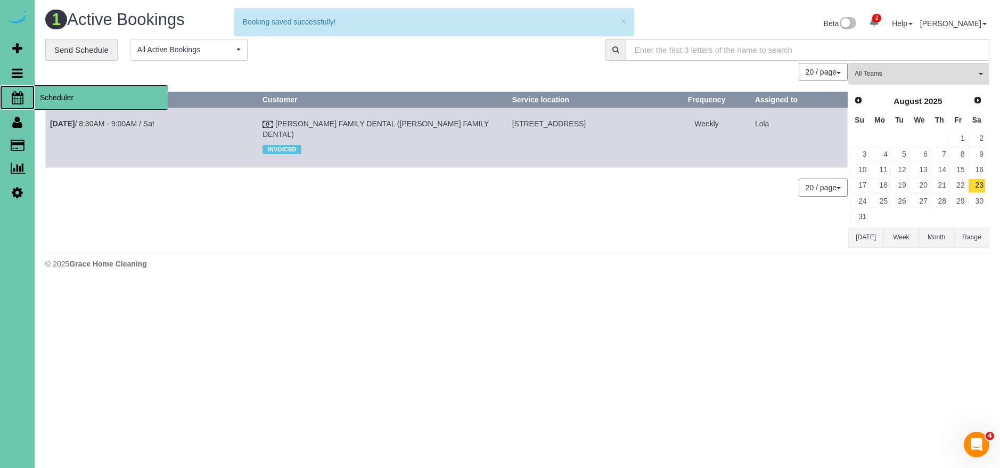
click at [95, 93] on span "Scheduler" at bounding box center [101, 97] width 133 height 25
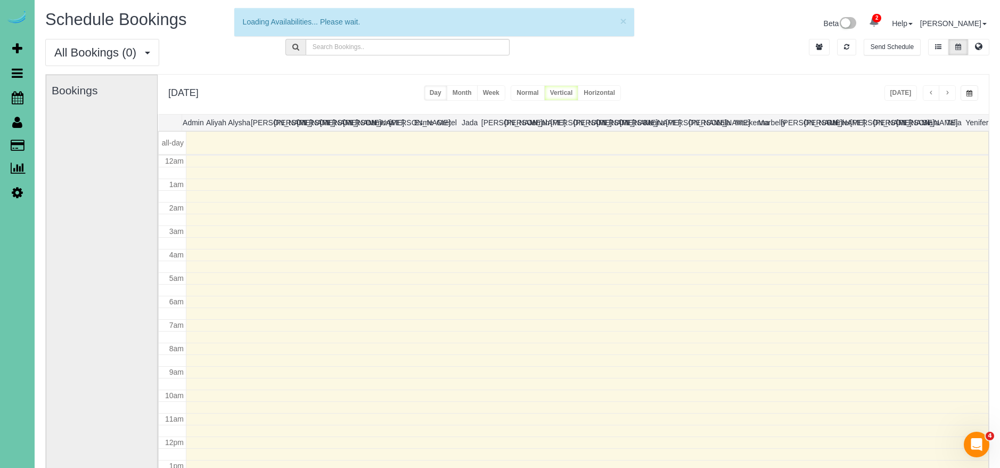
scroll to position [141, 0]
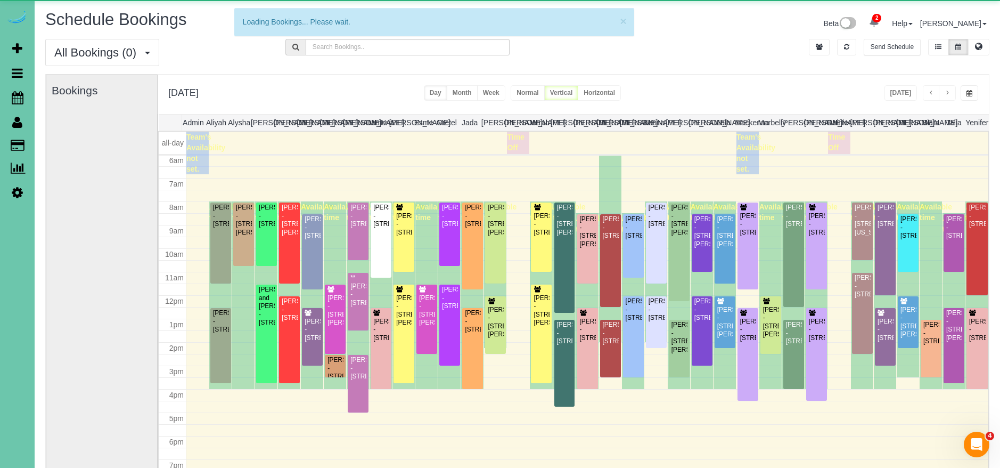
click at [969, 92] on span "button" at bounding box center [970, 93] width 6 height 6
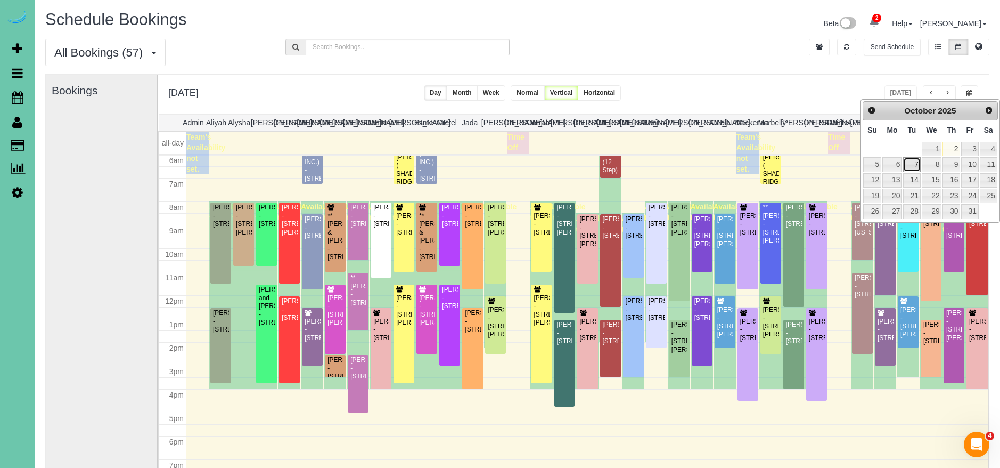
click at [916, 159] on link "7" at bounding box center [911, 164] width 17 height 14
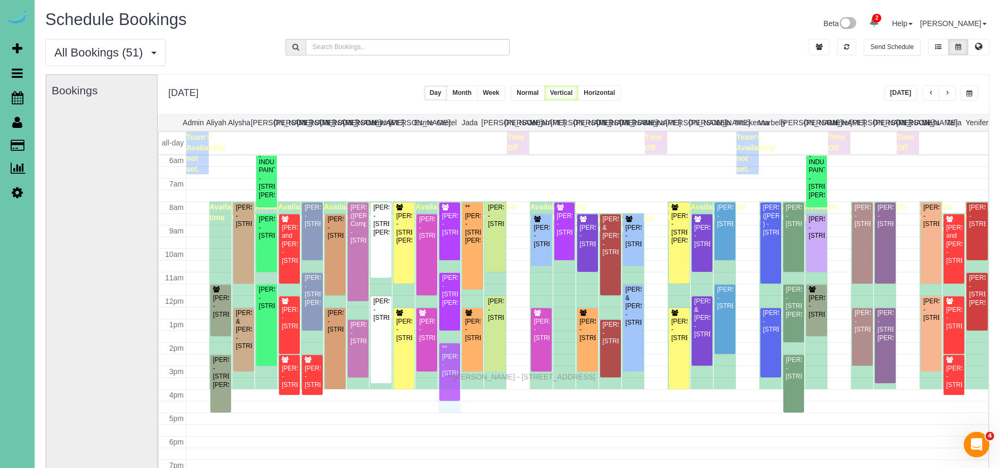
drag, startPoint x: 451, startPoint y: 383, endPoint x: 451, endPoint y: 374, distance: 9.1
click at [972, 93] on span "button" at bounding box center [970, 93] width 6 height 6
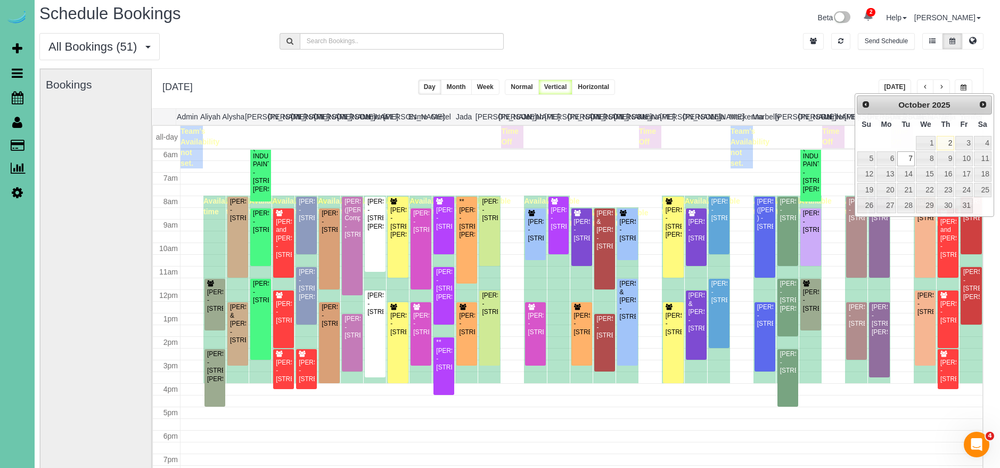
scroll to position [6, 5]
click at [720, 61] on div "All Bookings (51) All Bookings Unassigned Bookings Recurring Bookings New Custo…" at bounding box center [512, 50] width 960 height 35
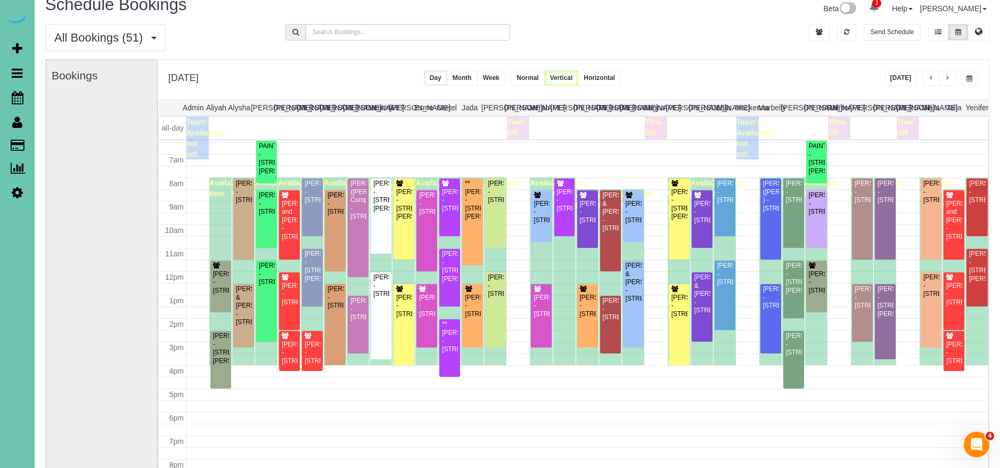
scroll to position [15, 4]
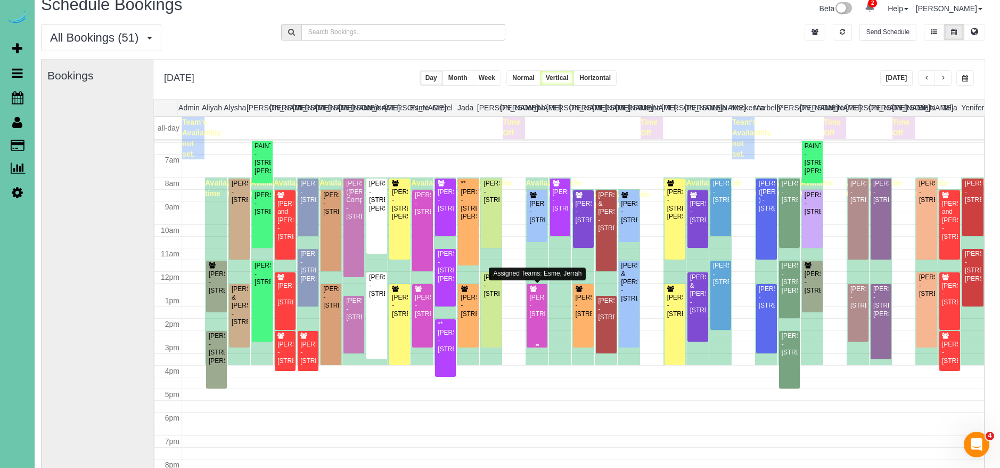
click at [537, 318] on div "[PERSON_NAME] - [STREET_ADDRESS]" at bounding box center [537, 305] width 17 height 25
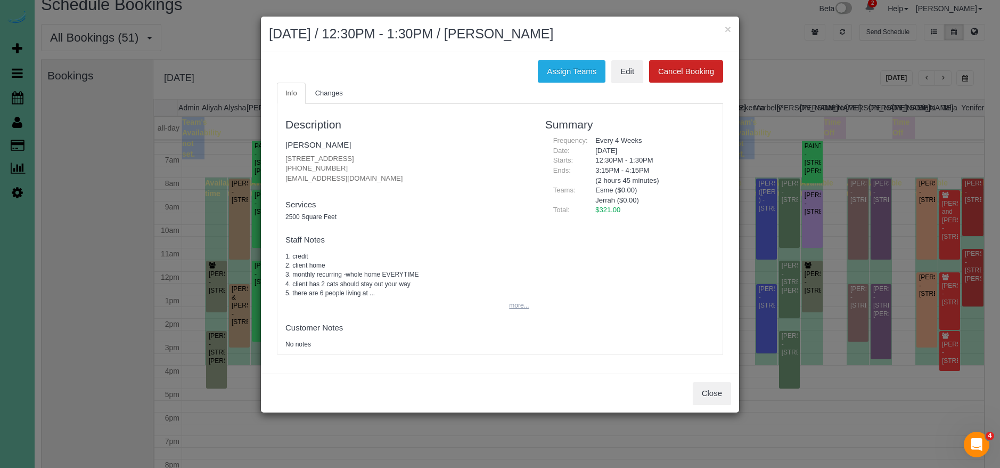
click at [508, 303] on button "more..." at bounding box center [516, 305] width 26 height 15
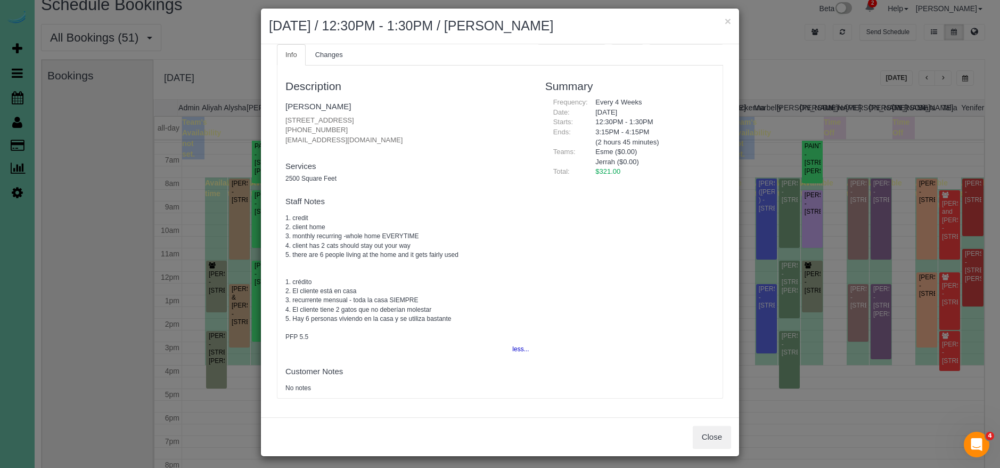
scroll to position [13, 0]
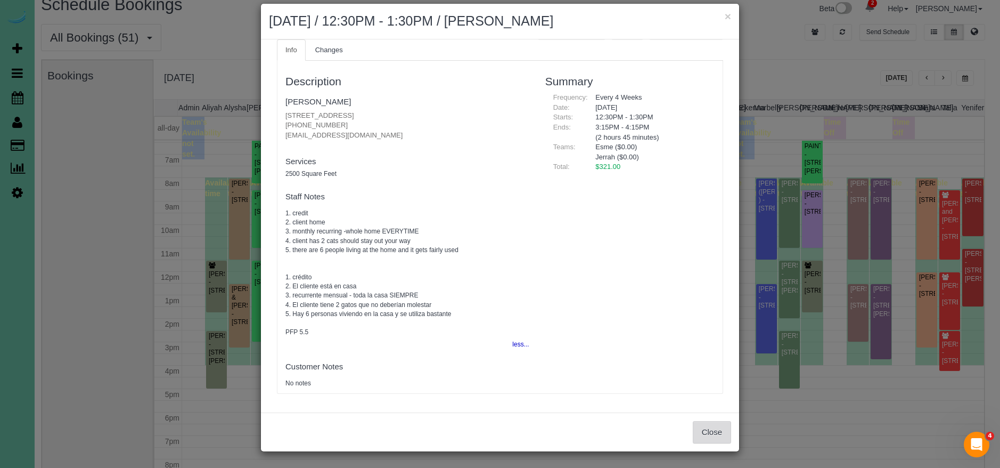
click at [711, 436] on button "Close" at bounding box center [712, 432] width 38 height 22
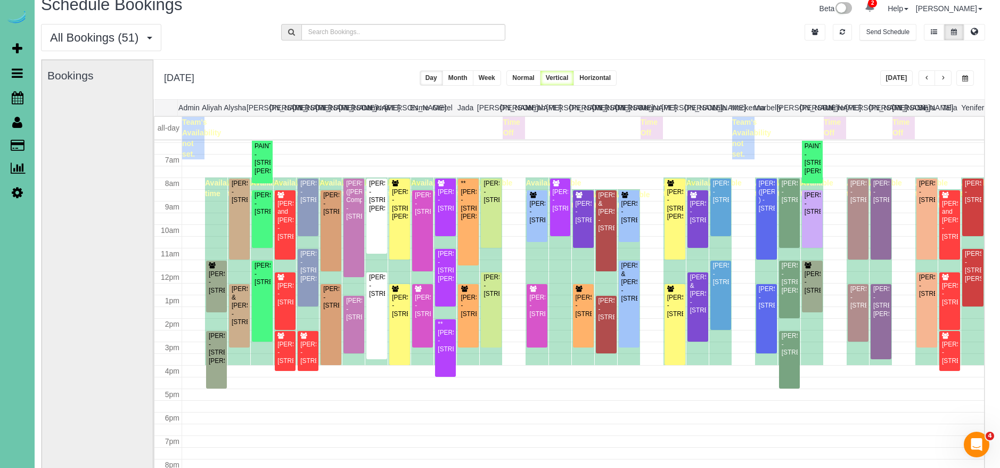
click at [947, 75] on button "button" at bounding box center [943, 77] width 17 height 15
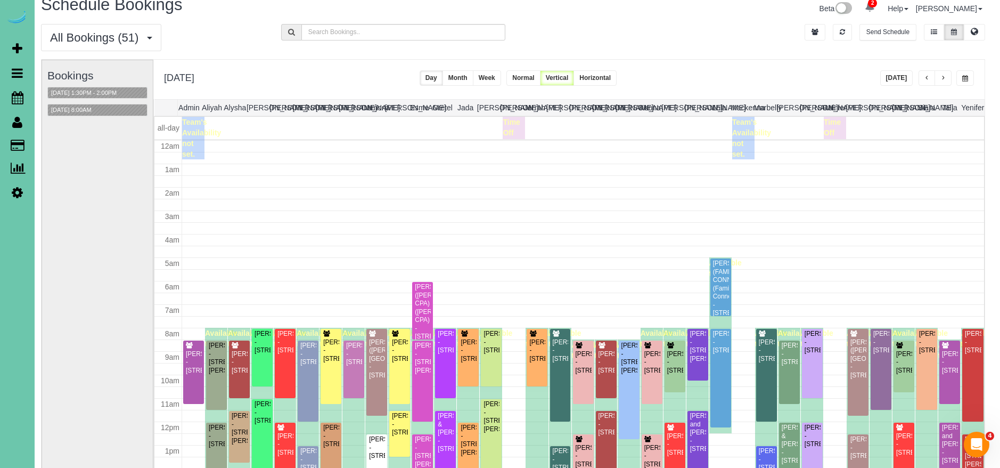
scroll to position [141, 0]
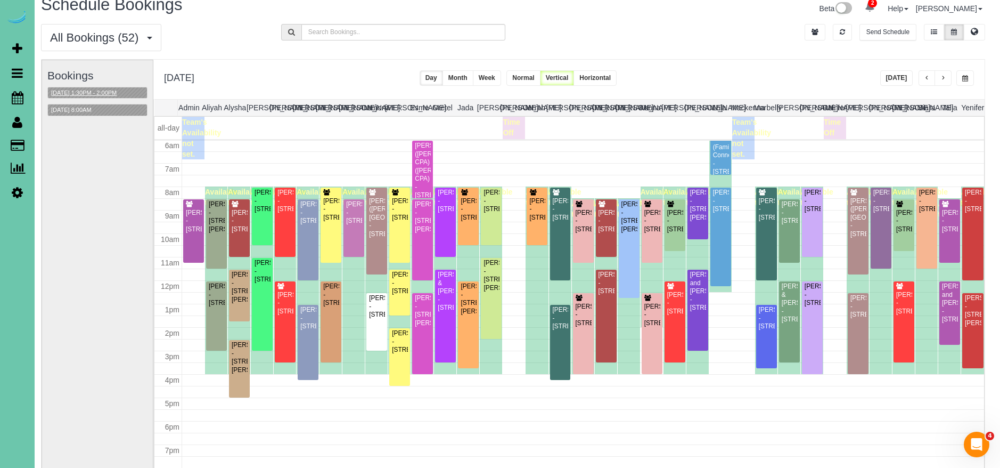
click at [88, 90] on button "10/08/2025 1:30PM - 2:00PM" at bounding box center [84, 92] width 72 height 11
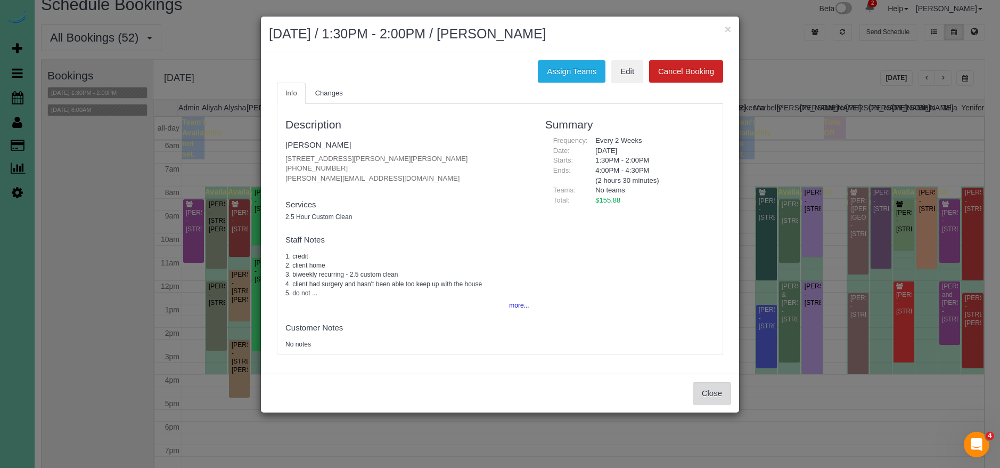
click at [702, 392] on button "Close" at bounding box center [712, 393] width 38 height 22
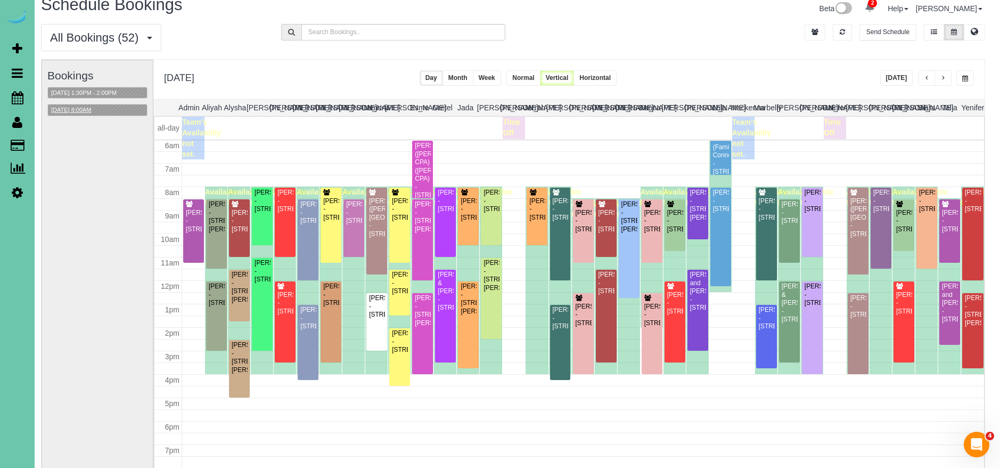
click at [95, 107] on button "10/08/2025 8:00AM" at bounding box center [71, 109] width 47 height 11
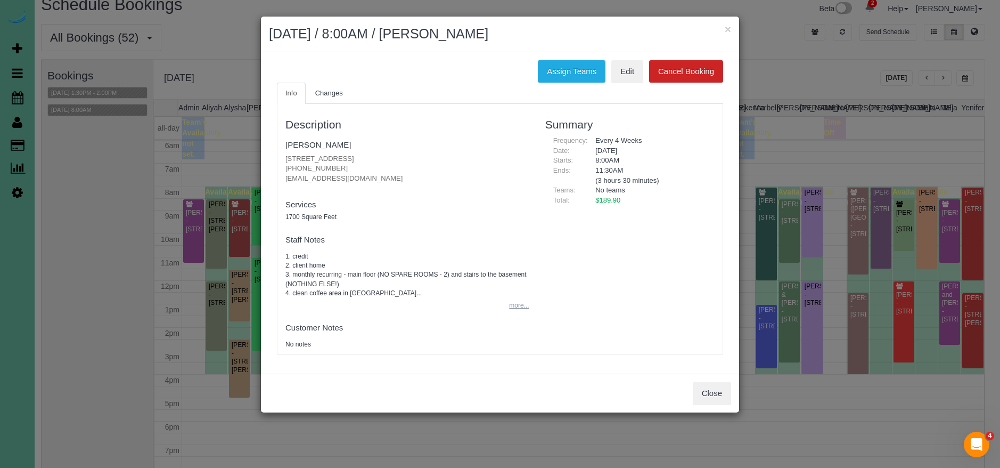
click at [511, 301] on button "more..." at bounding box center [516, 305] width 26 height 15
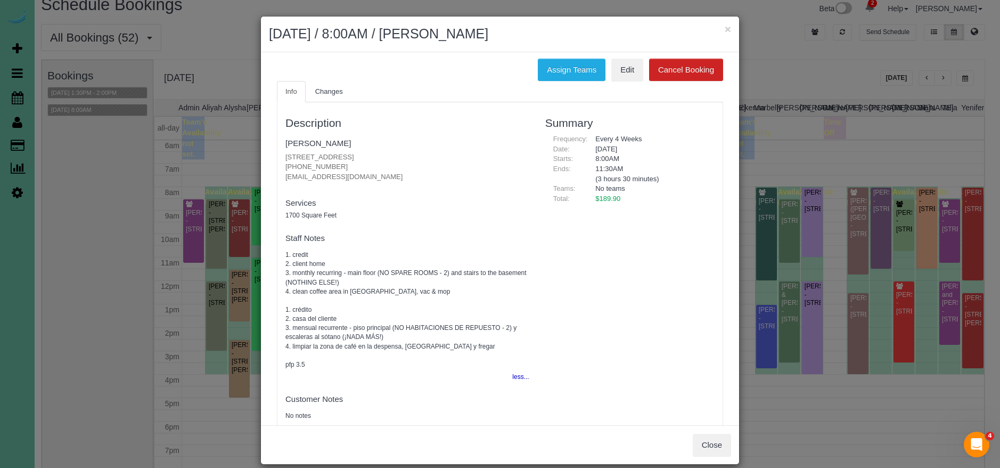
scroll to position [0, 0]
click at [704, 437] on button "Close" at bounding box center [712, 445] width 38 height 22
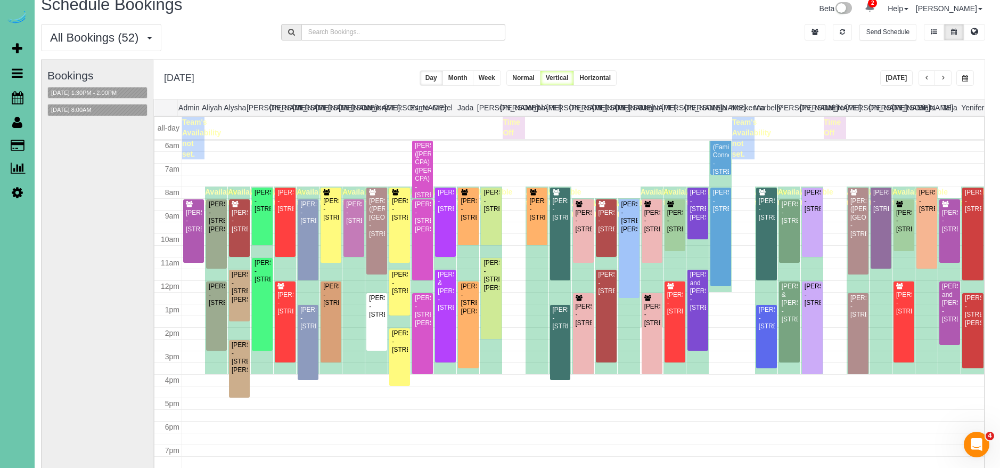
click at [971, 80] on button "button" at bounding box center [966, 77] width 18 height 15
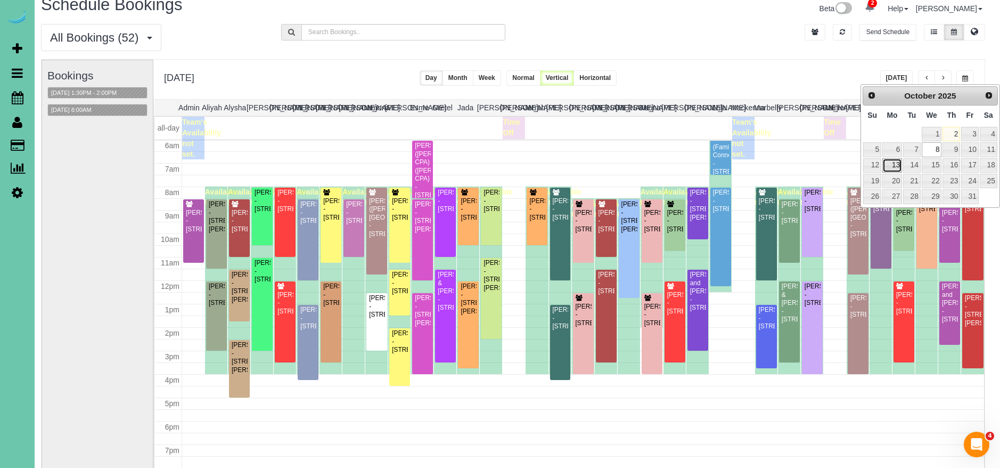
click at [895, 163] on link "13" at bounding box center [893, 165] width 20 height 14
type input "**********"
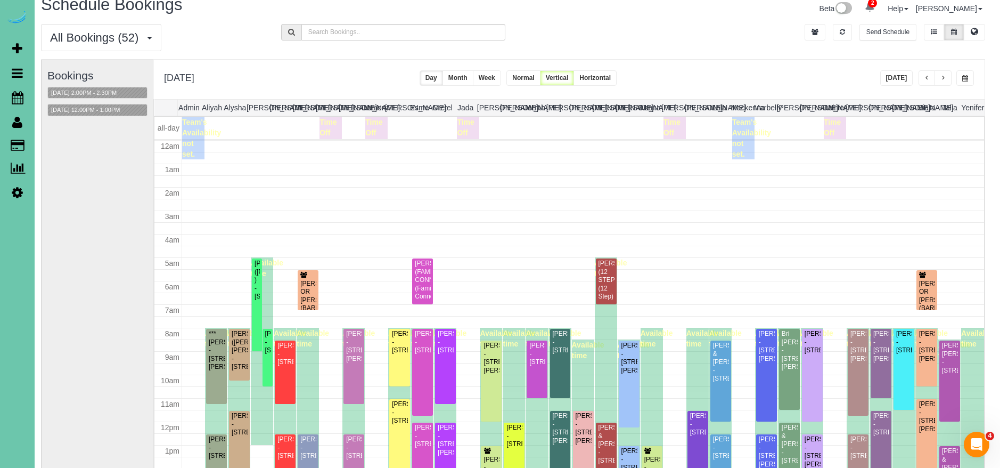
scroll to position [141, 0]
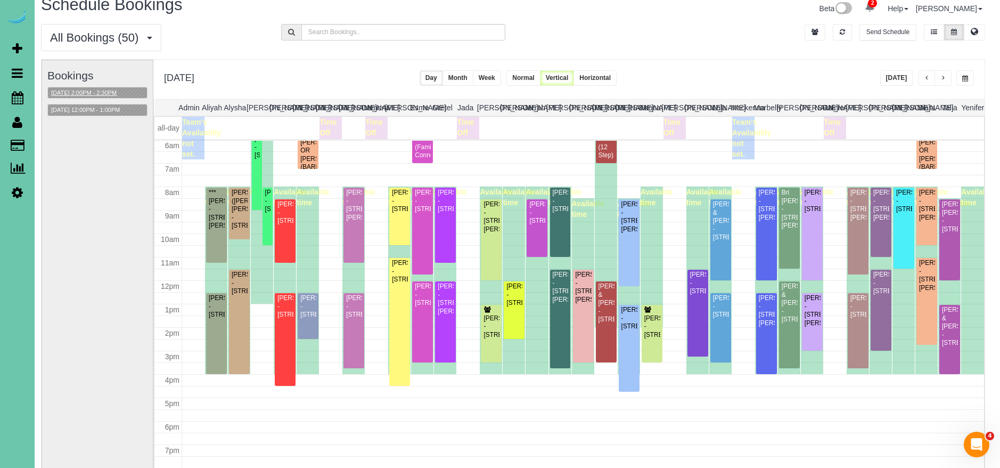
click at [102, 92] on button "10/13/2025 2:00PM - 2:30PM" at bounding box center [84, 92] width 72 height 11
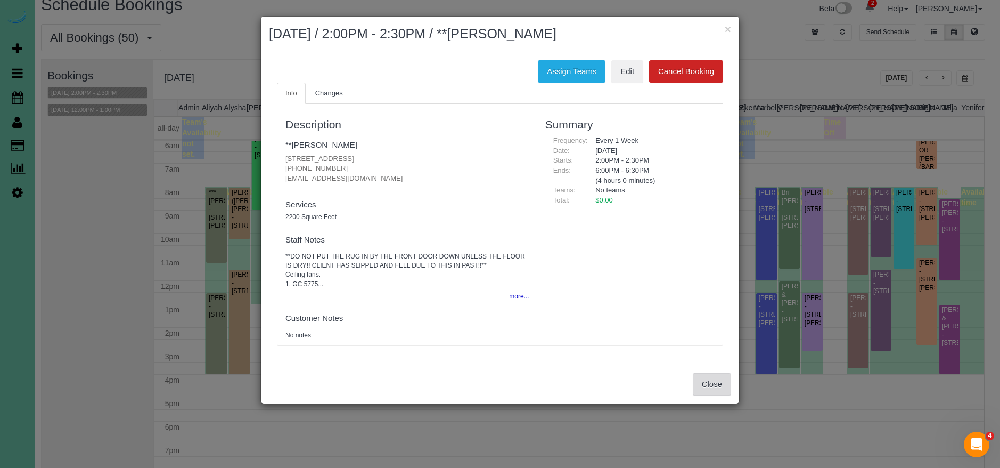
click at [702, 384] on button "Close" at bounding box center [712, 384] width 38 height 22
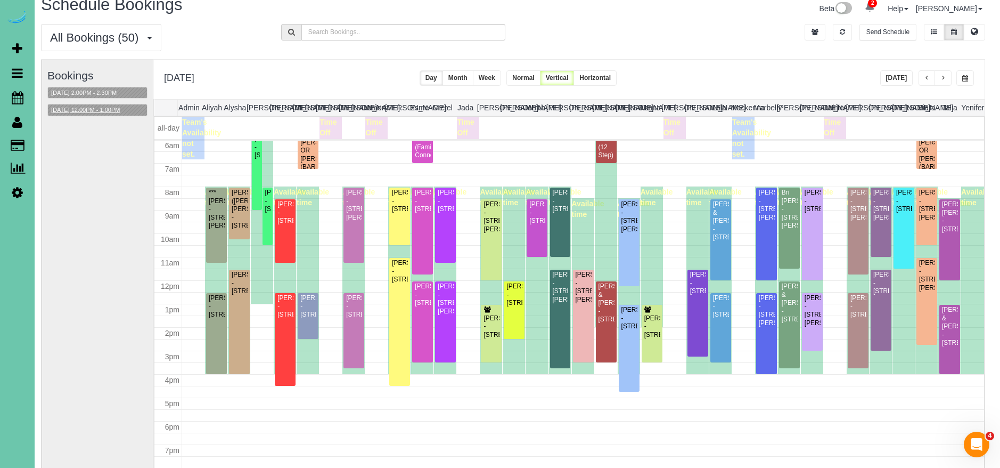
click at [110, 110] on button "10/13/2025 12:00PM - 1:00PM" at bounding box center [85, 109] width 75 height 11
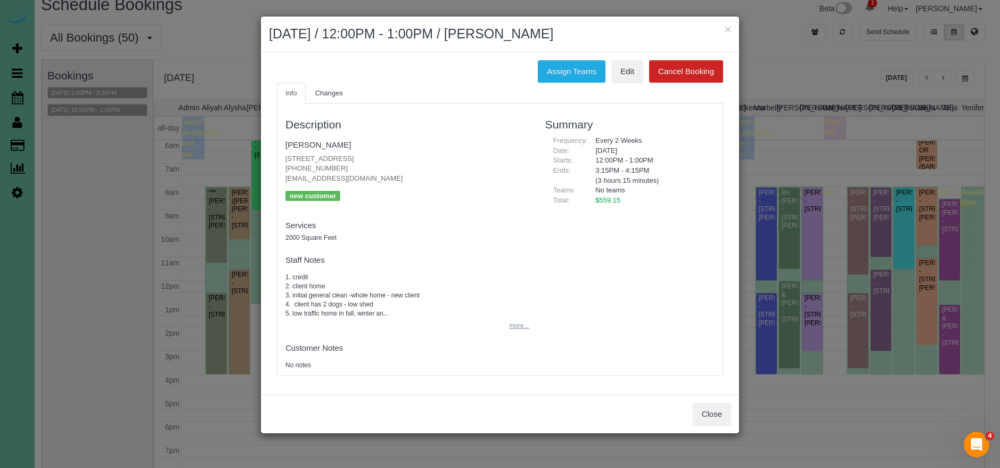
click at [521, 323] on button "more..." at bounding box center [516, 325] width 26 height 15
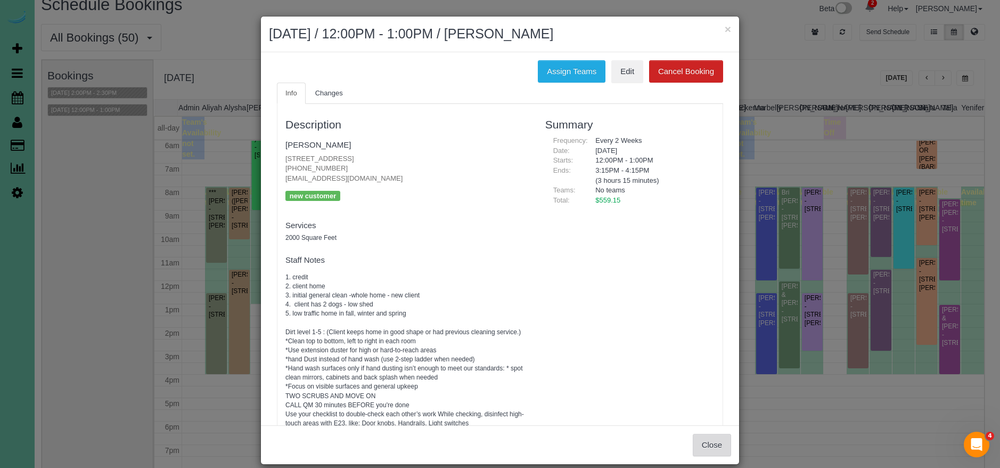
click at [699, 444] on button "Close" at bounding box center [712, 445] width 38 height 22
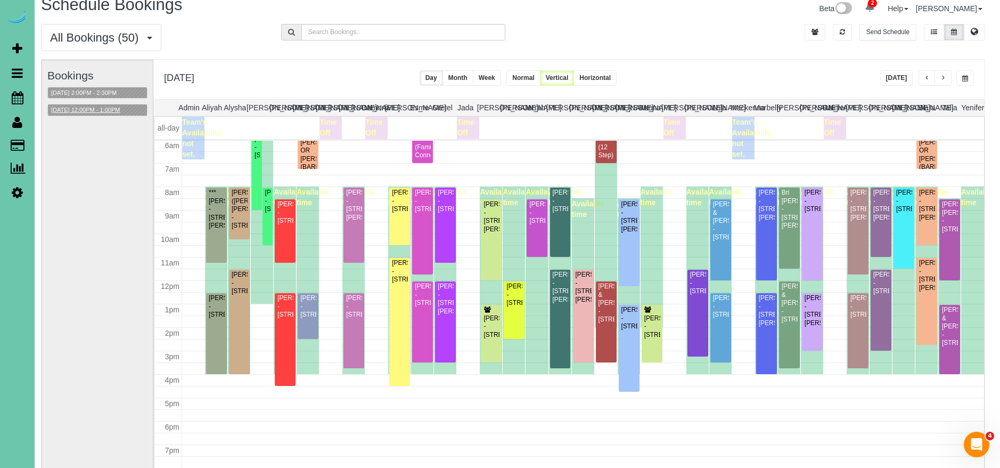
scroll to position [15, 0]
